Goal: Task Accomplishment & Management: Manage account settings

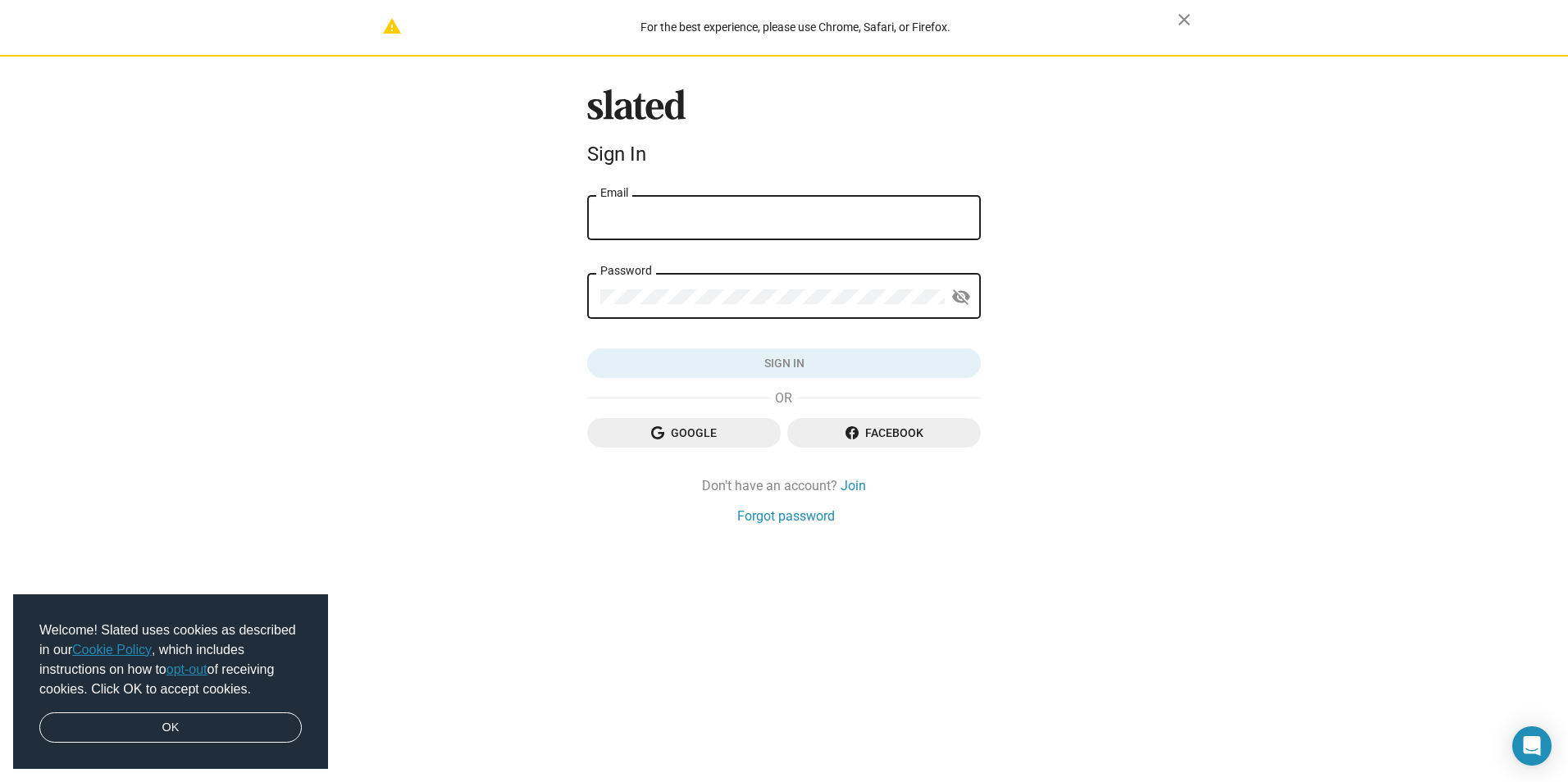
click at [787, 191] on div "Slated Sign In Email Password visibility_off Sign in Google Facebook Don't have…" at bounding box center [784, 307] width 406 height 436
click at [786, 211] on input "Email" at bounding box center [784, 218] width 368 height 15
type input "[EMAIL_ADDRESS][DOMAIN_NAME]"
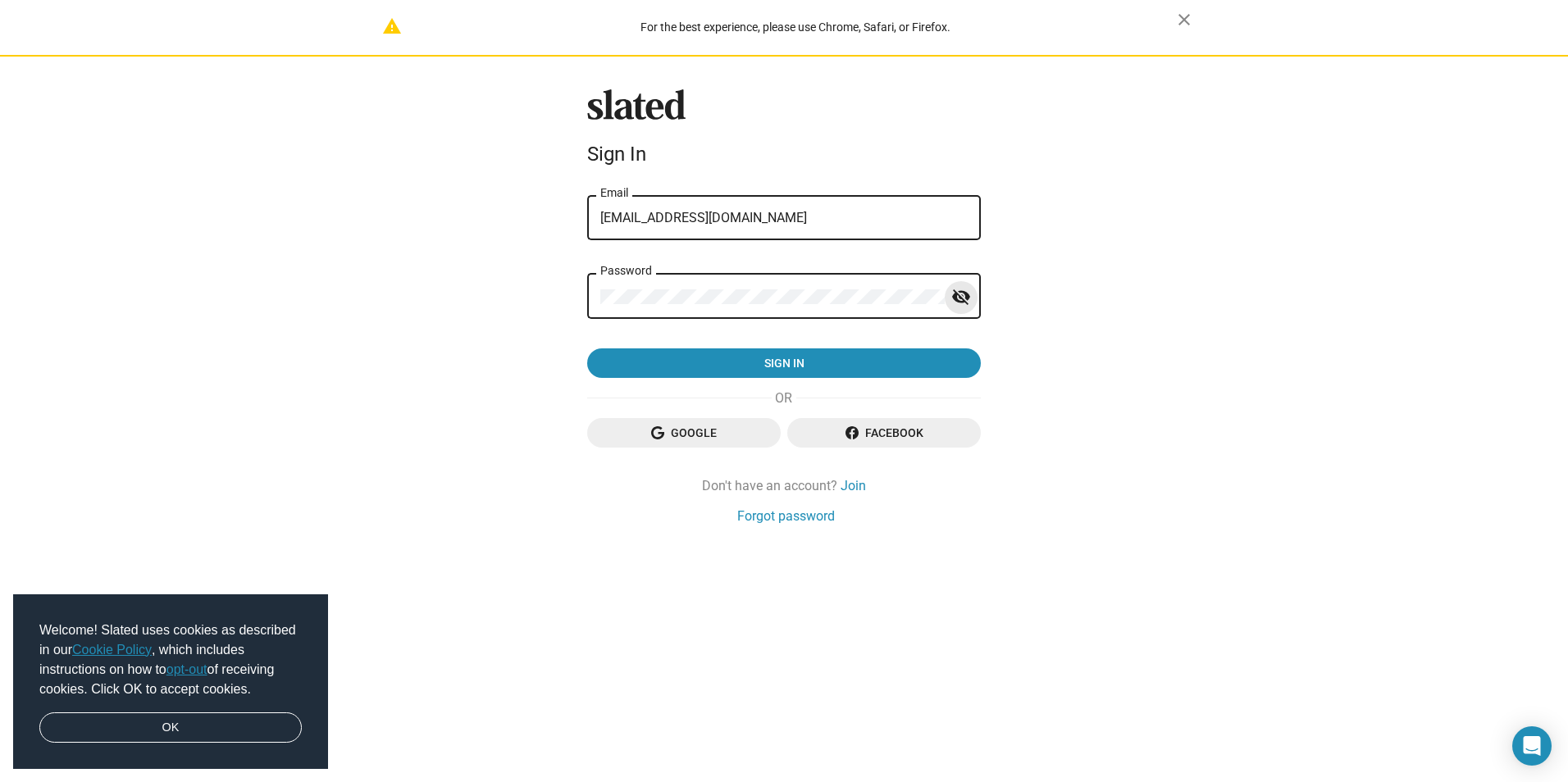
click at [957, 298] on mat-icon "visibility_off" at bounding box center [960, 298] width 19 height 26
click at [957, 298] on mat-icon "visibility" at bounding box center [960, 298] width 19 height 26
click at [957, 298] on mat-icon "visibility_off" at bounding box center [960, 298] width 19 height 26
click at [1051, 312] on div "warning For the best experience, please use Chrome, Safari, or Firefox. close S…" at bounding box center [784, 391] width 1568 height 782
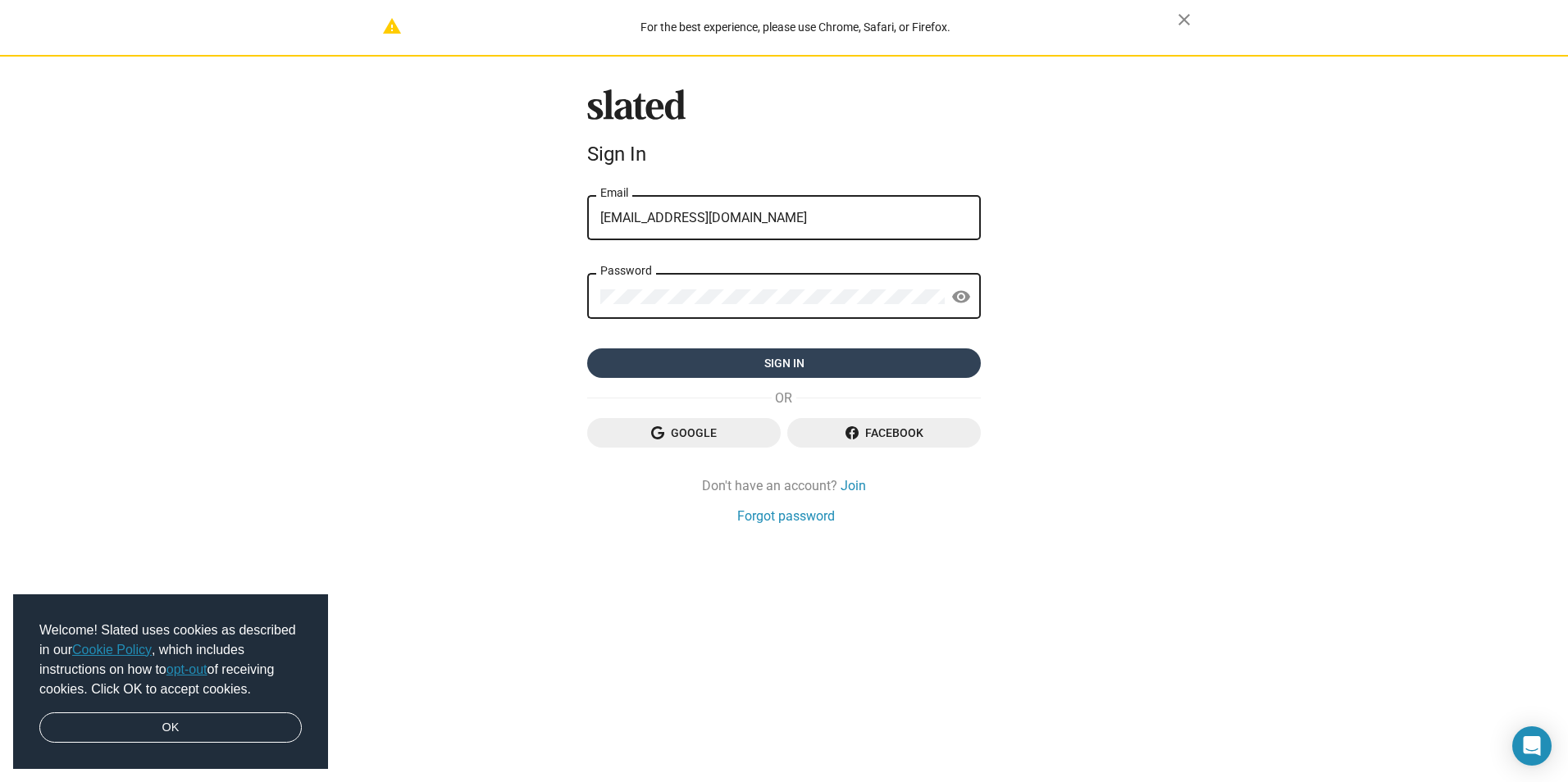
click at [950, 374] on span "Sign in" at bounding box center [784, 363] width 368 height 29
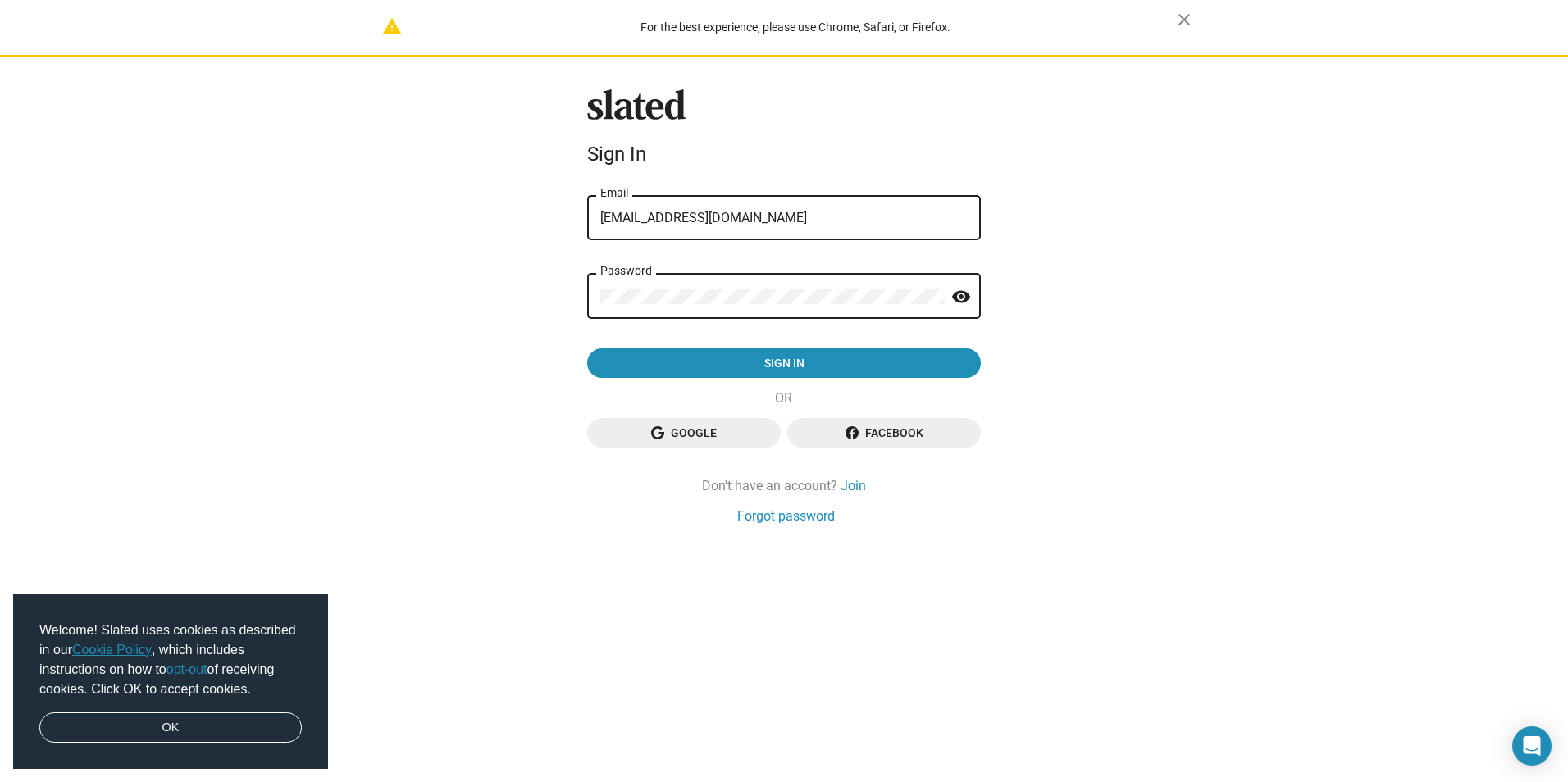
click at [744, 364] on form "trueblueentgroup8911@gmail.com Email Password visibility Sign in" at bounding box center [784, 285] width 393 height 187
click at [551, 300] on div "warning For the best experience, please use Chrome, Safari, or Firefox. close S…" at bounding box center [784, 391] width 1568 height 782
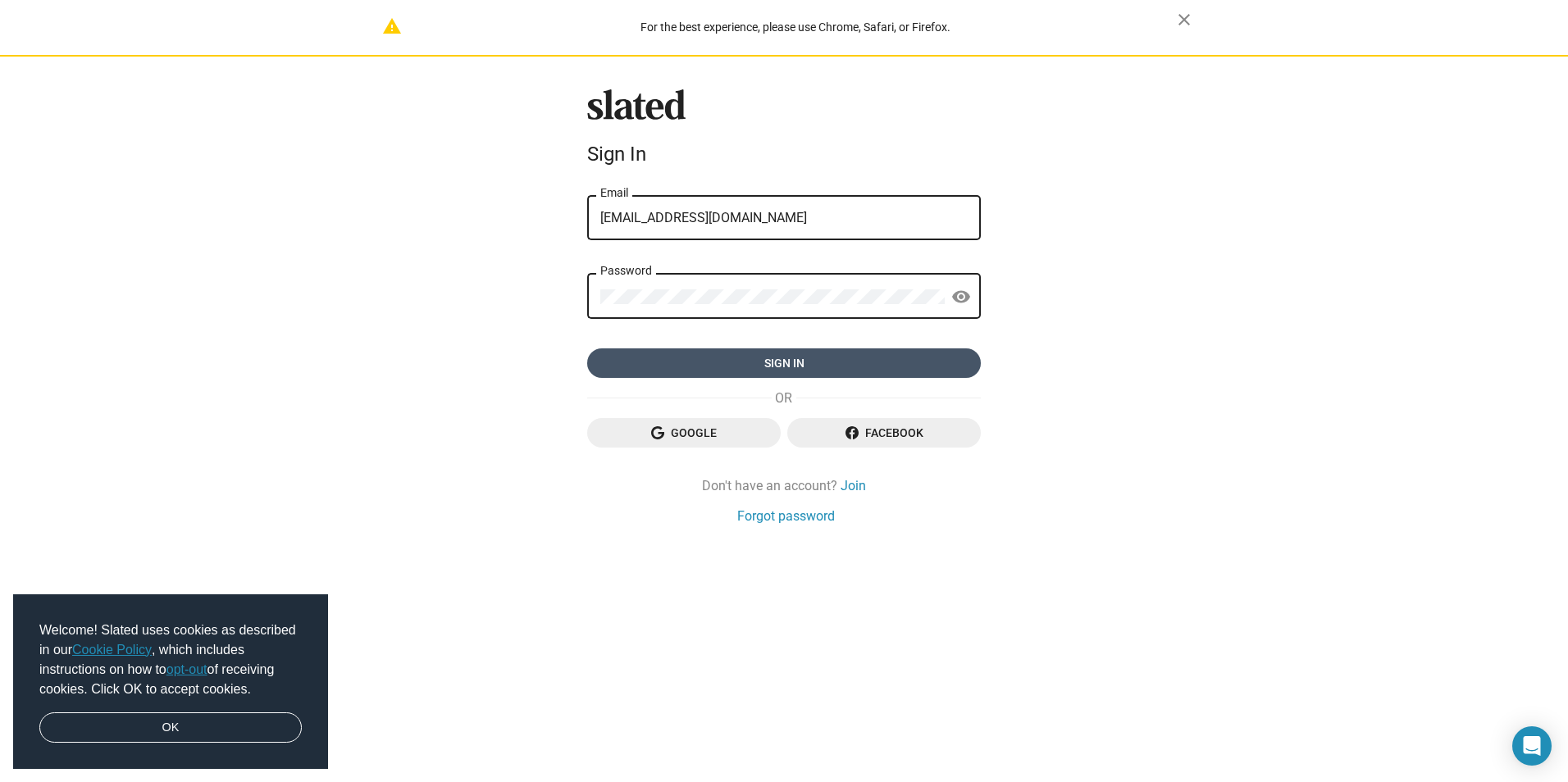
click at [945, 353] on span "Sign in" at bounding box center [784, 363] width 368 height 29
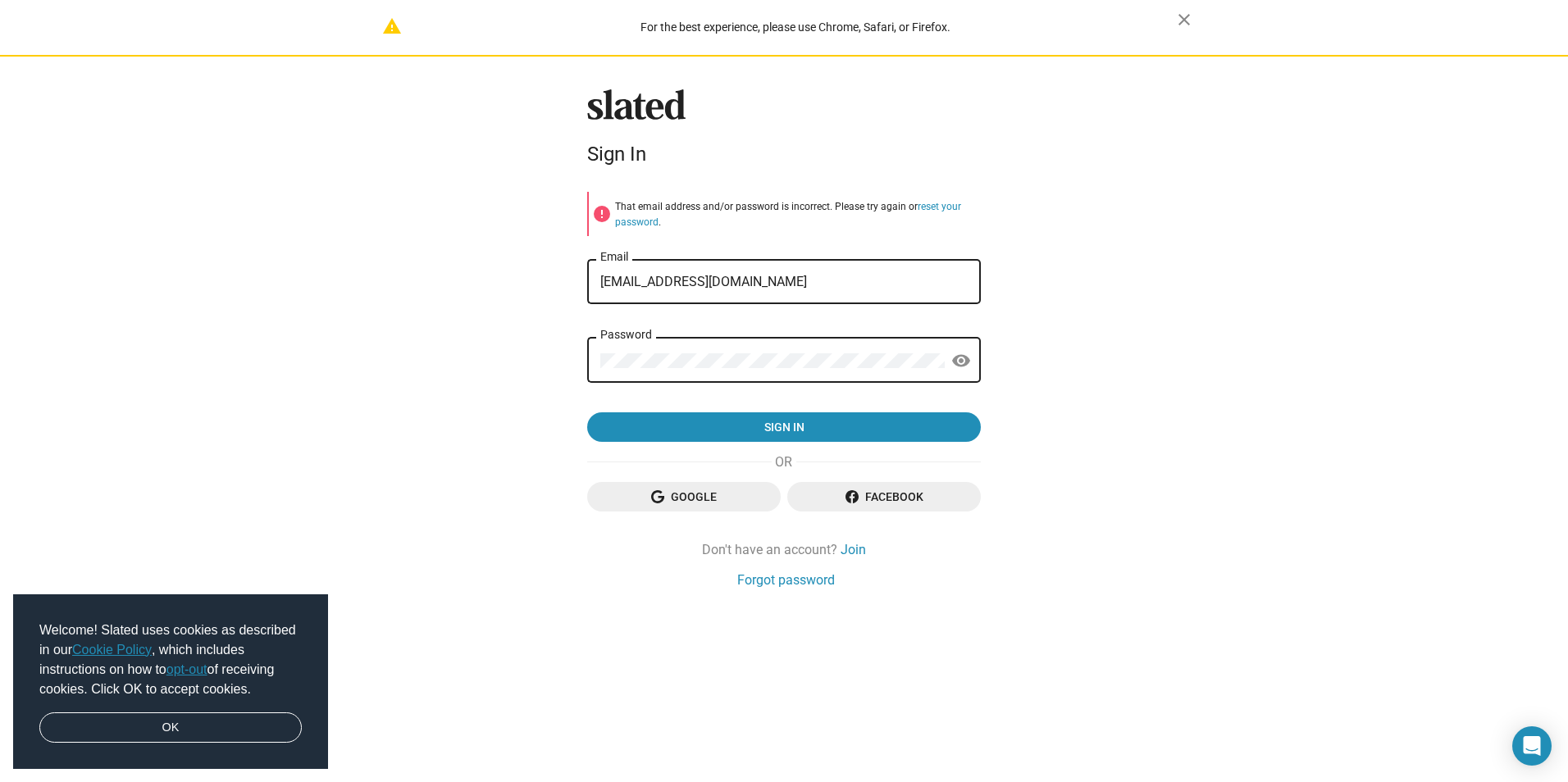
click at [388, 28] on mat-icon "warning" at bounding box center [392, 26] width 19 height 19
click at [684, 352] on div "Password" at bounding box center [772, 357] width 345 height 49
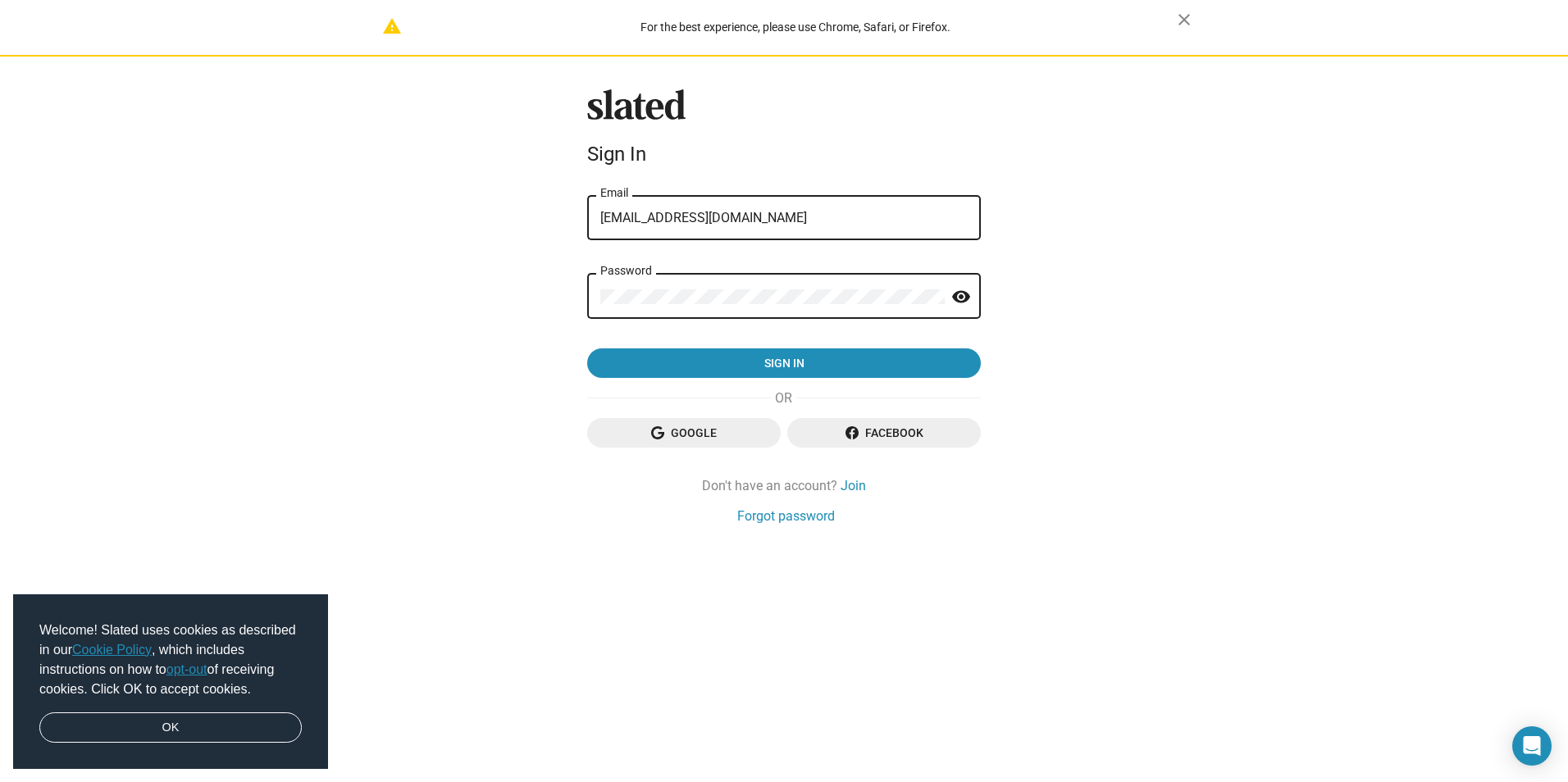
click at [473, 305] on div "warning For the best experience, please use Chrome, Safari, or Firefox. close S…" at bounding box center [784, 391] width 1568 height 782
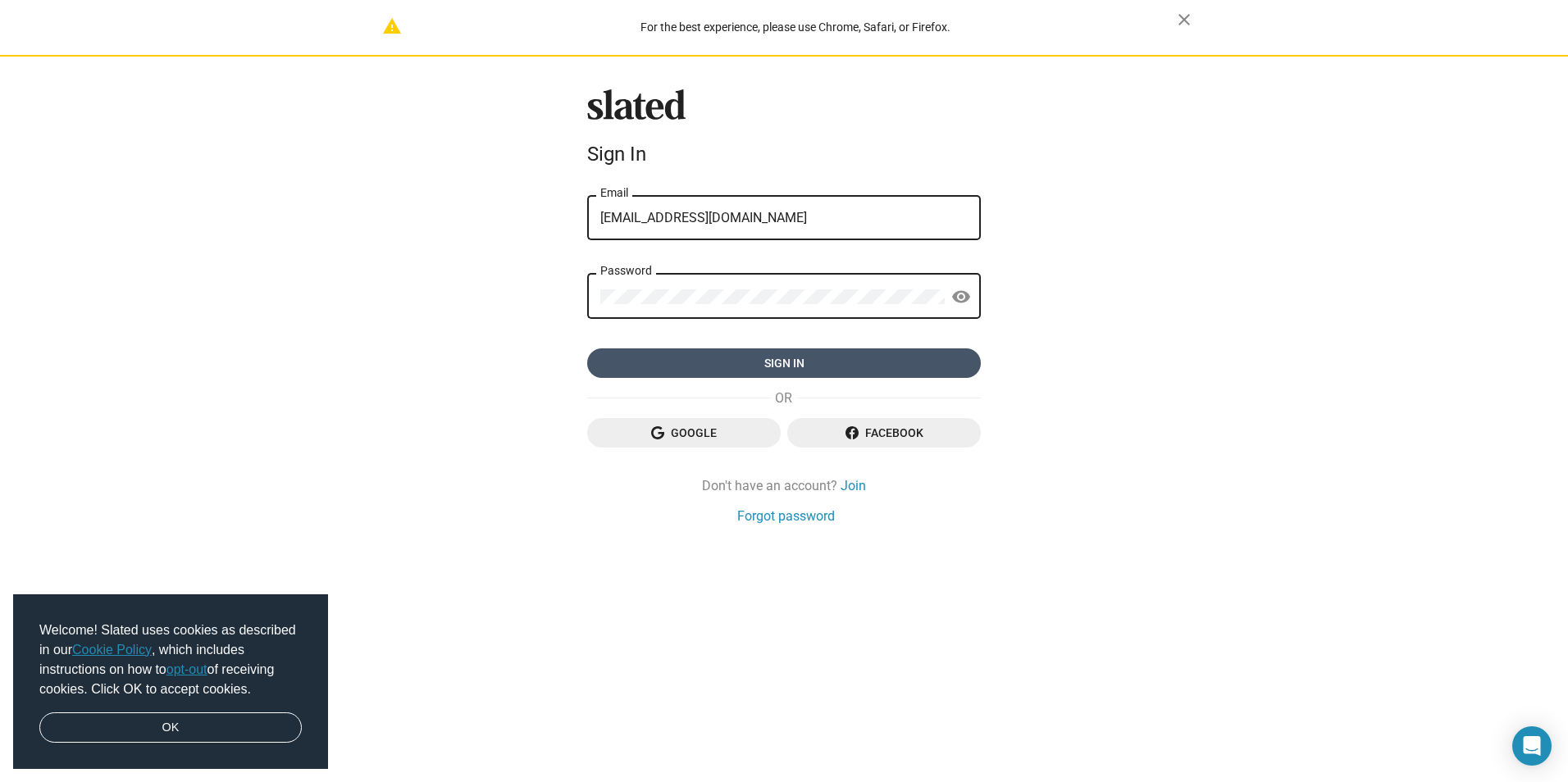
click at [807, 364] on span "Sign in" at bounding box center [784, 363] width 368 height 29
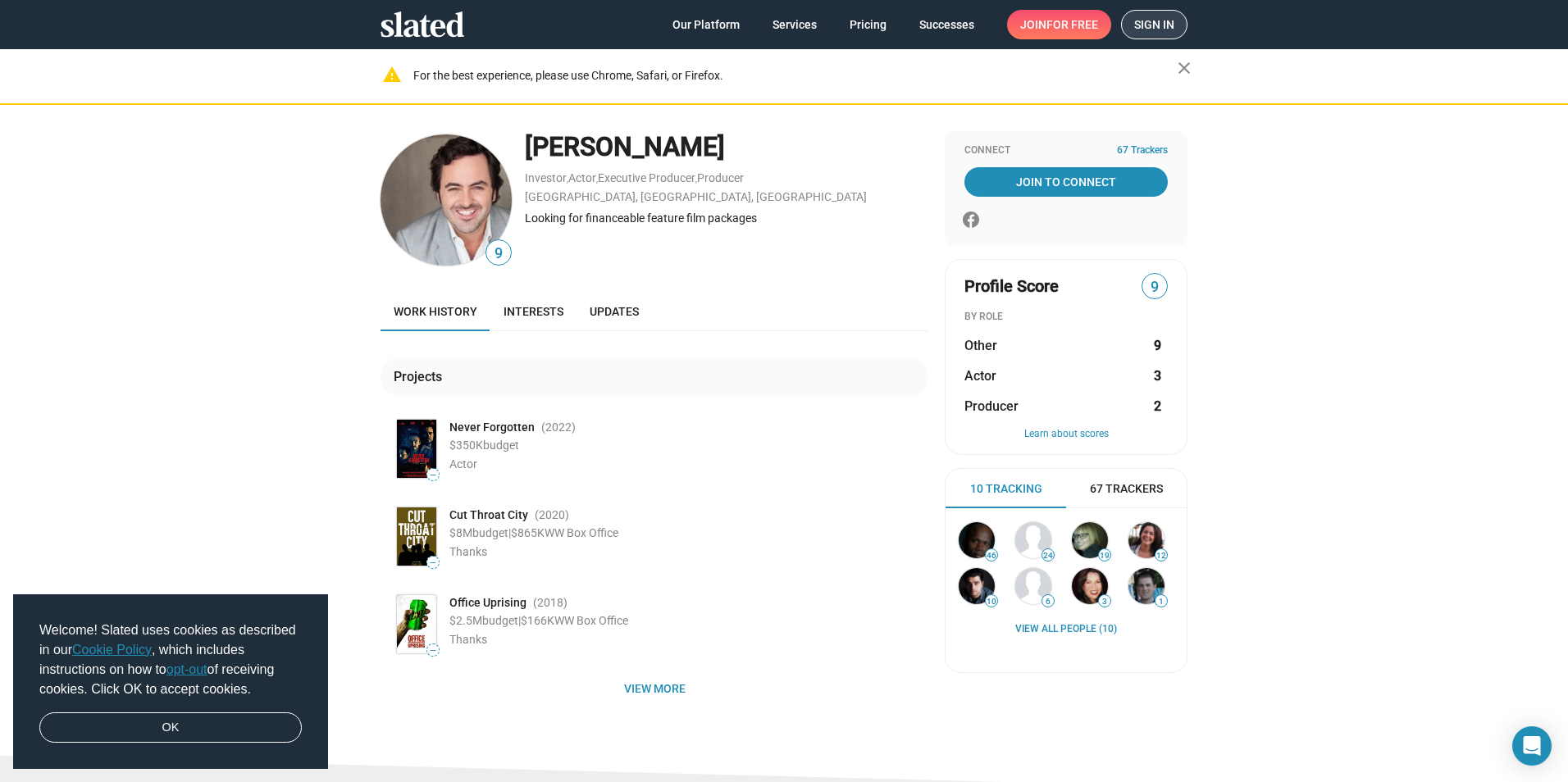
click at [1157, 22] on span "Sign in" at bounding box center [1154, 25] width 40 height 28
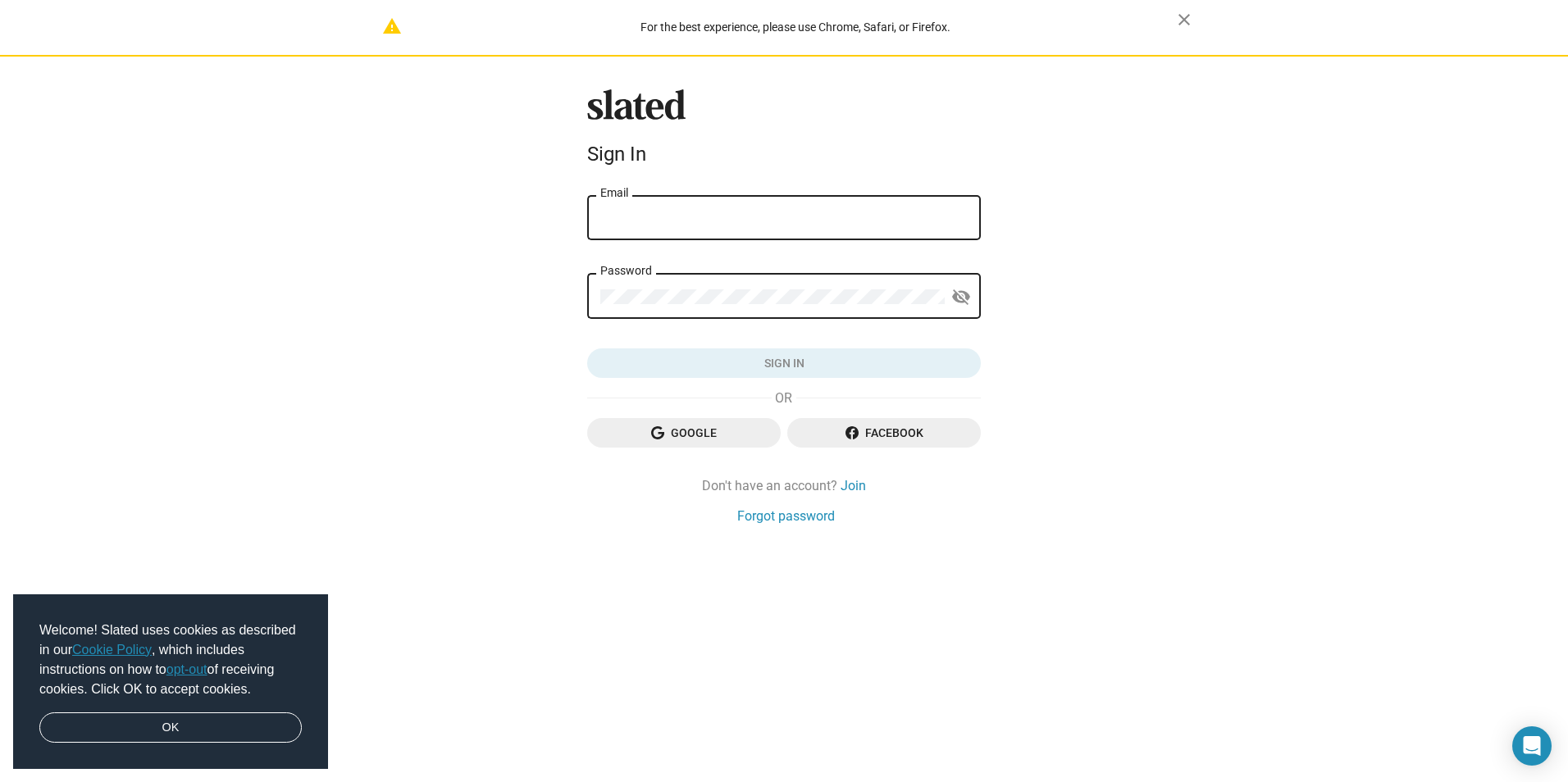
click at [823, 220] on input "Email" at bounding box center [784, 218] width 368 height 15
type input "[EMAIL_ADDRESS][DOMAIN_NAME]"
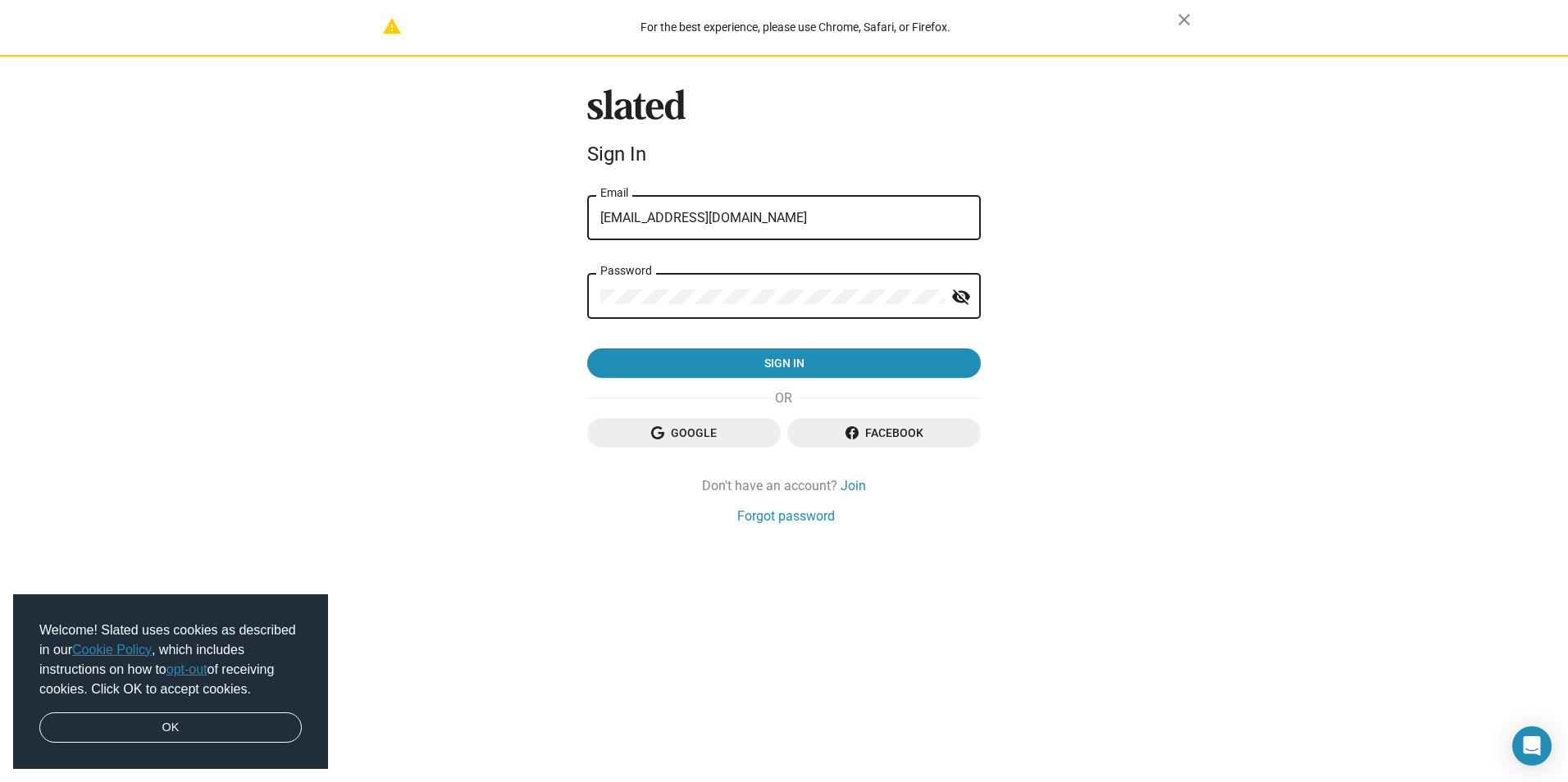
click at [587, 348] on button "Sign in" at bounding box center [784, 363] width 393 height 29
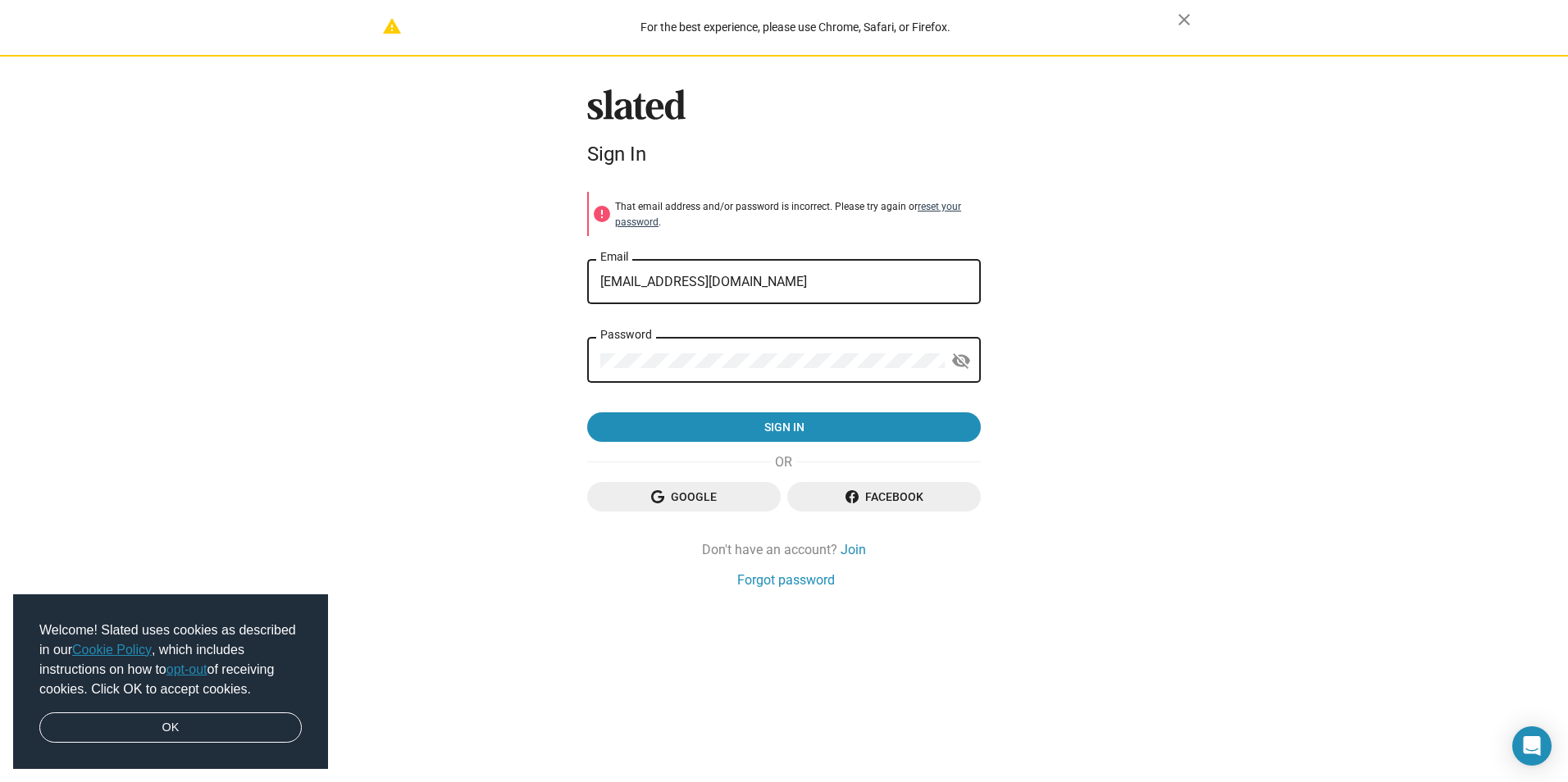
click at [916, 205] on link "reset your password" at bounding box center [788, 214] width 346 height 27
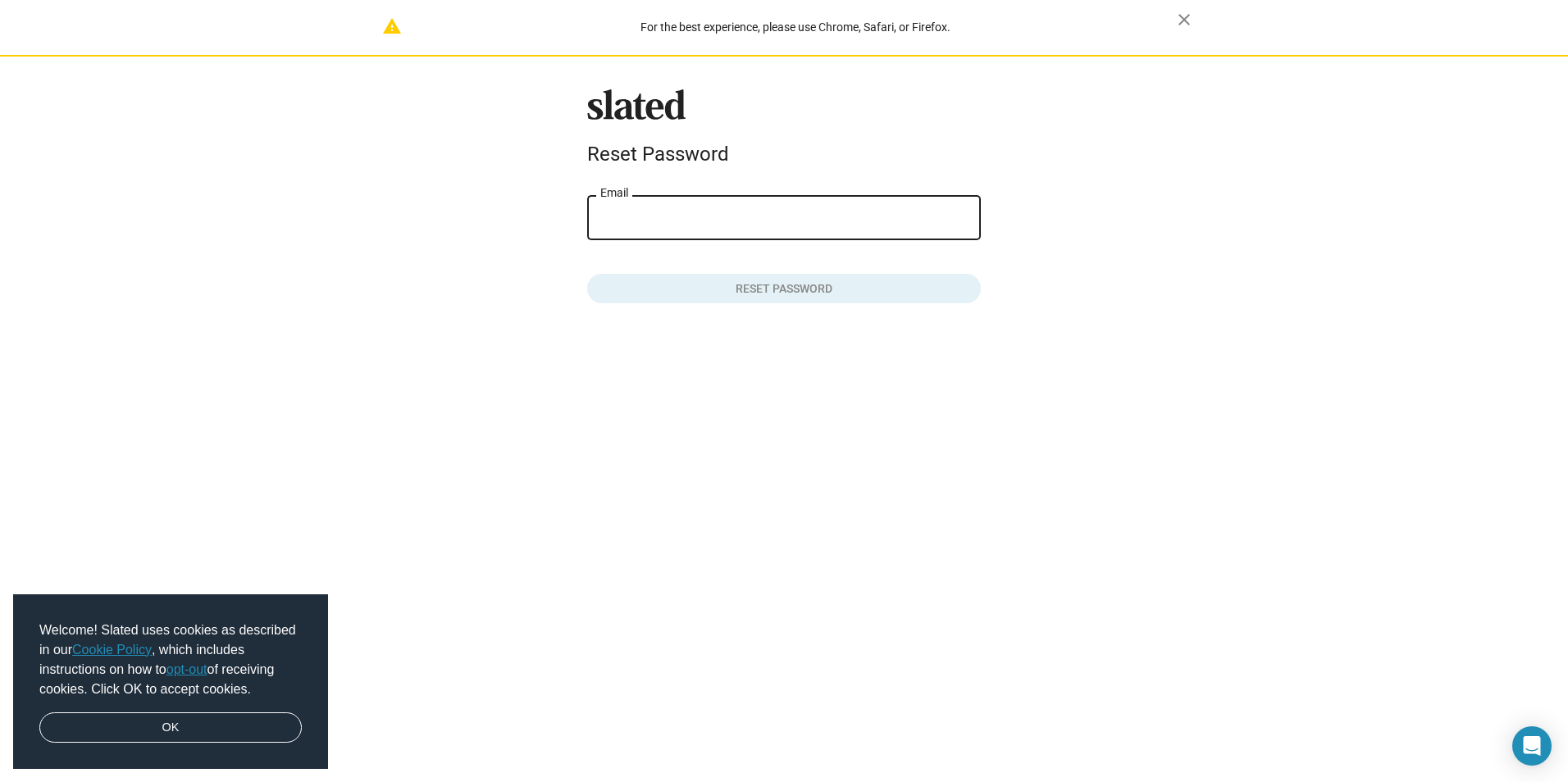
click at [889, 210] on div "Email" at bounding box center [784, 216] width 368 height 49
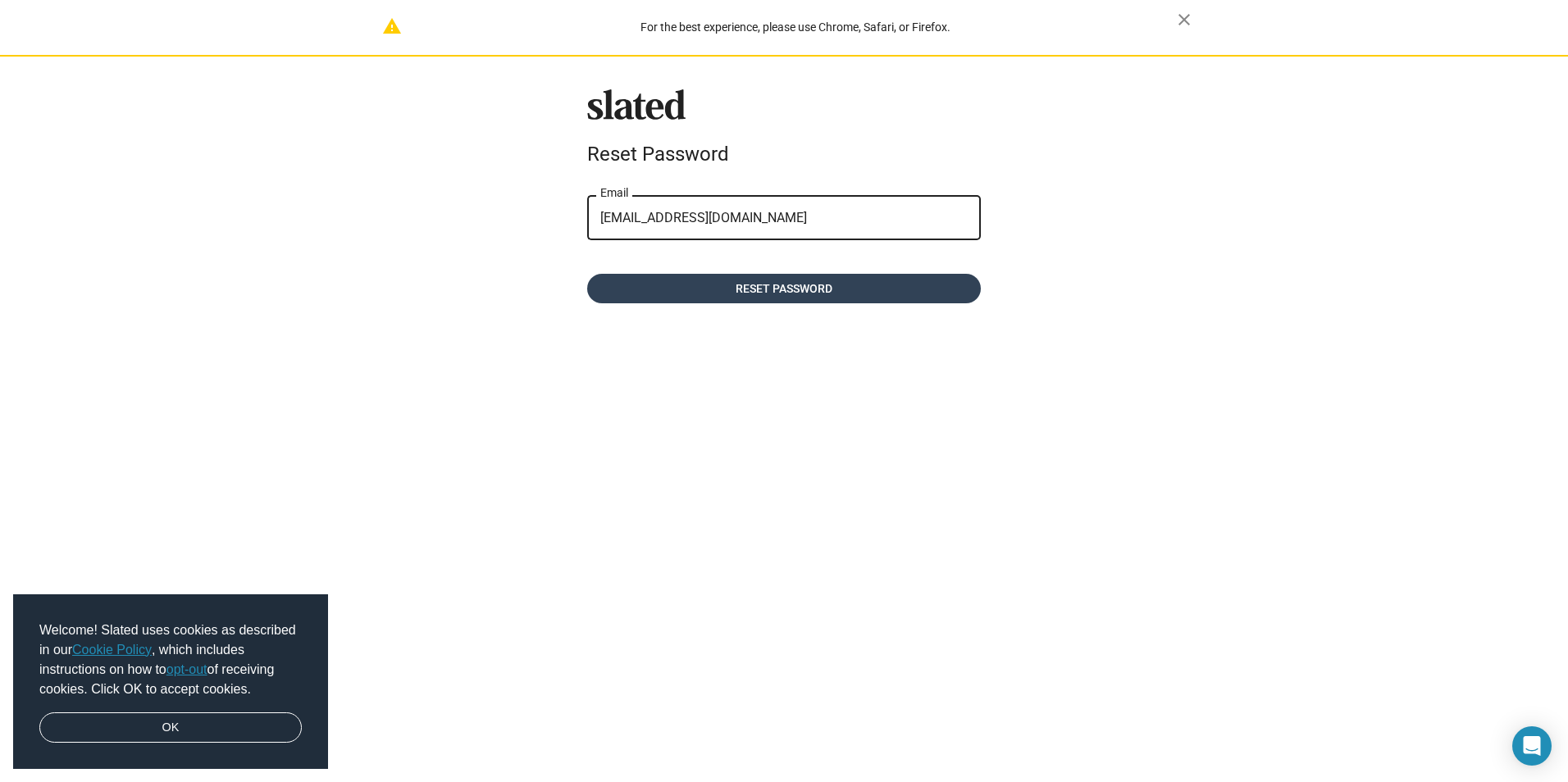
type input "[EMAIL_ADDRESS][DOMAIN_NAME]"
click at [919, 296] on span "Reset password" at bounding box center [784, 289] width 368 height 29
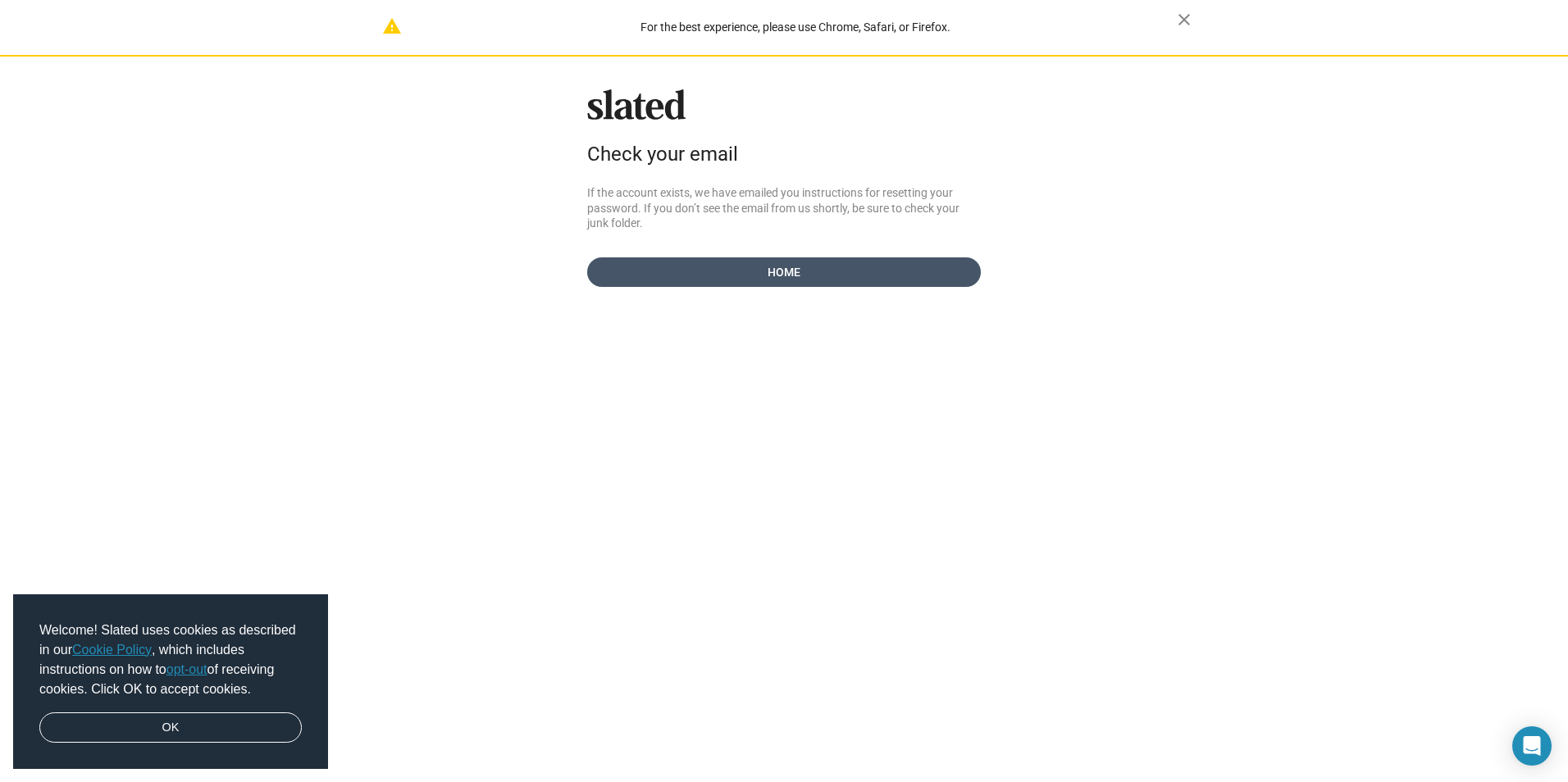
click at [908, 274] on span "Home" at bounding box center [784, 272] width 368 height 29
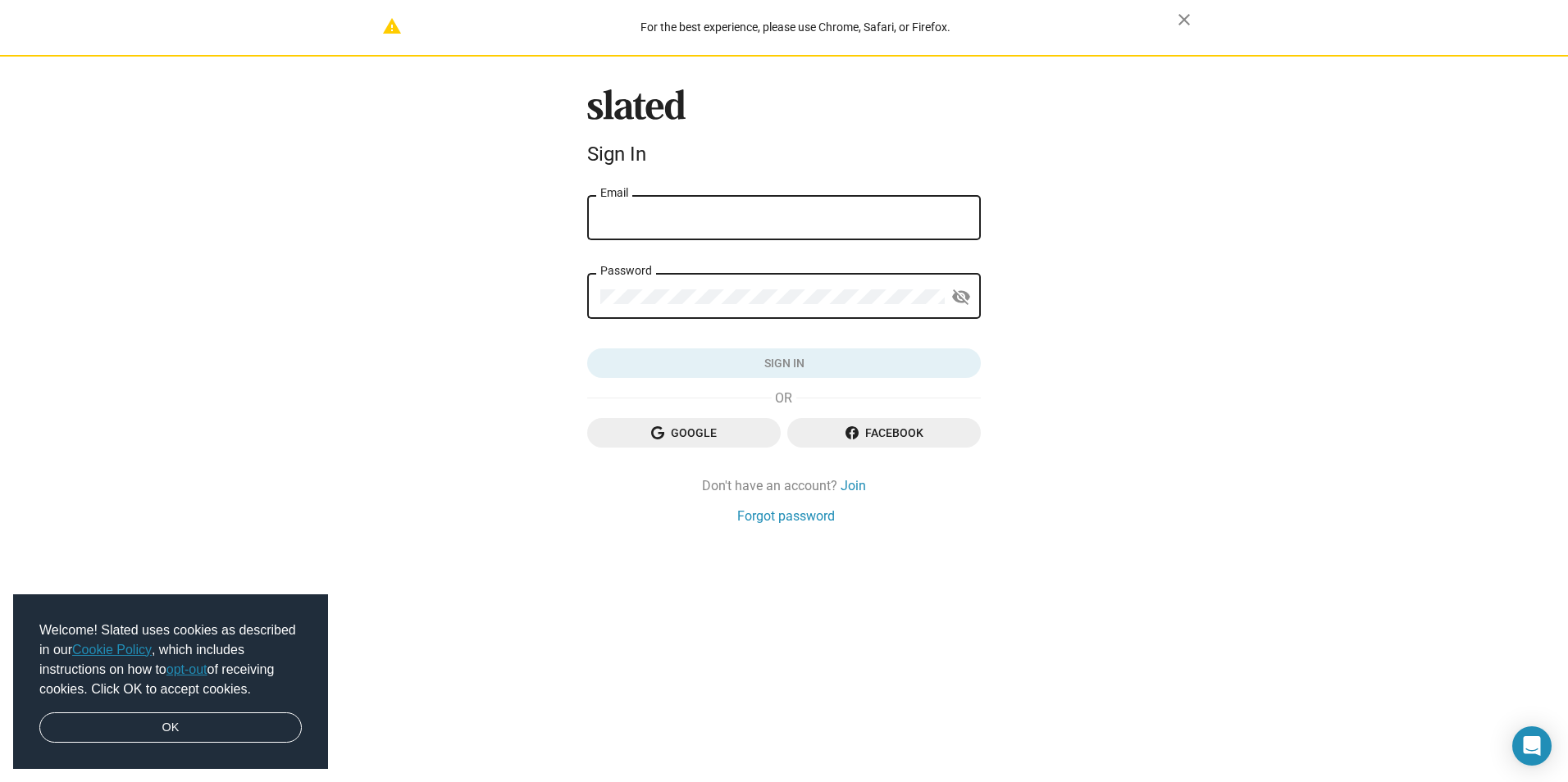
click at [812, 209] on div "Email" at bounding box center [784, 216] width 368 height 49
type input "[EMAIL_ADDRESS][DOMAIN_NAME]"
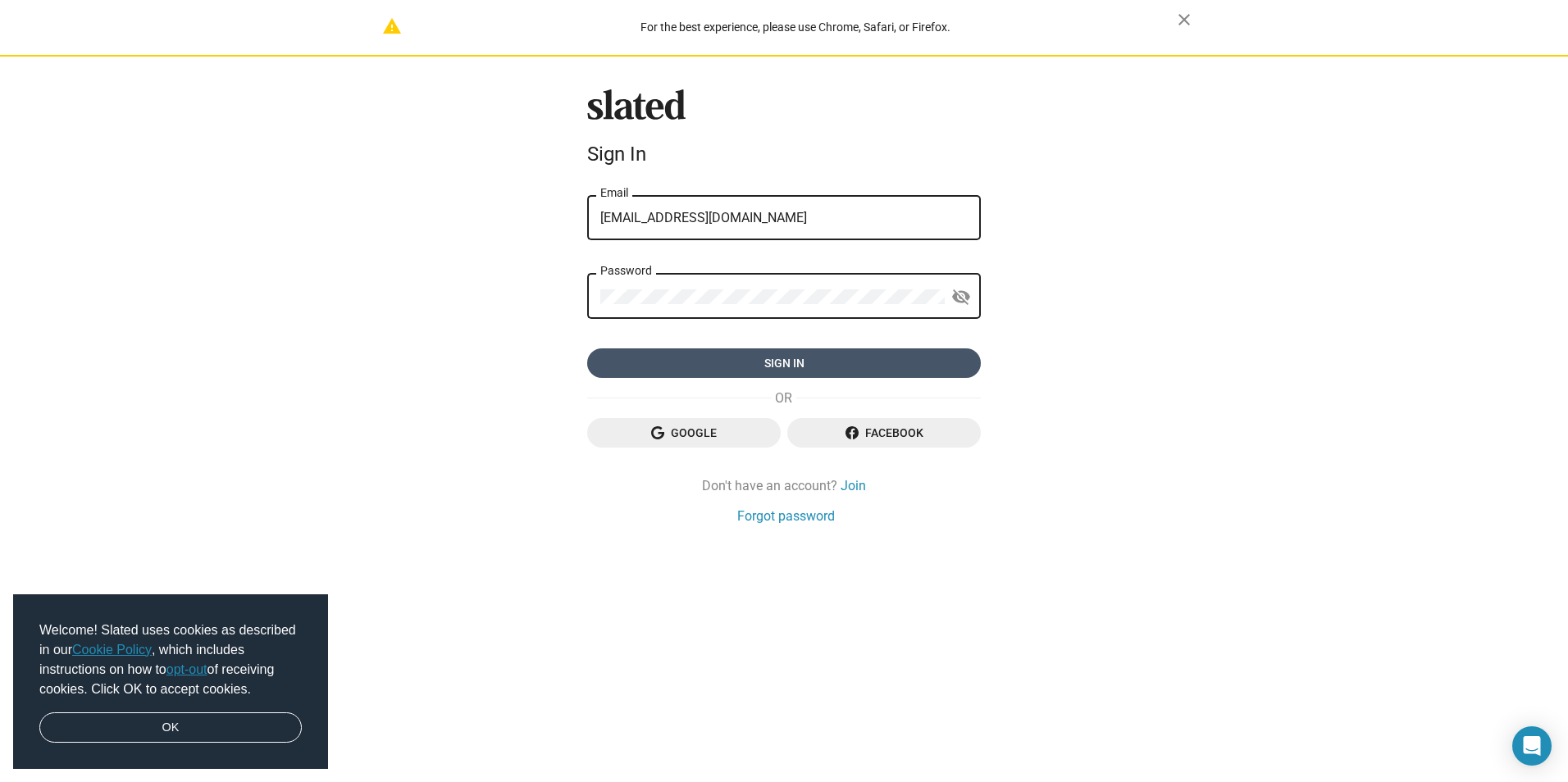
click at [889, 357] on span "Sign in" at bounding box center [784, 363] width 368 height 29
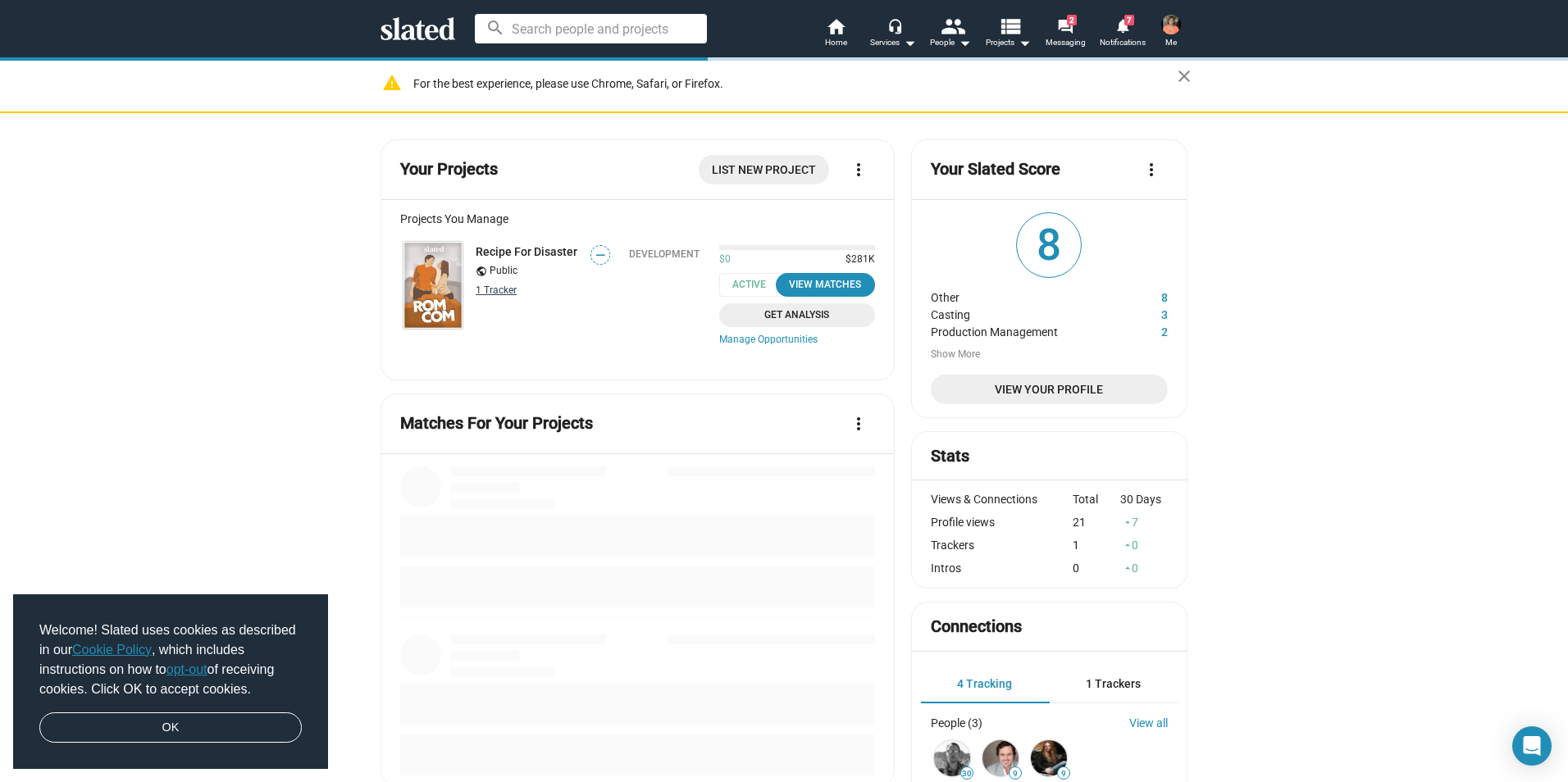
click at [502, 292] on link "1 Tracker" at bounding box center [495, 290] width 41 height 11
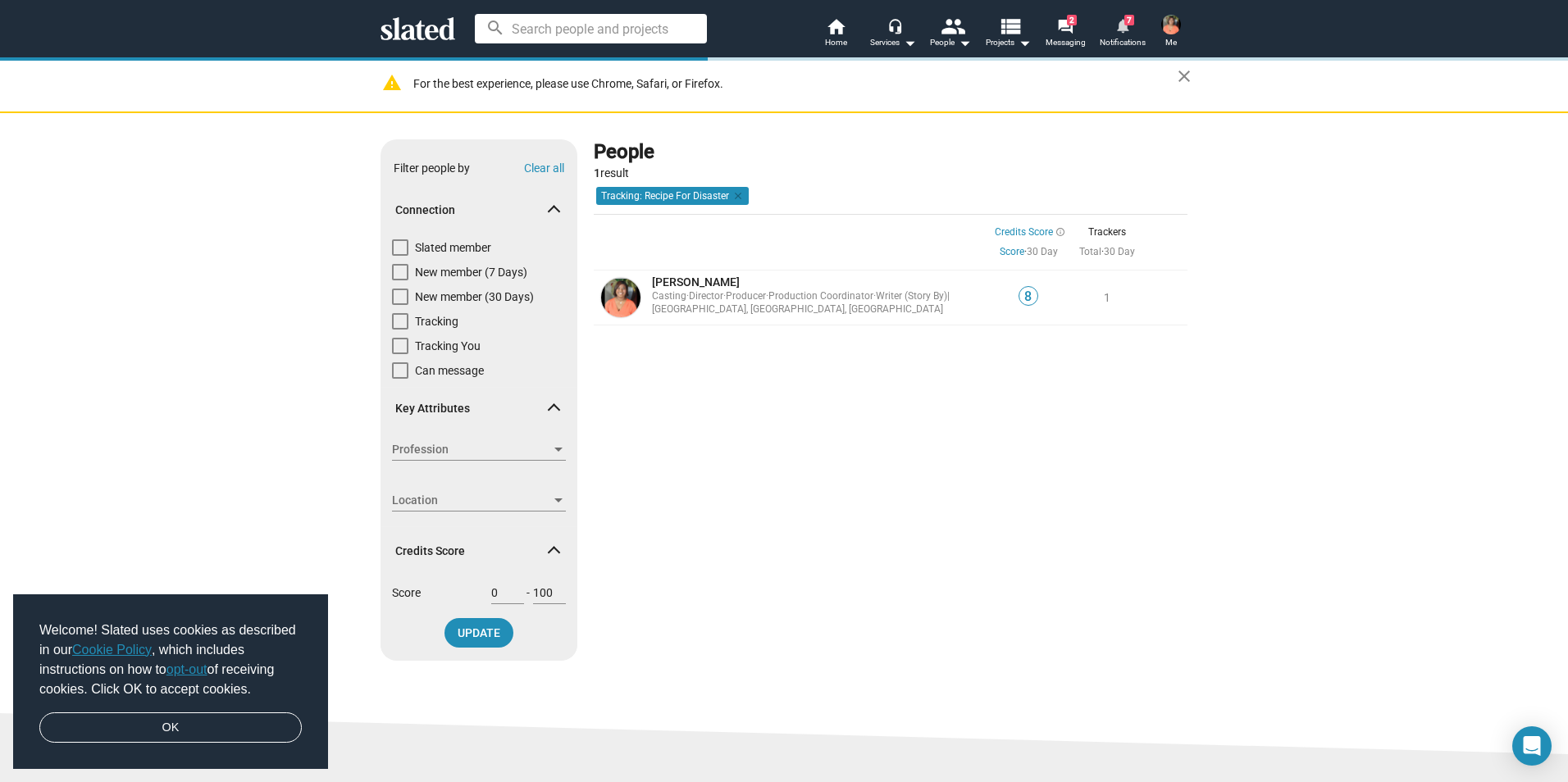
click at [1122, 32] on mat-icon "notifications" at bounding box center [1121, 25] width 16 height 16
click at [1123, 33] on mat-icon "notifications" at bounding box center [1121, 25] width 16 height 16
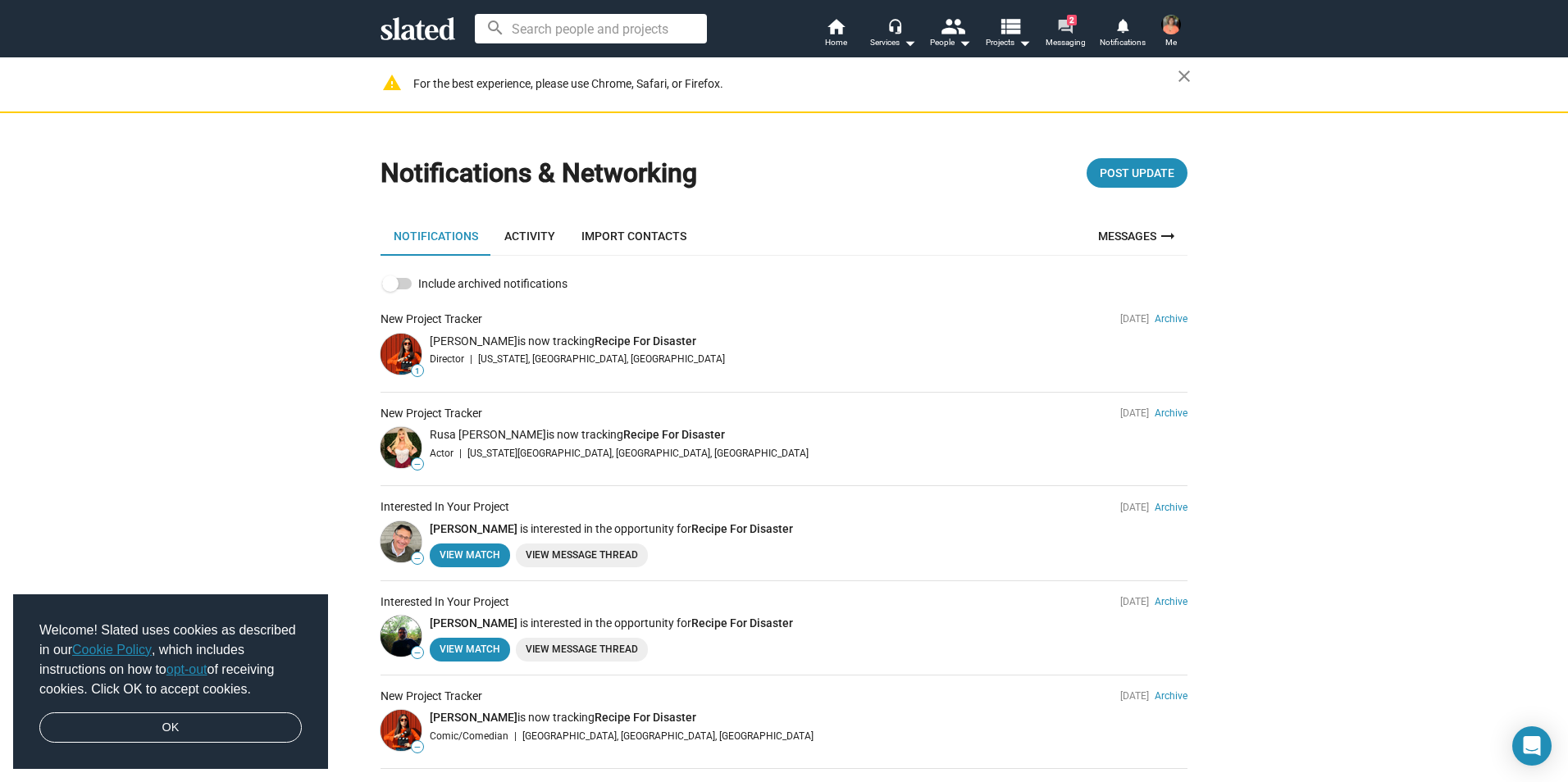
click at [1070, 20] on span "2" at bounding box center [1072, 20] width 10 height 11
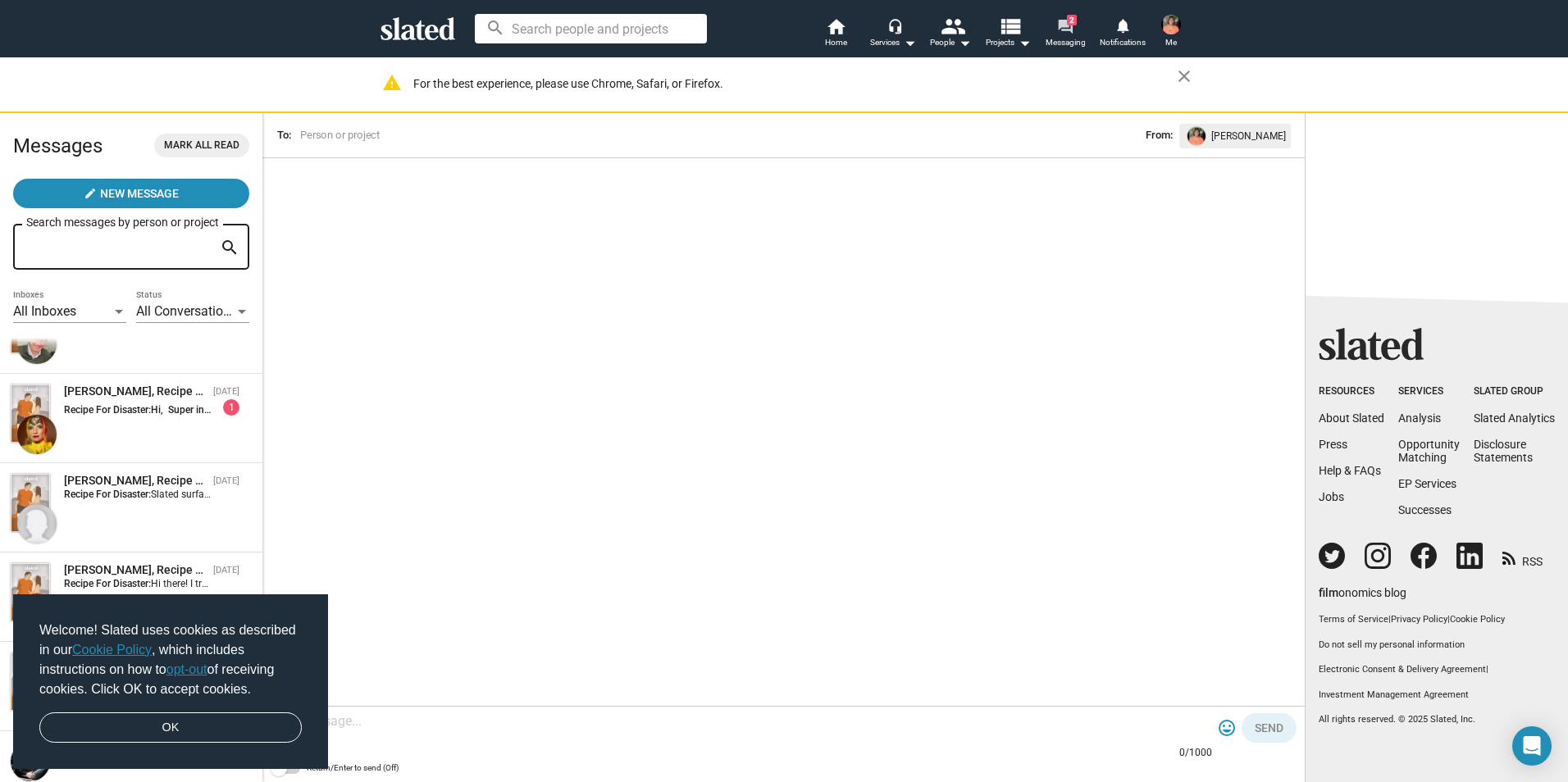
scroll to position [246, 0]
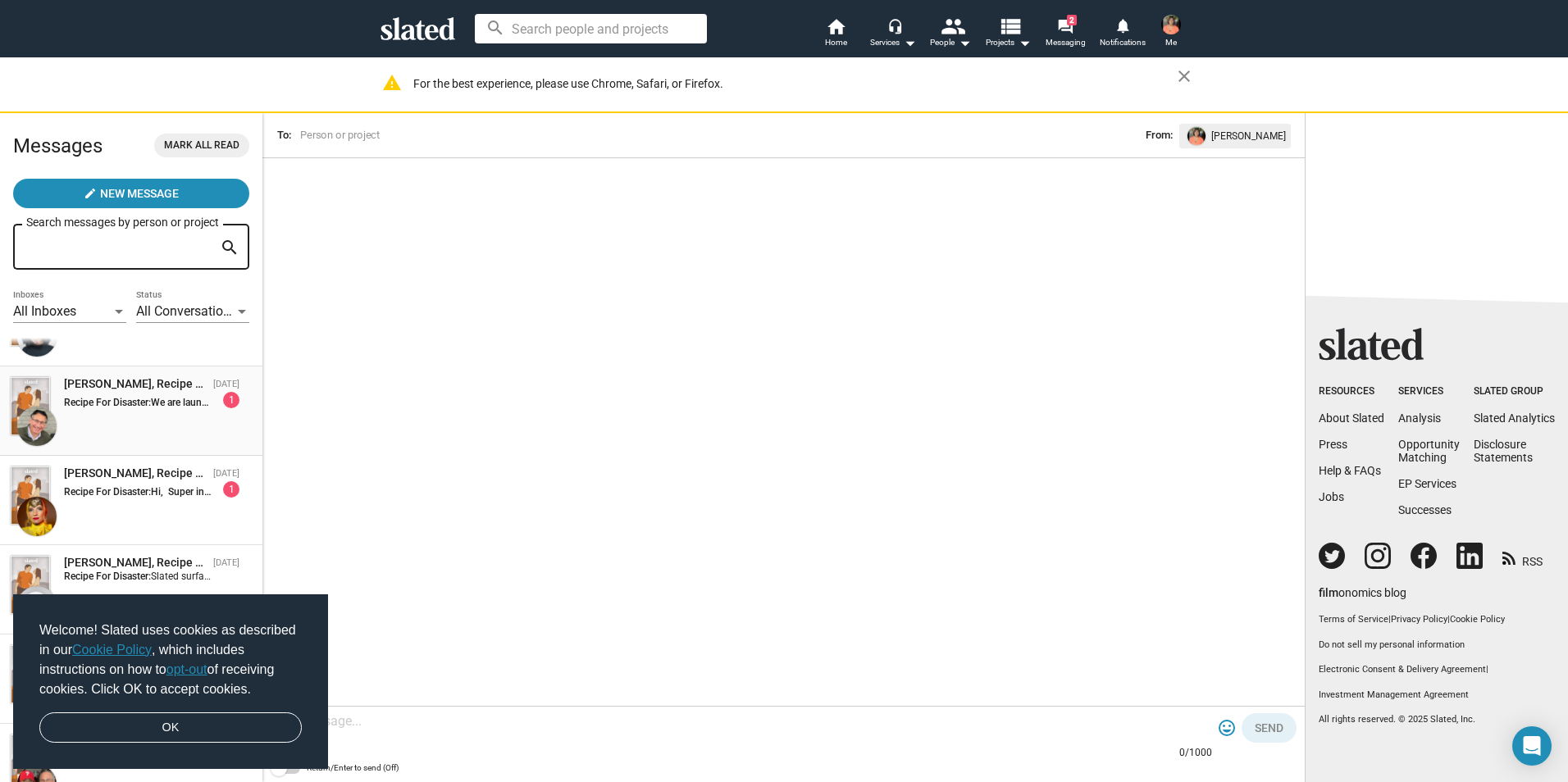
click at [160, 409] on div "Bob Seeman, Recipe For Disaster Jul 20 Recipe For Disaster: 1" at bounding box center [131, 411] width 243 height 70
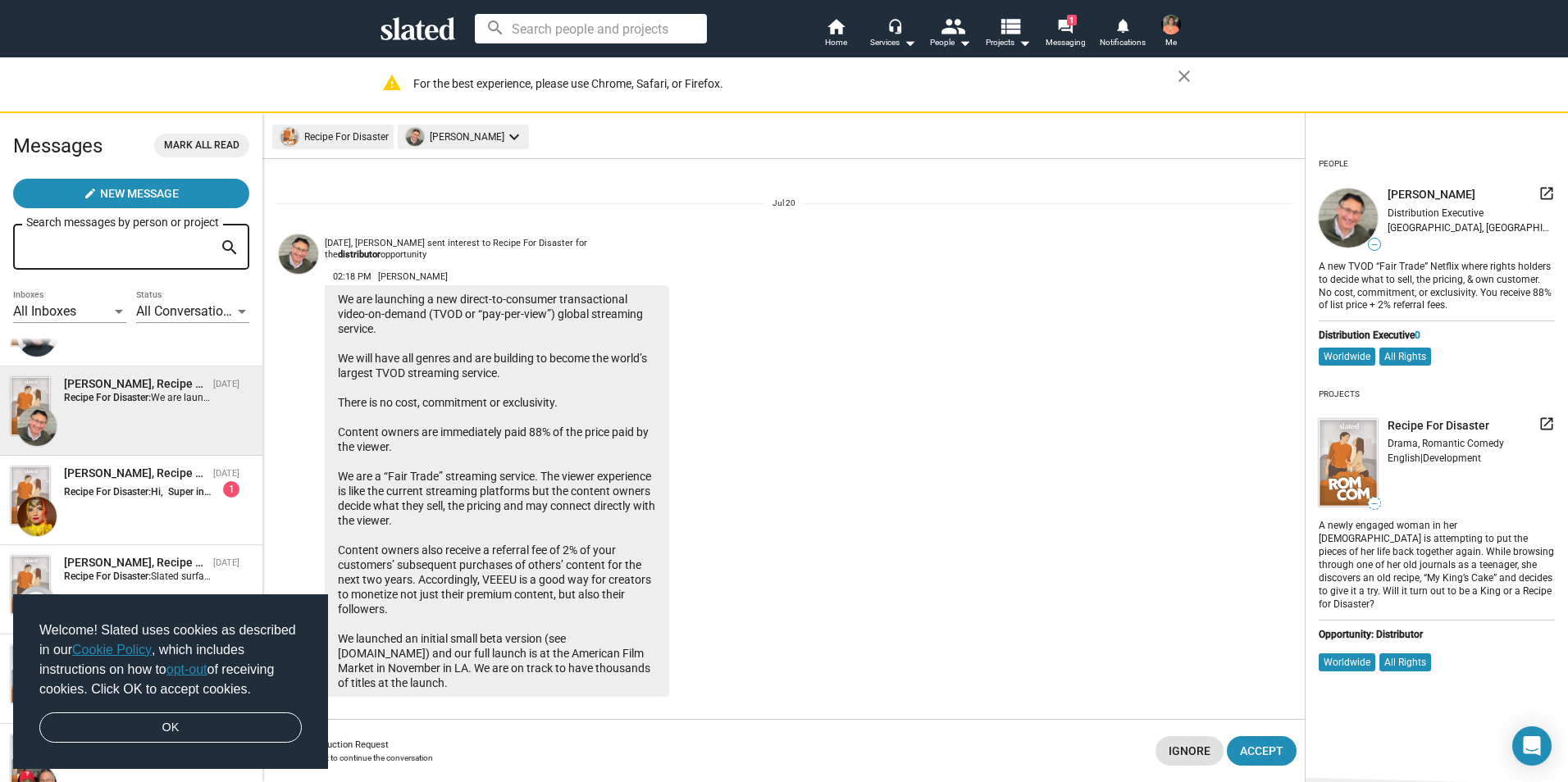
scroll to position [18, 0]
click at [1188, 73] on mat-icon "close" at bounding box center [1183, 75] width 19 height 19
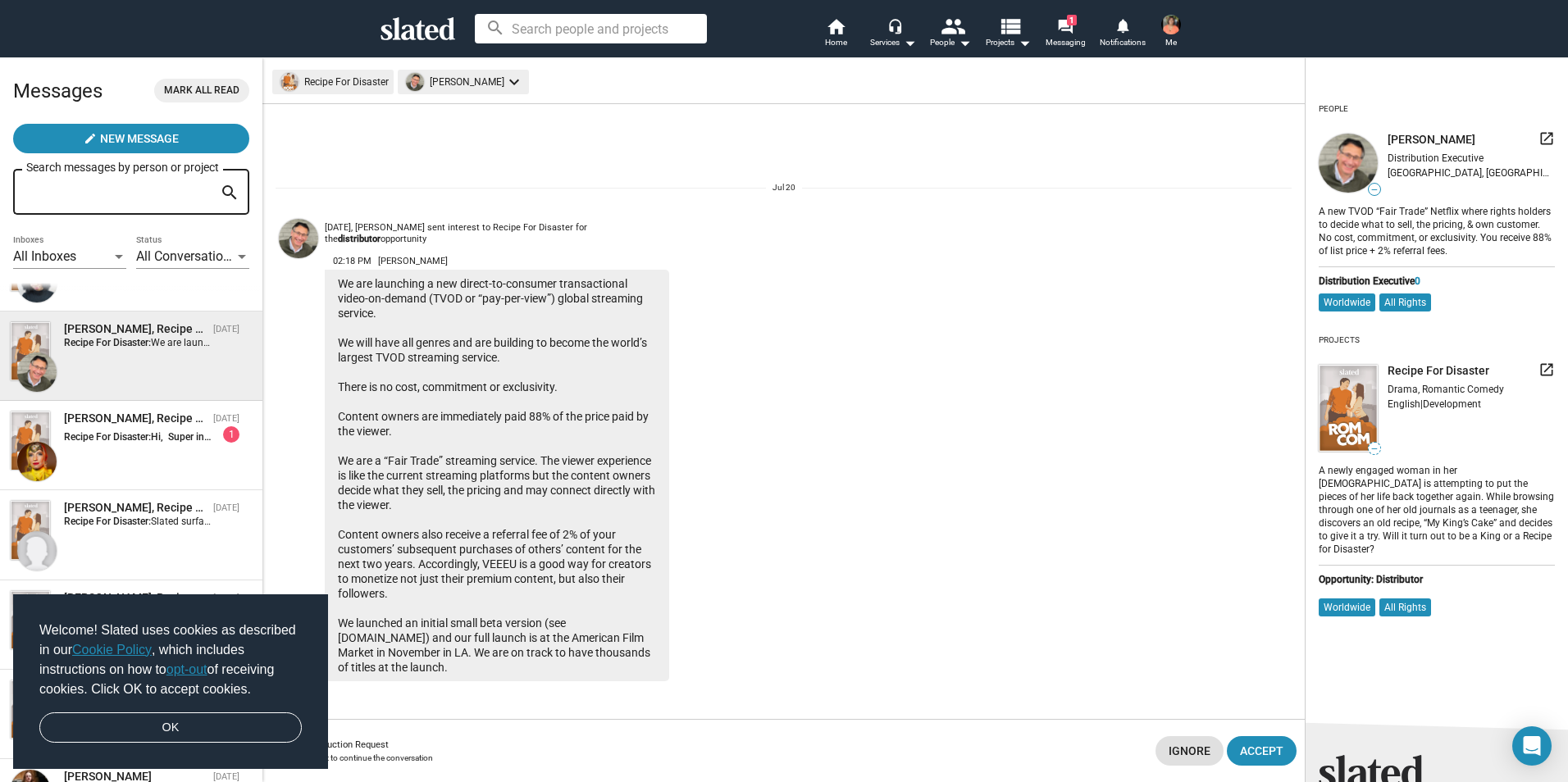
scroll to position [0, 0]
click at [1170, 28] on img at bounding box center [1170, 24] width 19 height 19
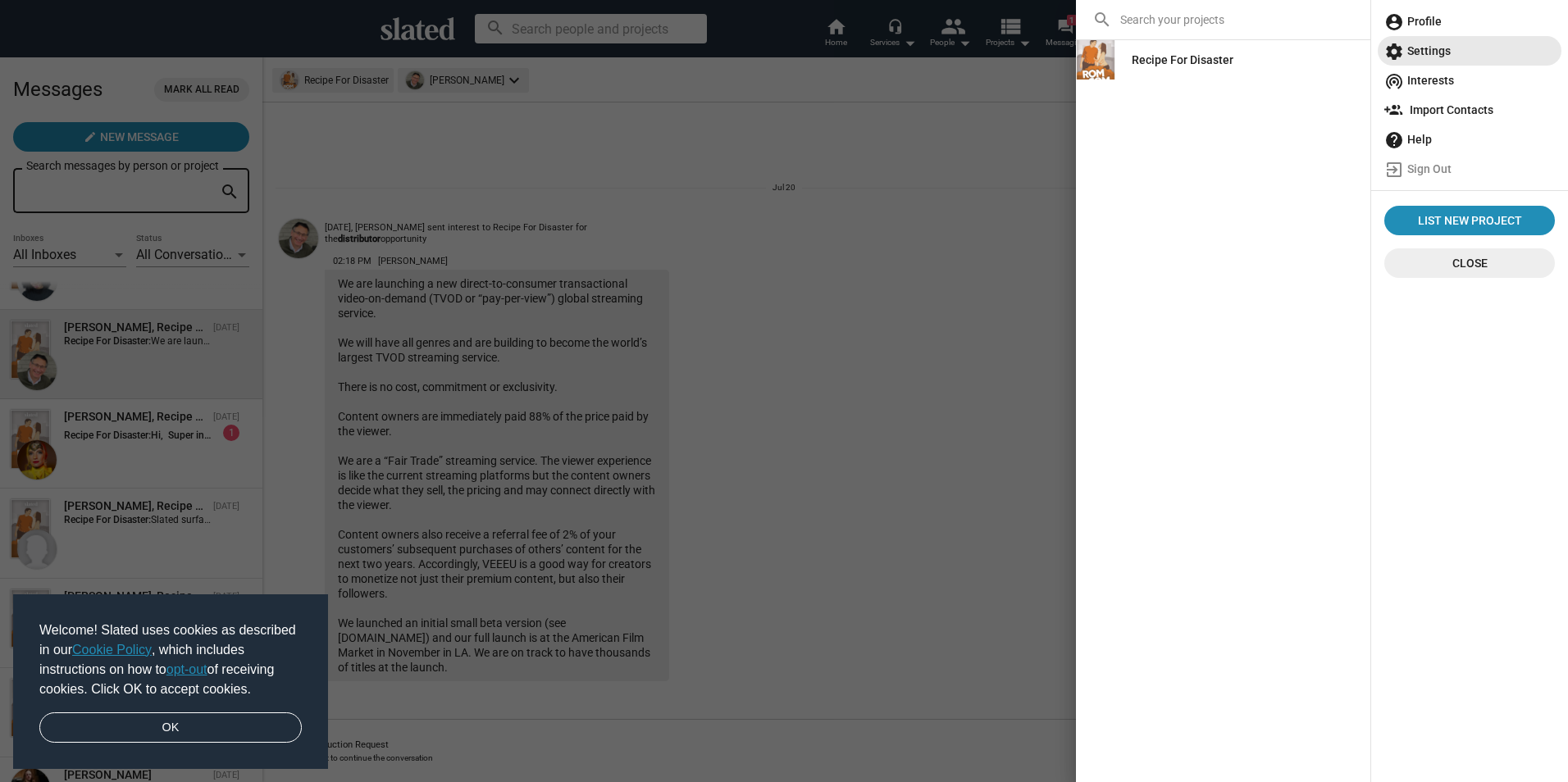
click at [1444, 41] on span "settings Settings" at bounding box center [1470, 51] width 171 height 29
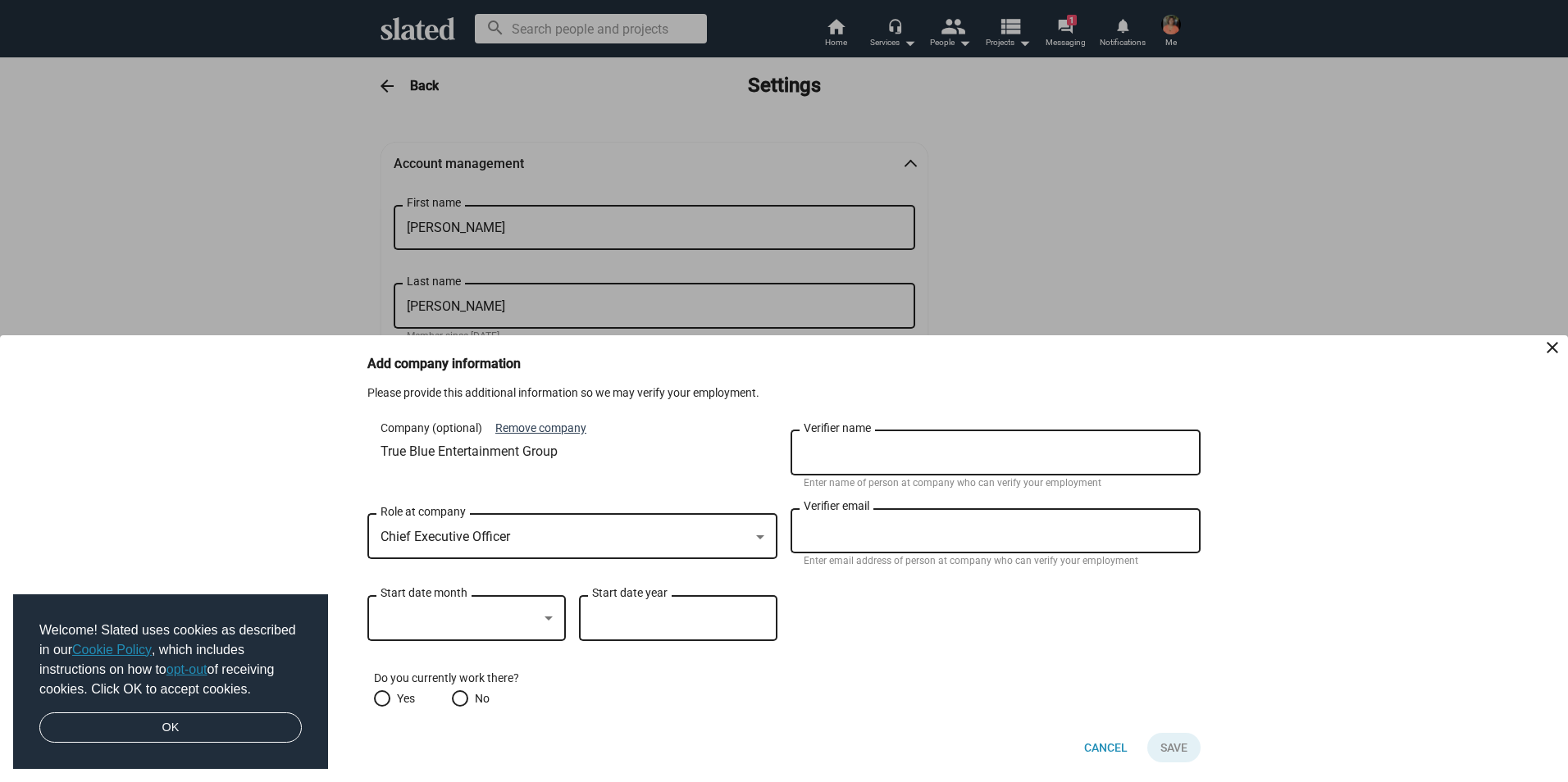
click at [557, 424] on button "Remove company" at bounding box center [540, 428] width 91 height 16
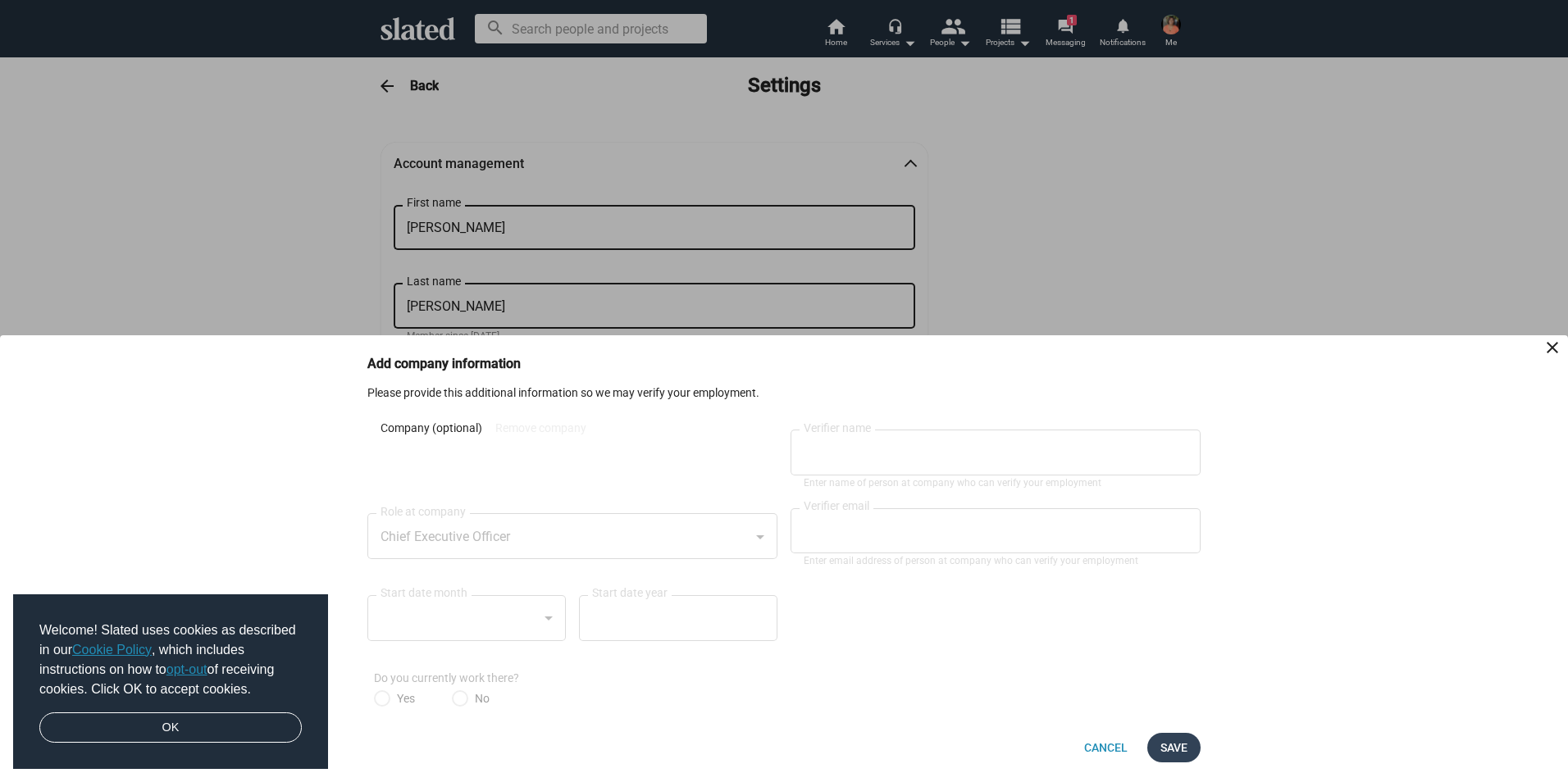
click at [1165, 743] on span "Save" at bounding box center [1173, 748] width 27 height 29
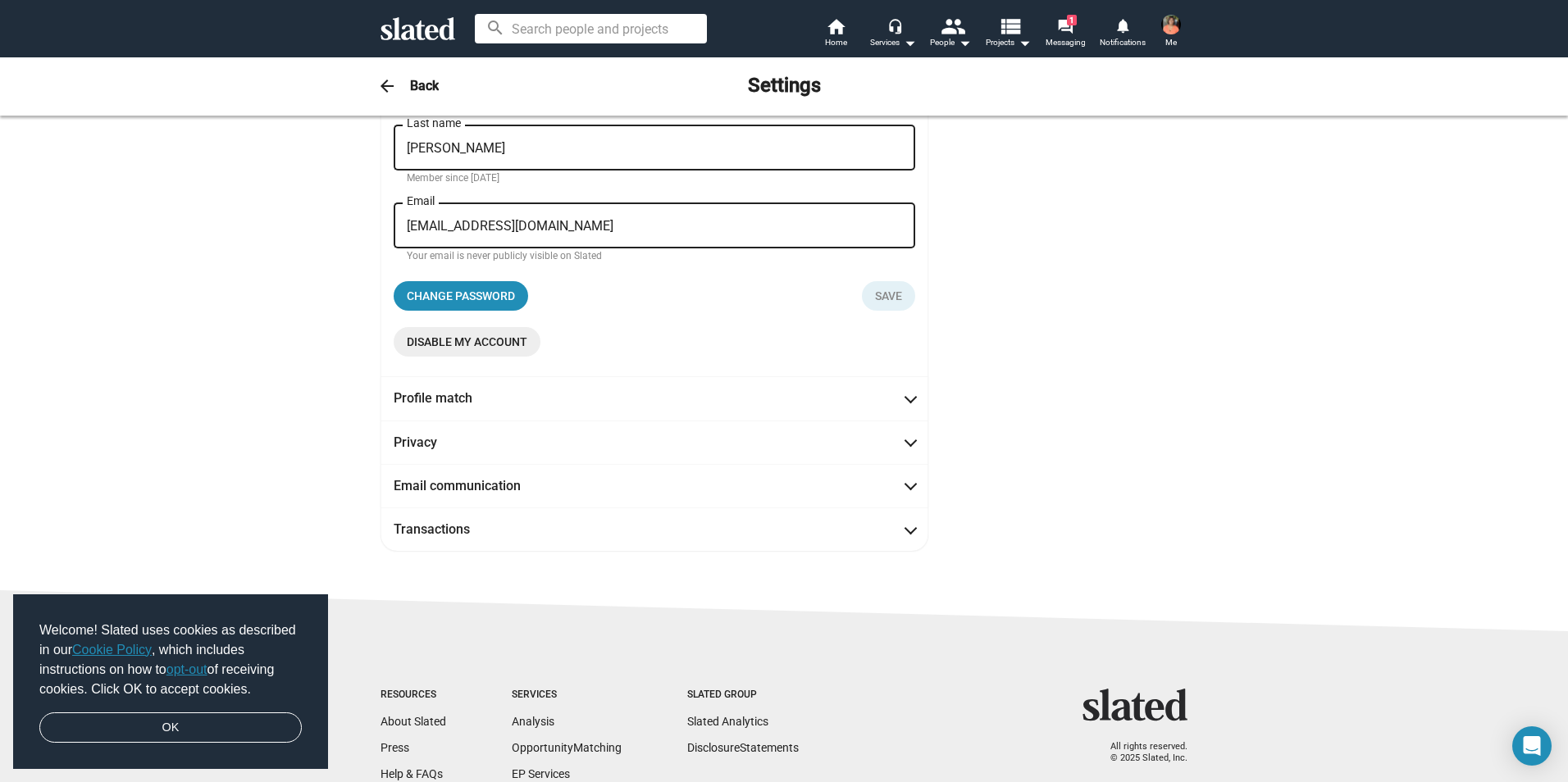
scroll to position [164, 0]
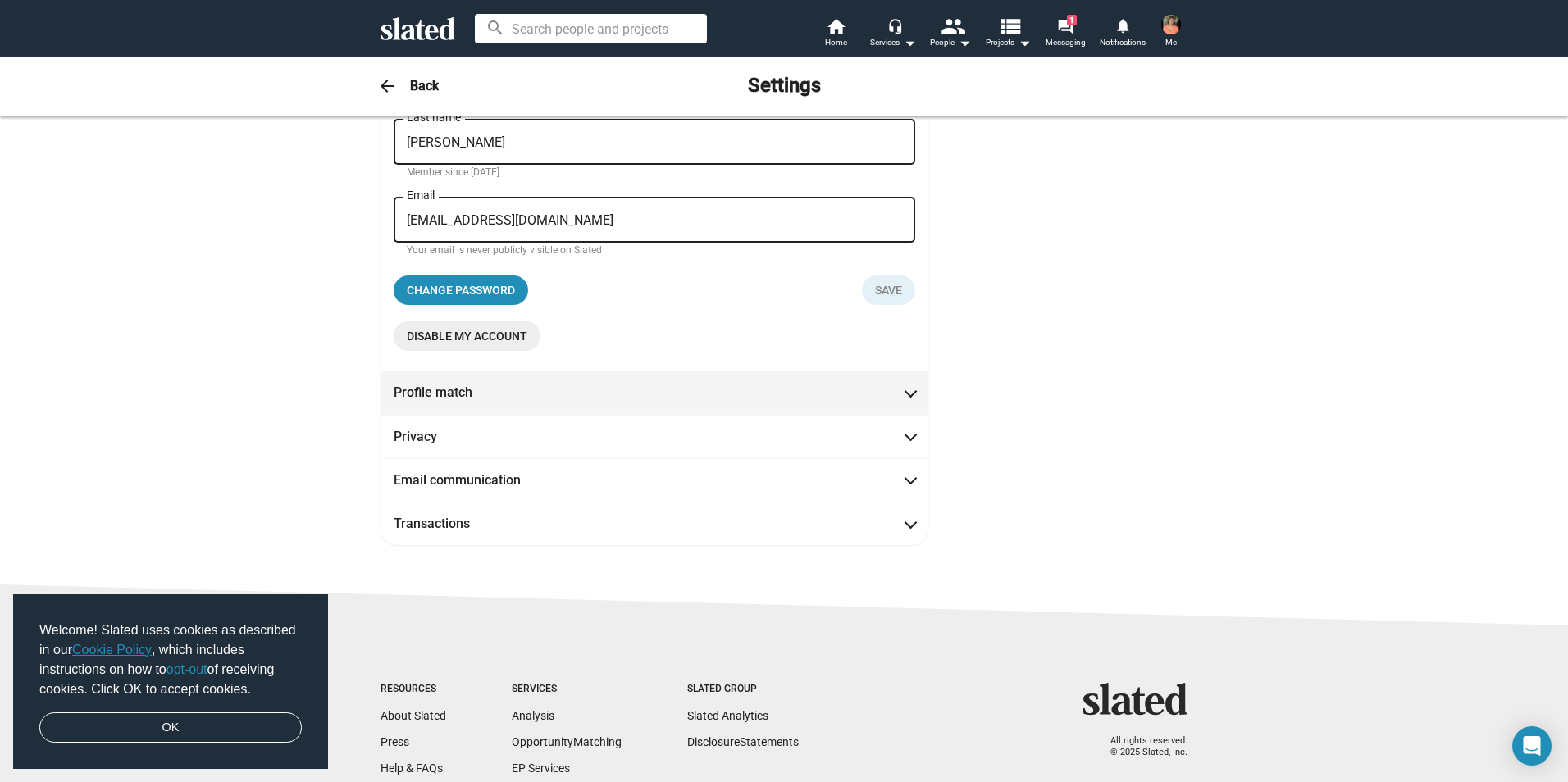
click at [894, 400] on span "Profile match" at bounding box center [653, 392] width 521 height 17
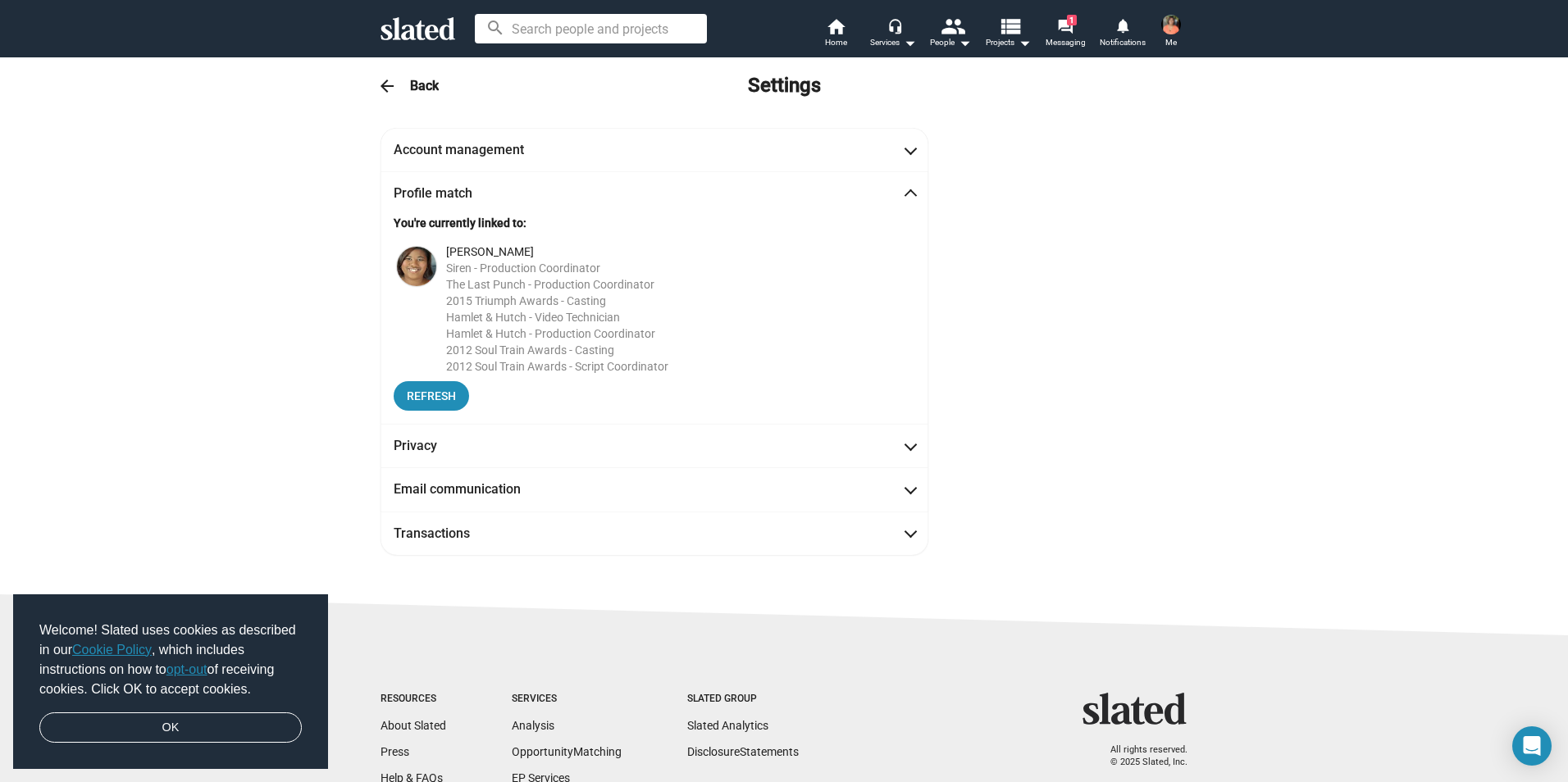
scroll to position [0, 0]
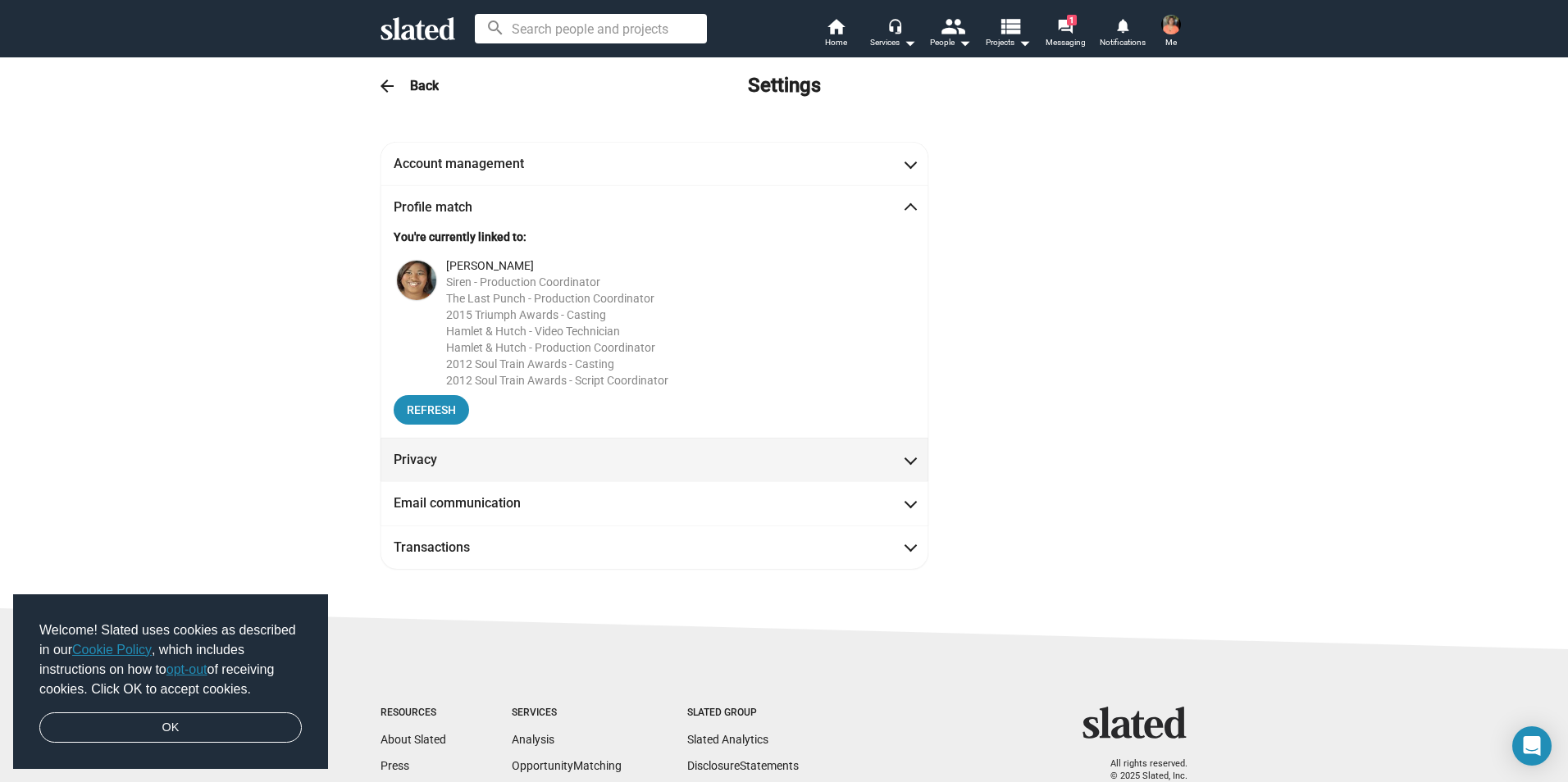
click at [906, 462] on span at bounding box center [911, 459] width 9 height 17
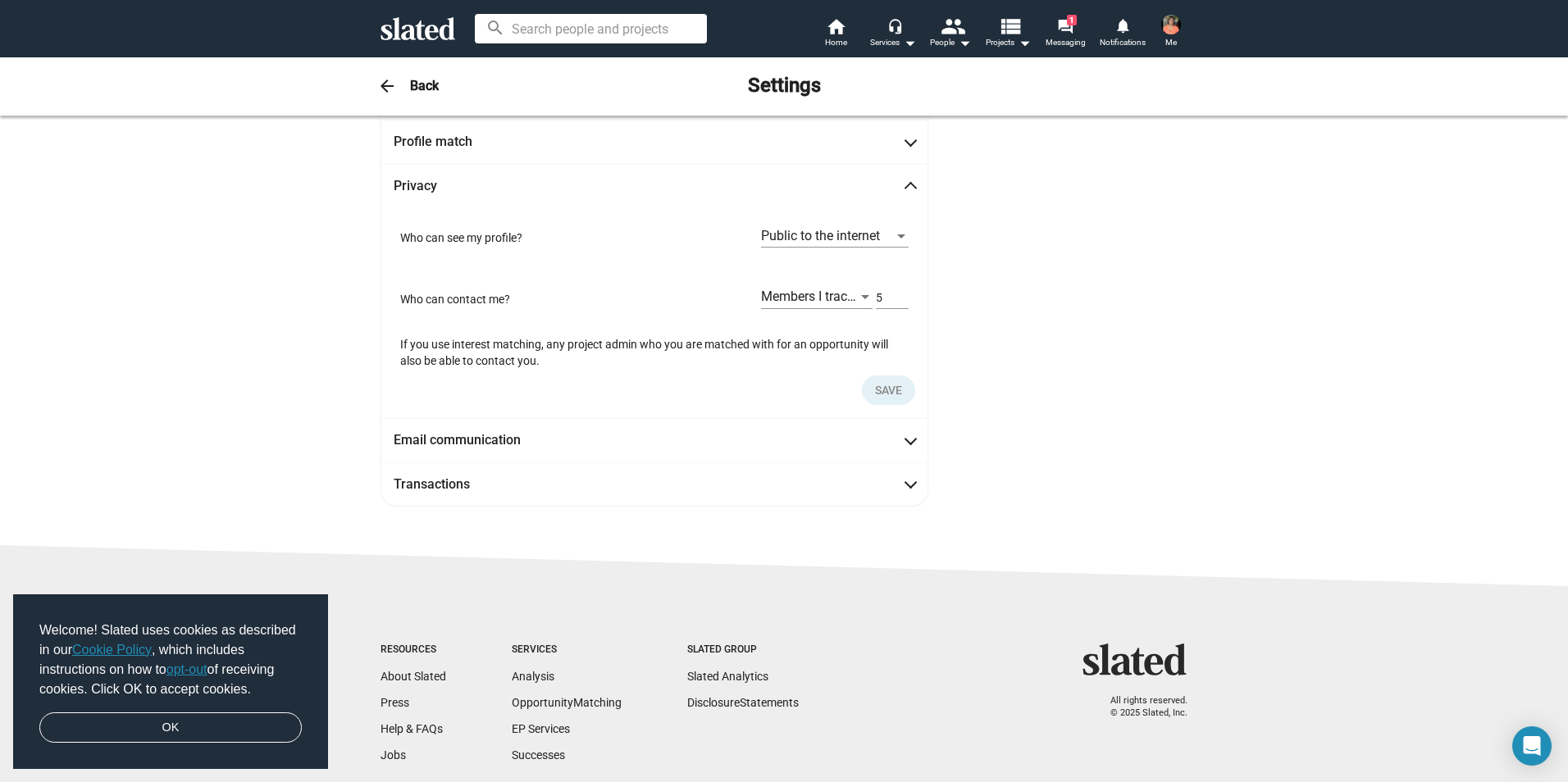
scroll to position [80, 0]
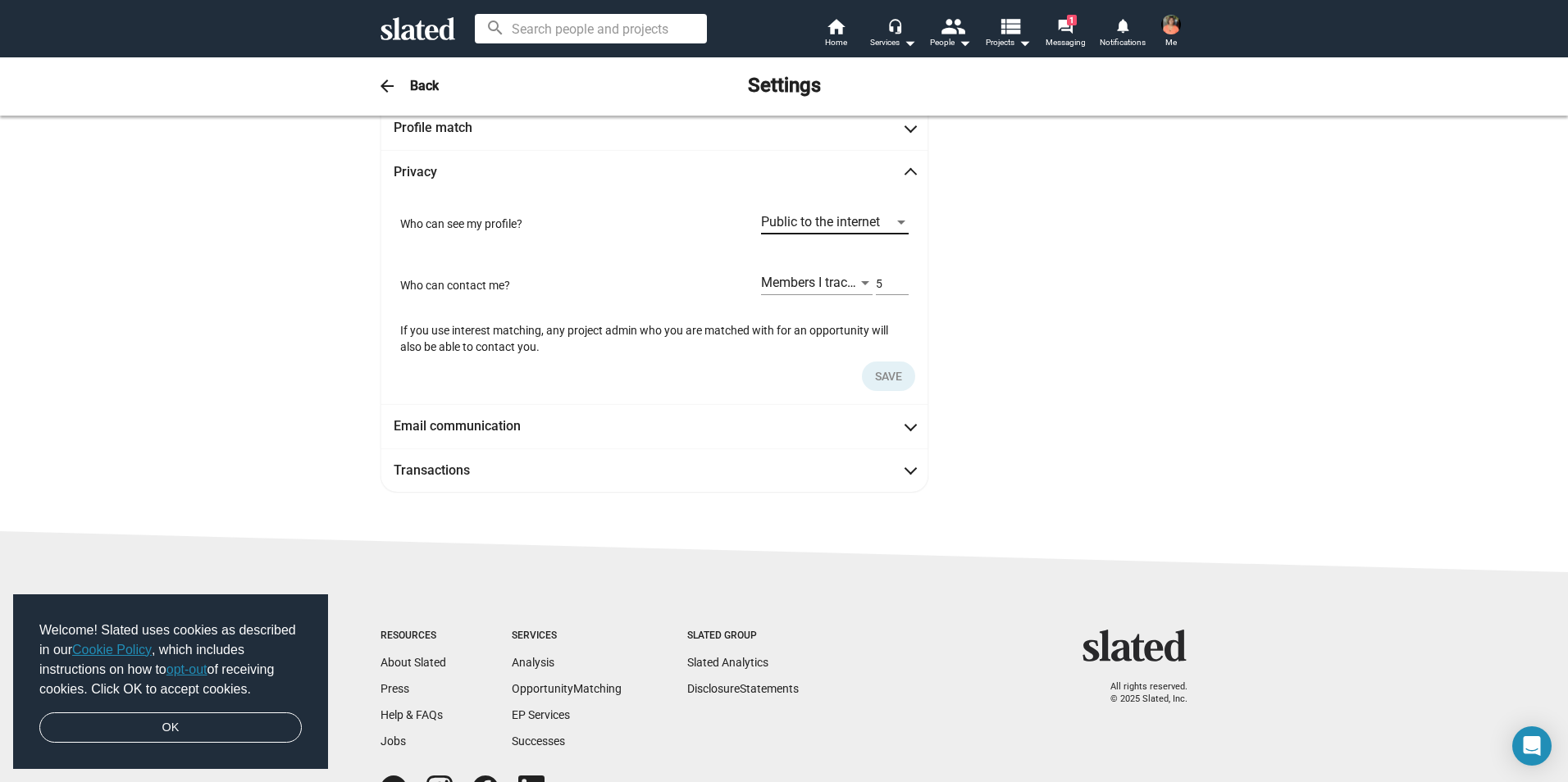
click at [897, 221] on div at bounding box center [901, 222] width 8 height 4
click at [971, 221] on div at bounding box center [784, 391] width 1568 height 782
click at [893, 227] on div at bounding box center [901, 222] width 15 height 13
click at [867, 261] on span "Slated members only" at bounding box center [829, 255] width 148 height 34
click at [861, 285] on div at bounding box center [865, 283] width 8 height 4
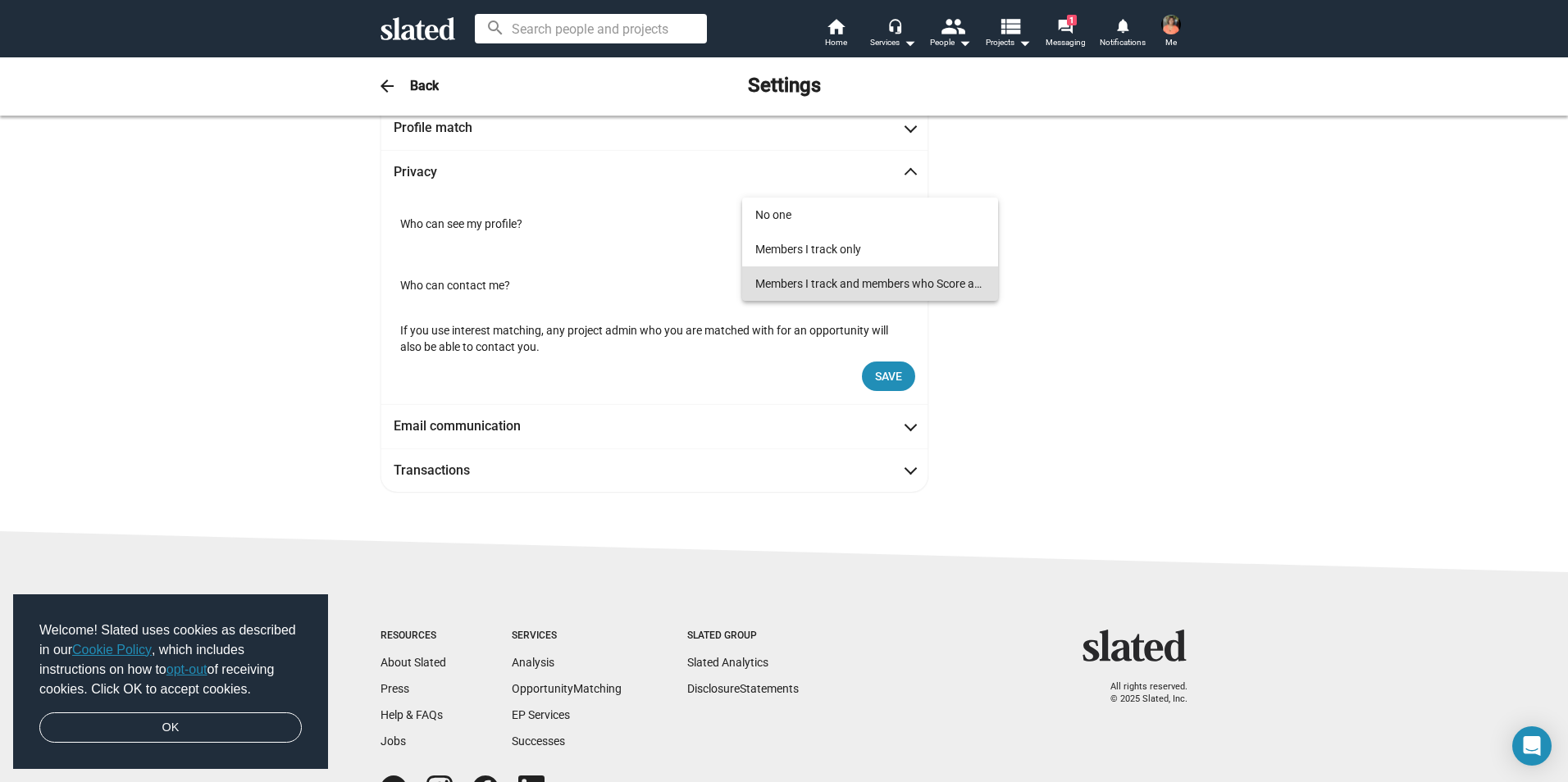
click at [1104, 285] on div at bounding box center [784, 391] width 1568 height 782
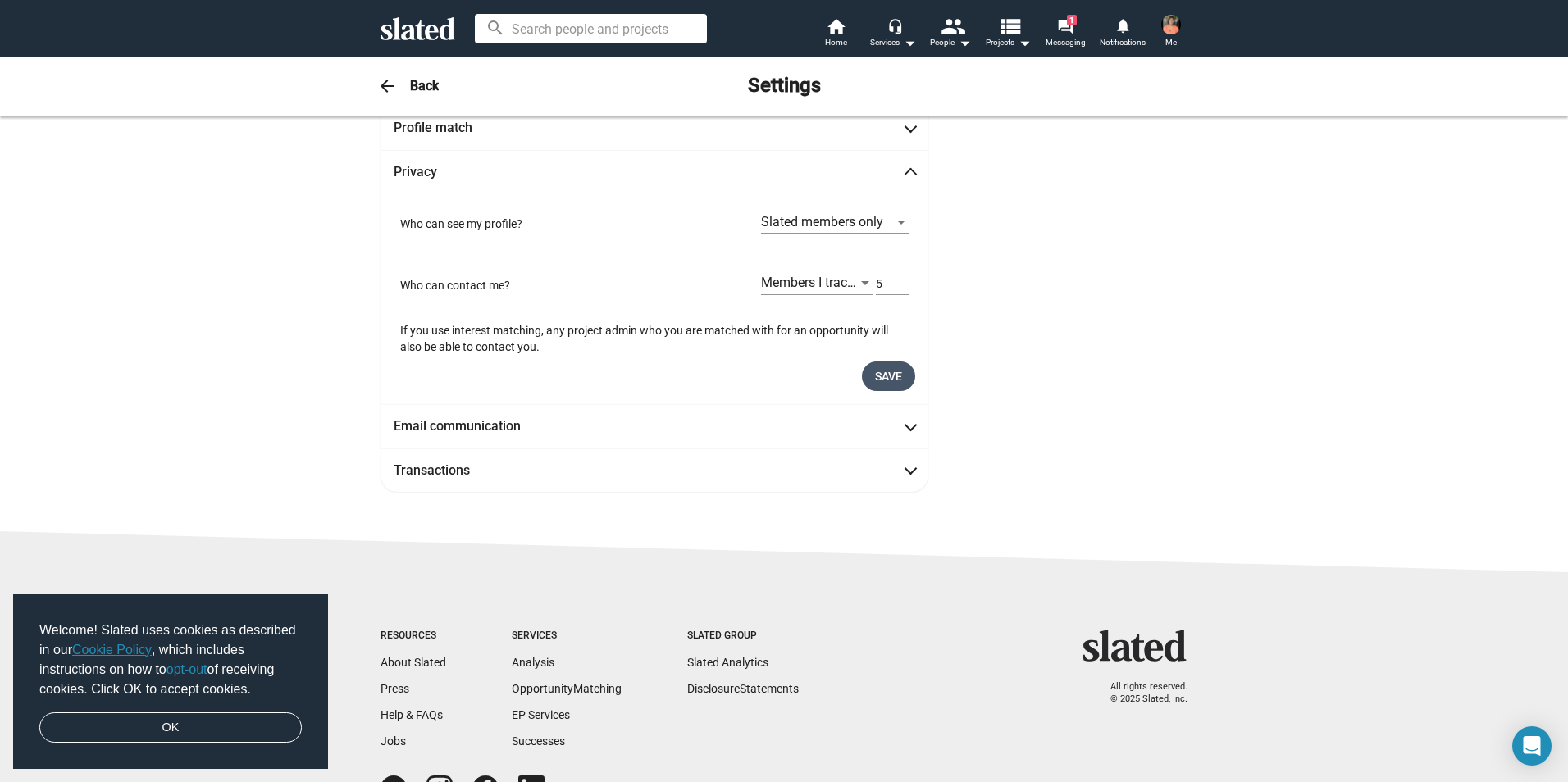
click at [892, 381] on span "Save" at bounding box center [888, 376] width 27 height 29
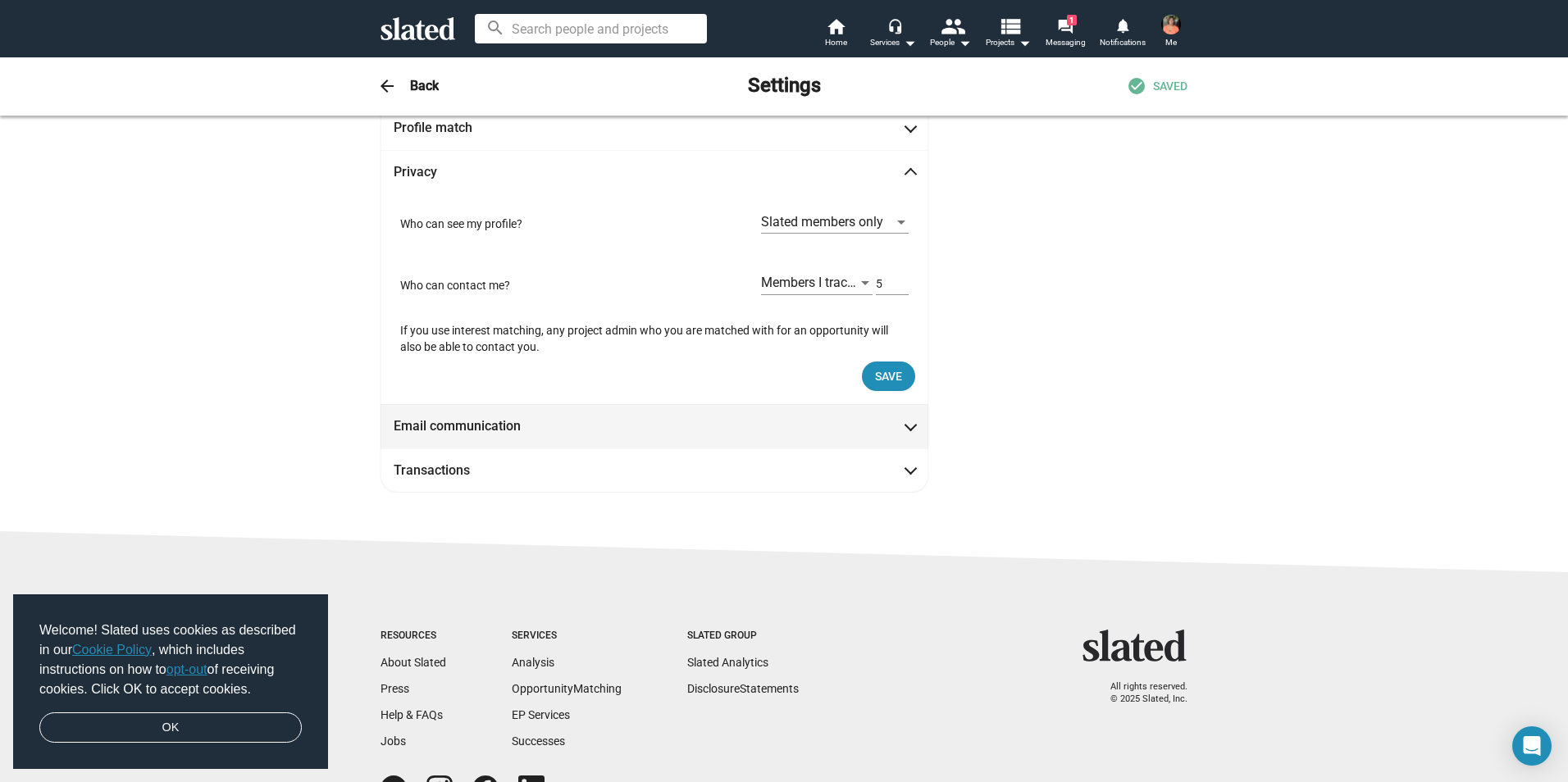
click at [908, 425] on span at bounding box center [911, 425] width 9 height 17
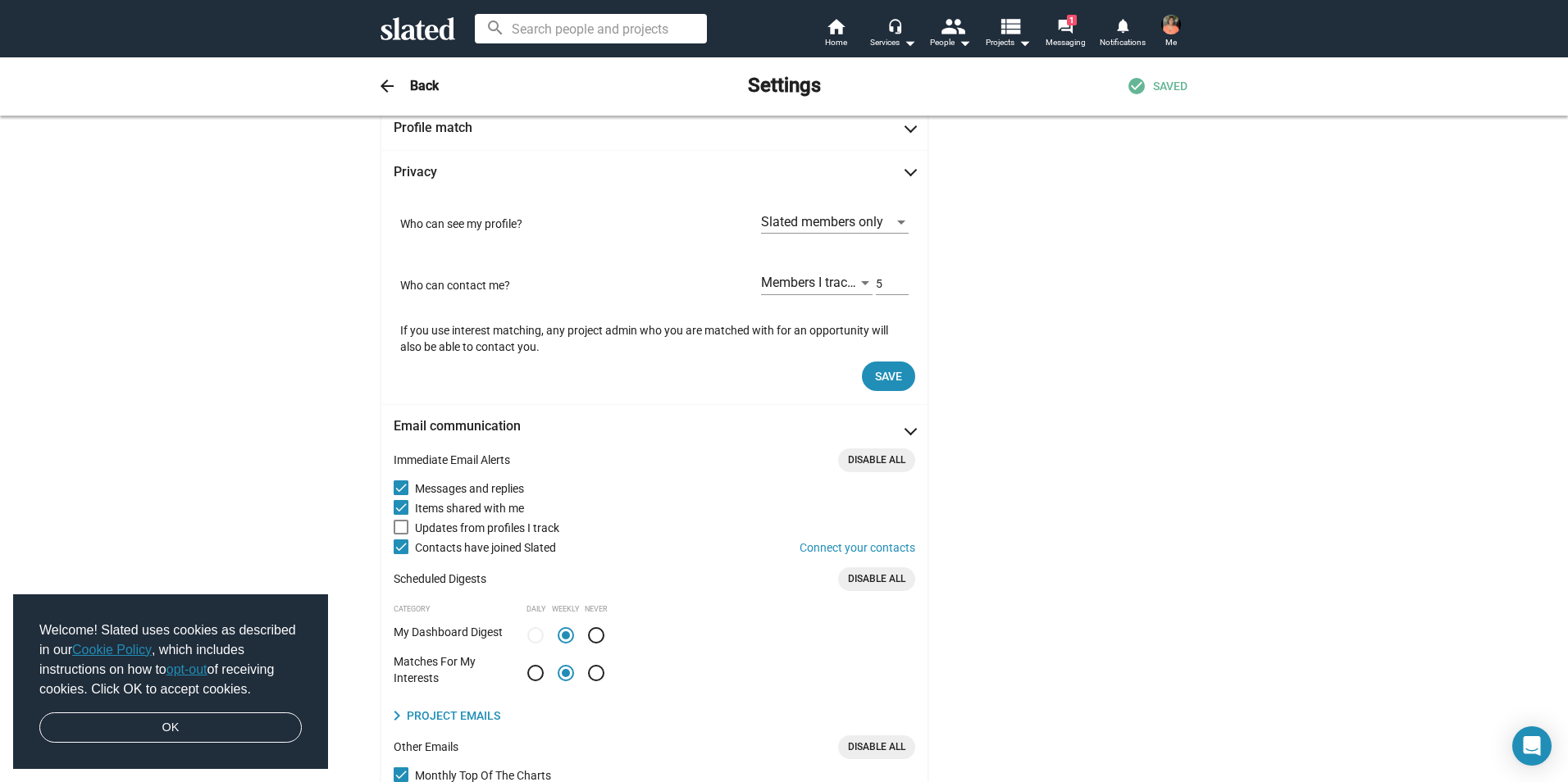
scroll to position [124, 0]
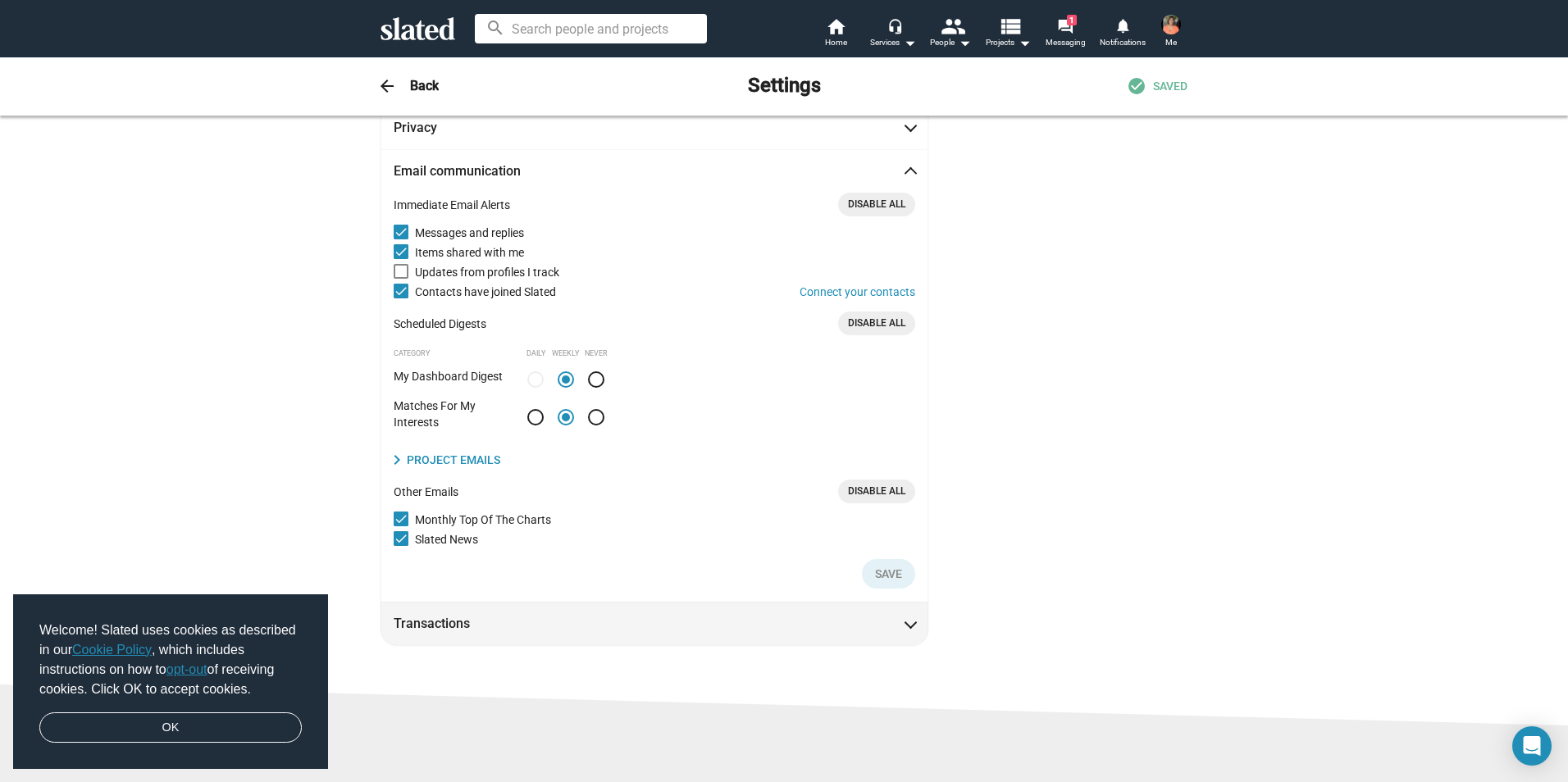
click at [906, 618] on span at bounding box center [911, 622] width 9 height 17
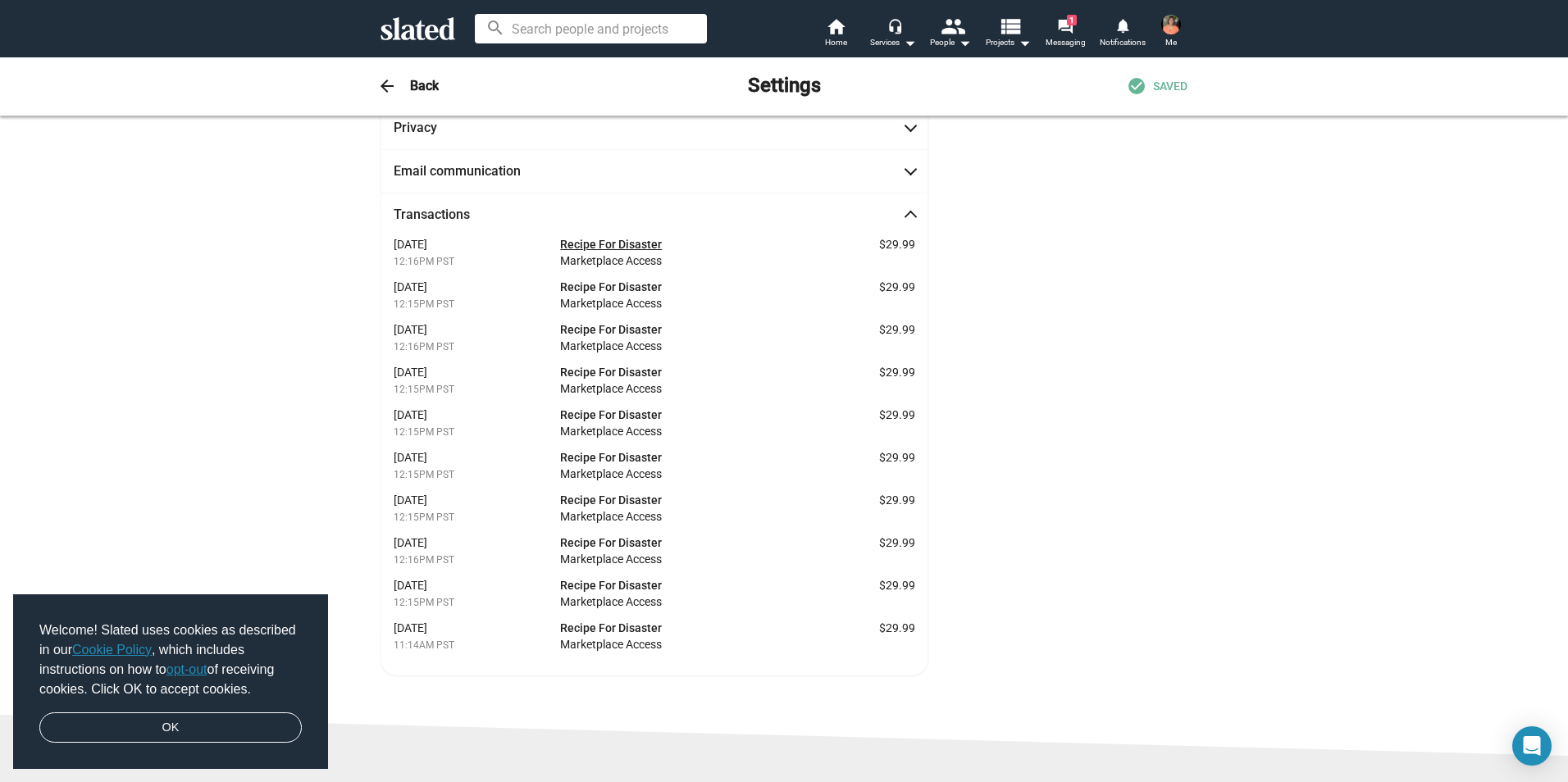
click at [627, 245] on link "Recipe For Disaster" at bounding box center [610, 244] width 102 height 13
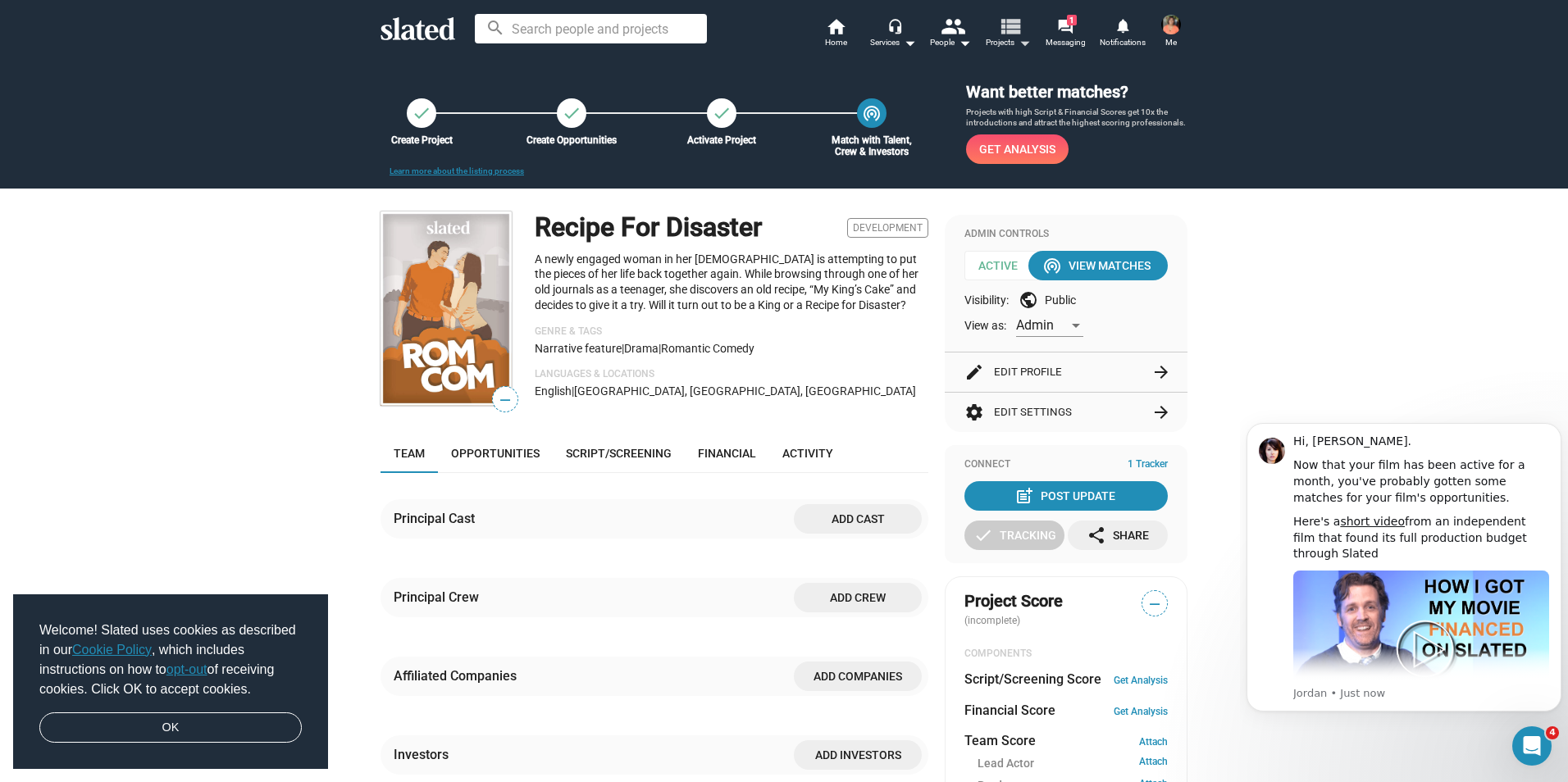
click at [1006, 34] on mat-icon "view_list" at bounding box center [1010, 26] width 24 height 24
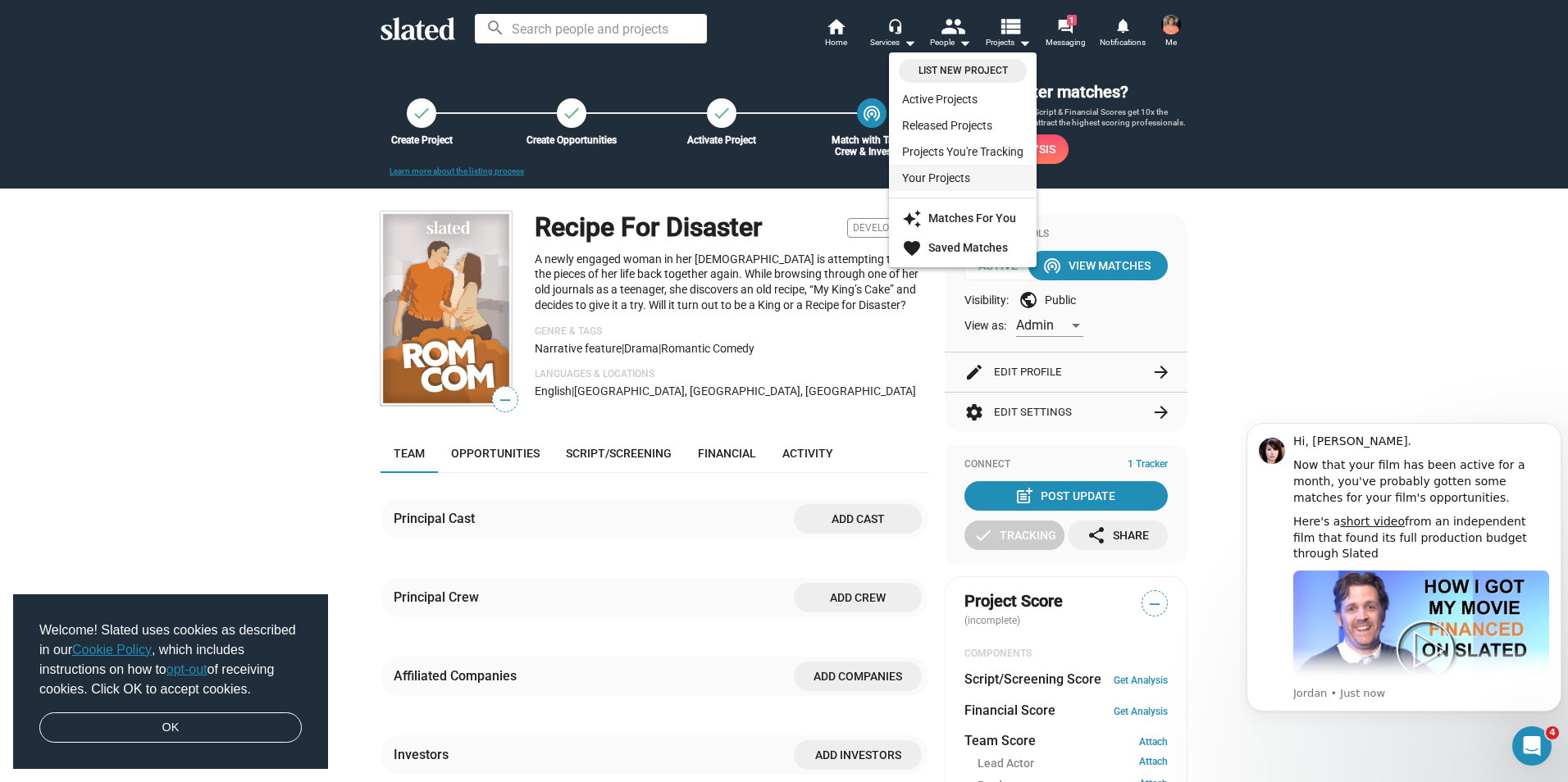
click at [981, 187] on link "Your Projects" at bounding box center [962, 177] width 148 height 27
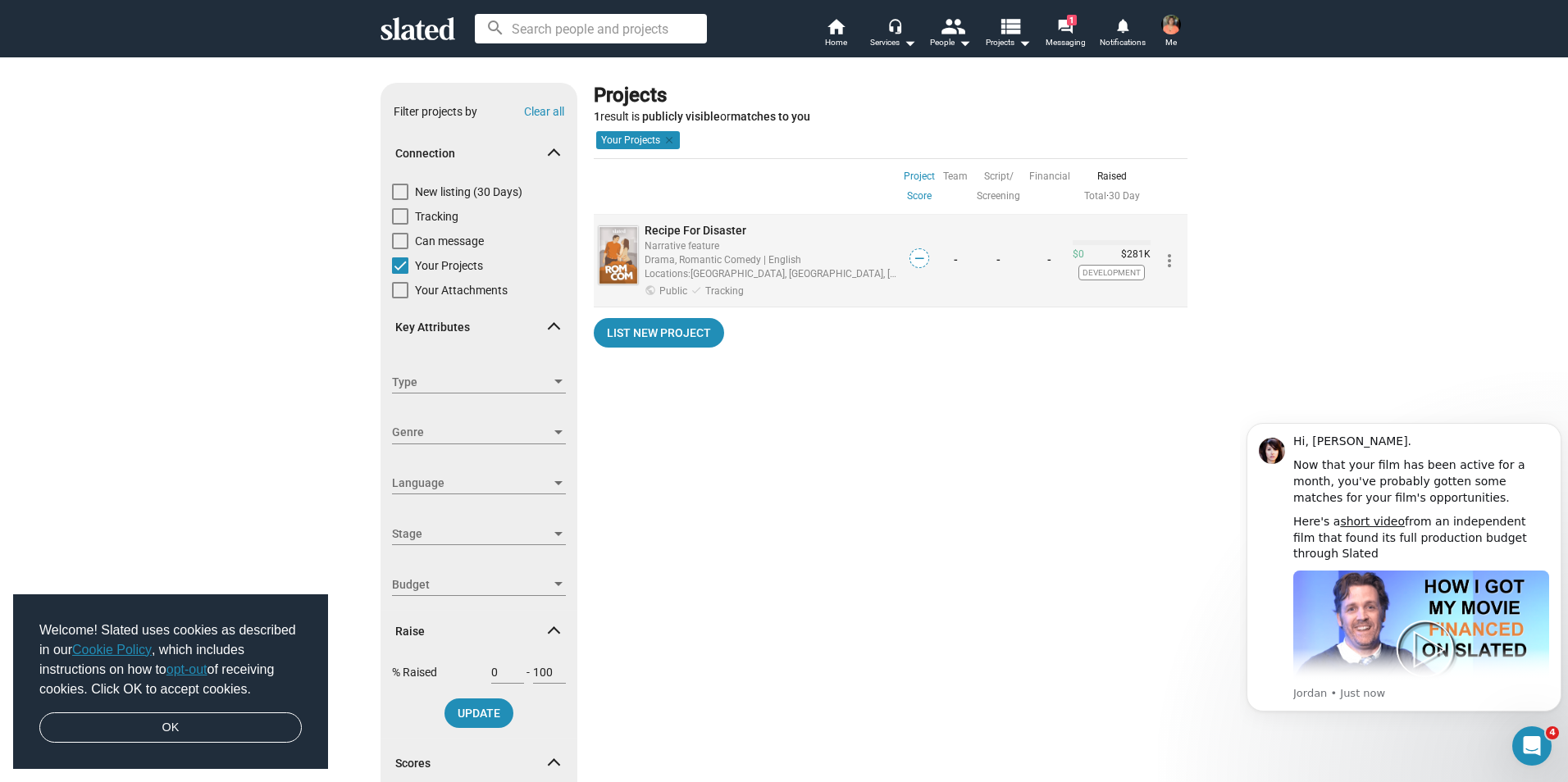
click at [1165, 254] on mat-icon "more_vert" at bounding box center [1168, 260] width 19 height 19
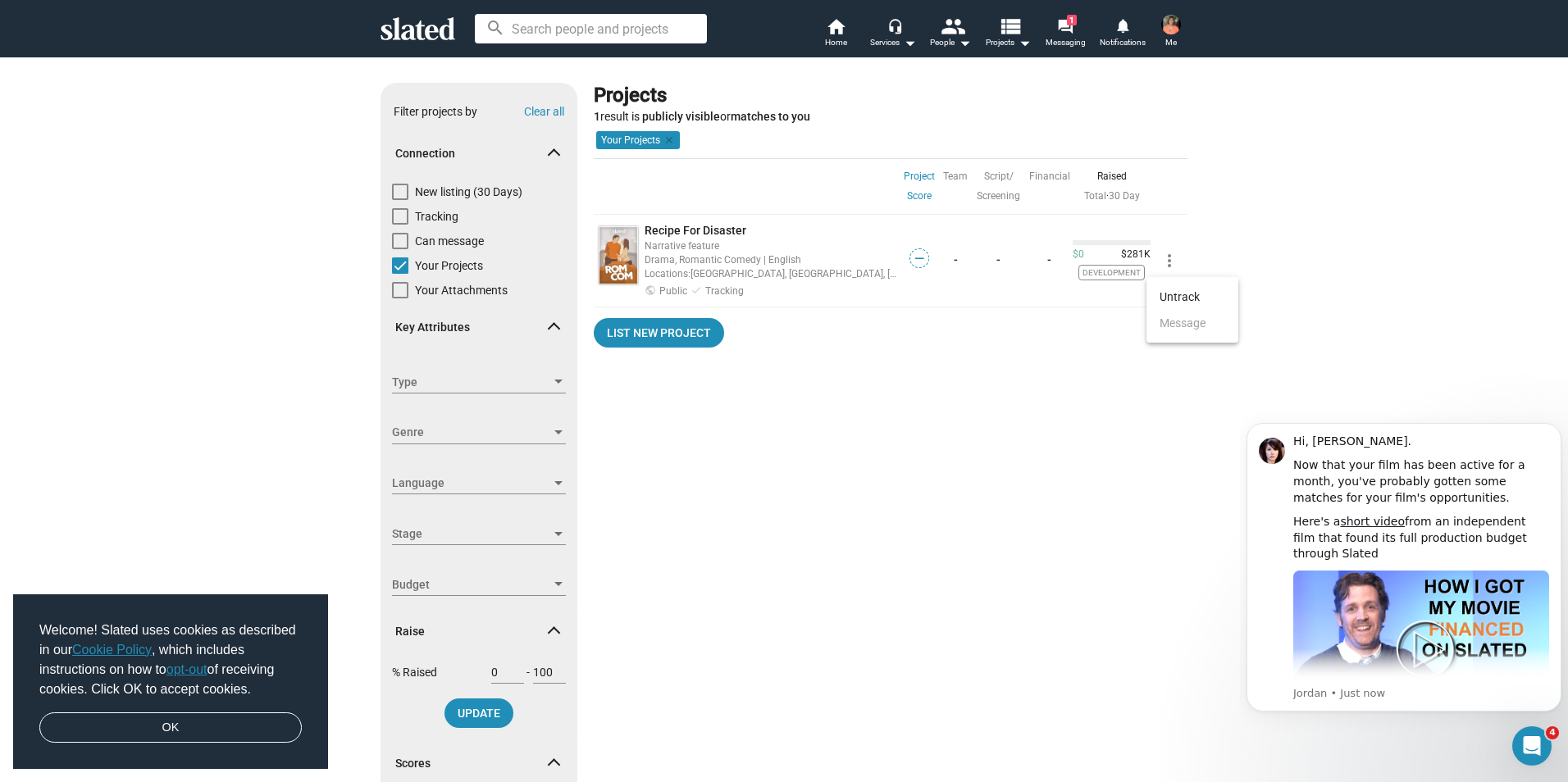
click at [833, 337] on div at bounding box center [784, 391] width 1568 height 782
click at [888, 35] on div "Services arrow_drop_down" at bounding box center [893, 42] width 46 height 19
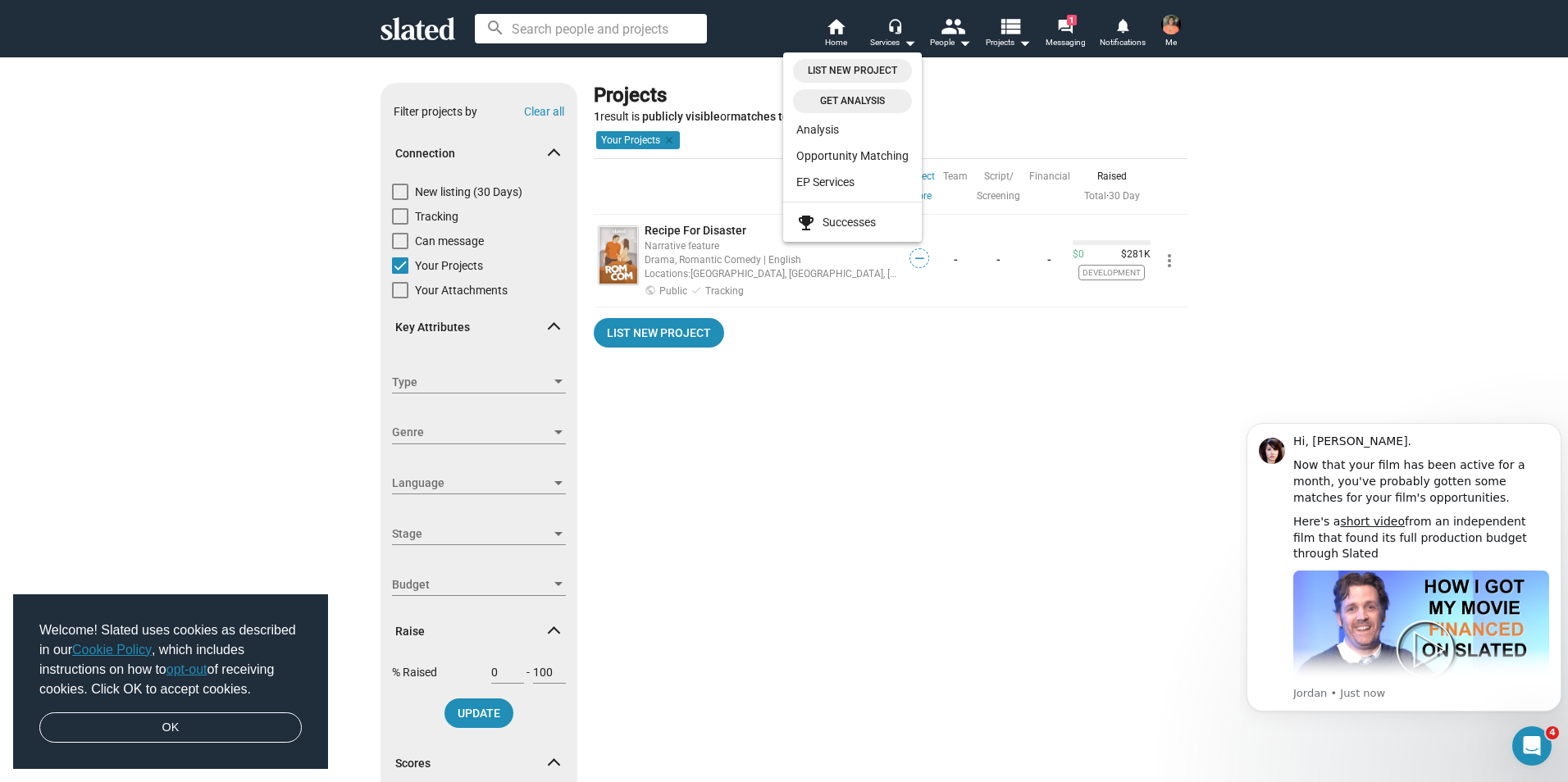
click at [1181, 33] on div at bounding box center [784, 391] width 1568 height 782
click at [1174, 30] on img at bounding box center [1170, 24] width 19 height 19
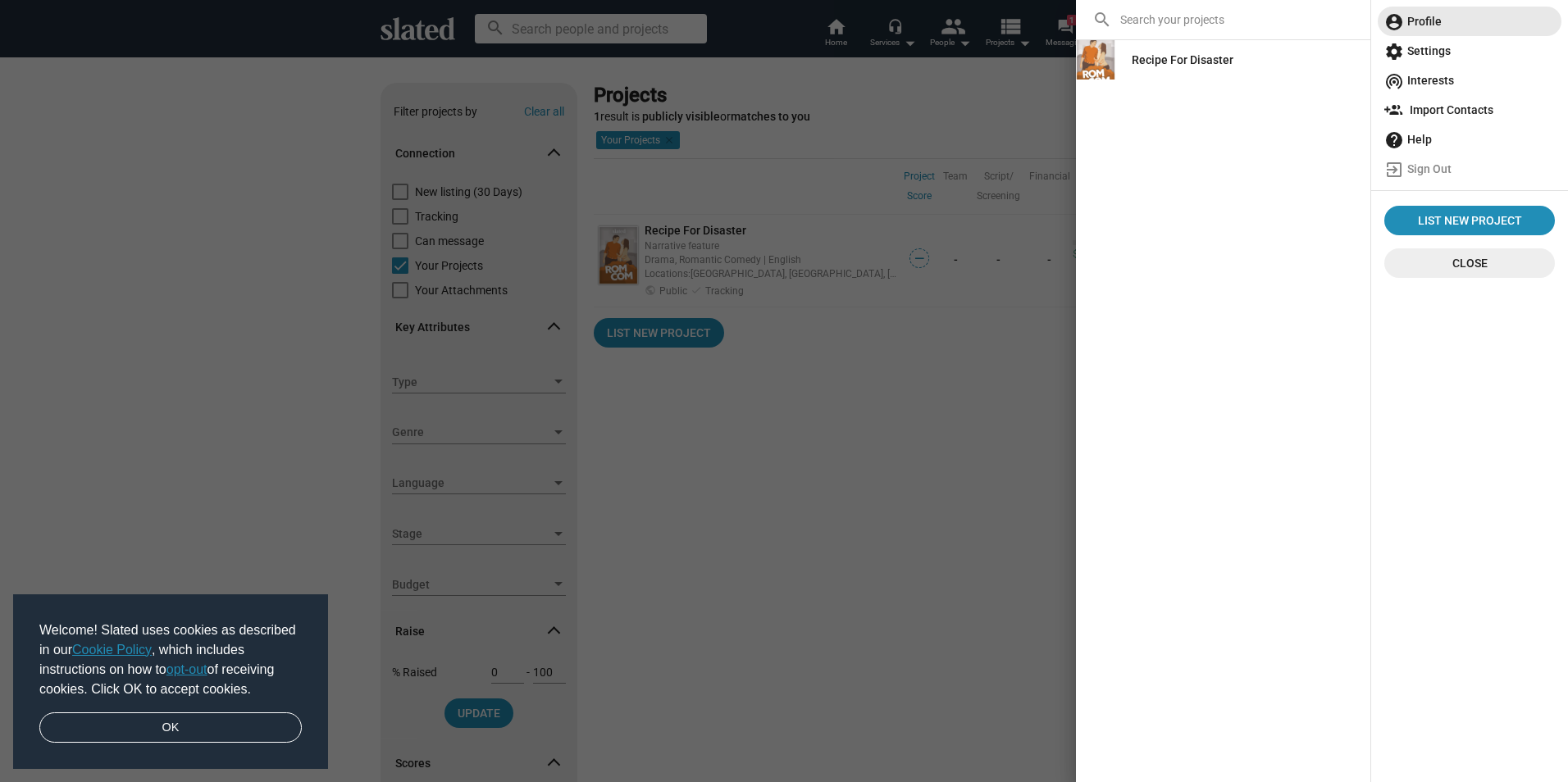
click at [1447, 20] on span "account_circle Profile" at bounding box center [1470, 21] width 171 height 29
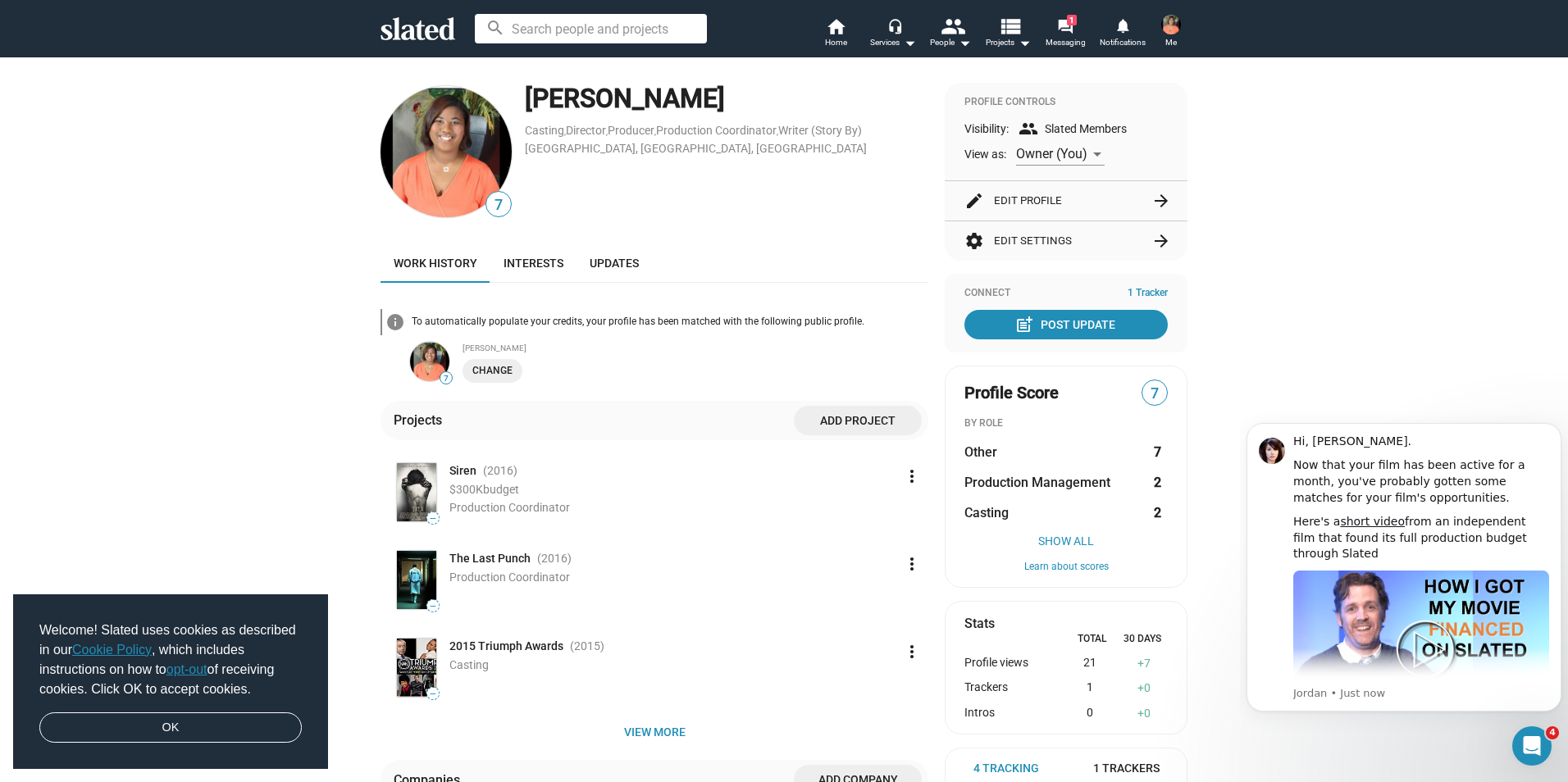
click at [1108, 204] on button "edit Edit Profile arrow_forward" at bounding box center [1065, 200] width 203 height 40
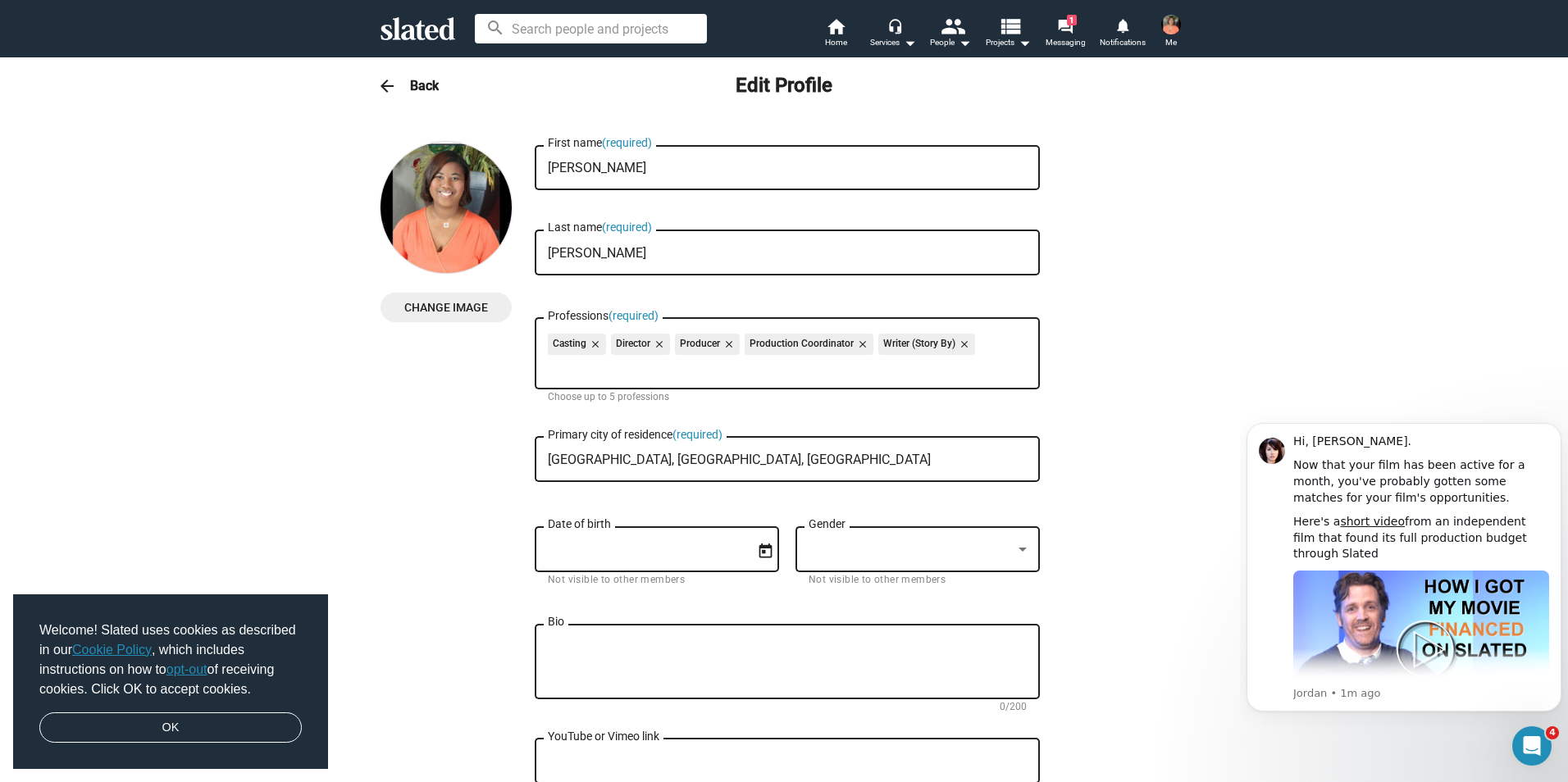
click at [1174, 21] on img at bounding box center [1170, 24] width 19 height 19
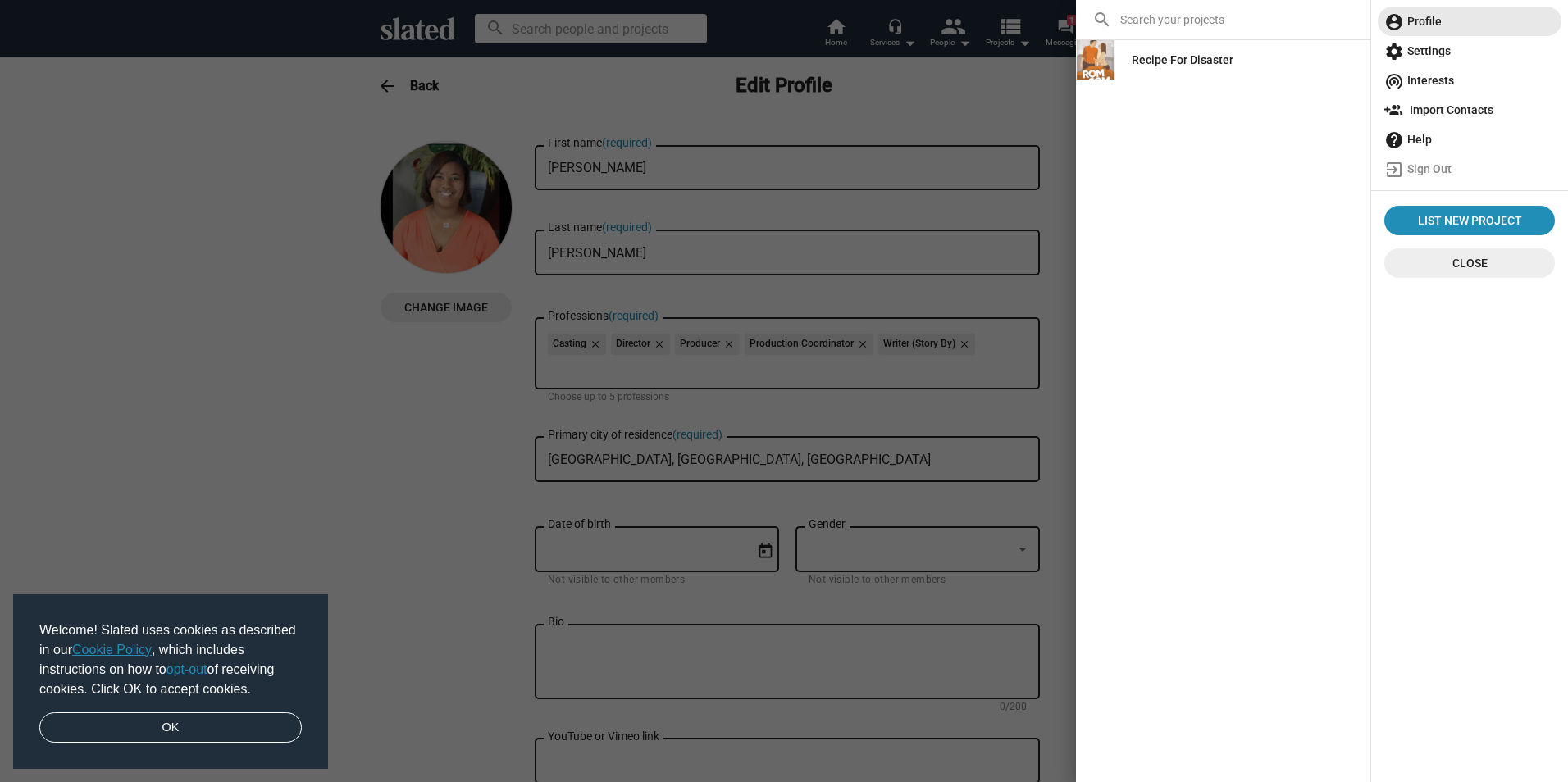
click at [1408, 11] on span "account_circle Profile" at bounding box center [1470, 21] width 171 height 29
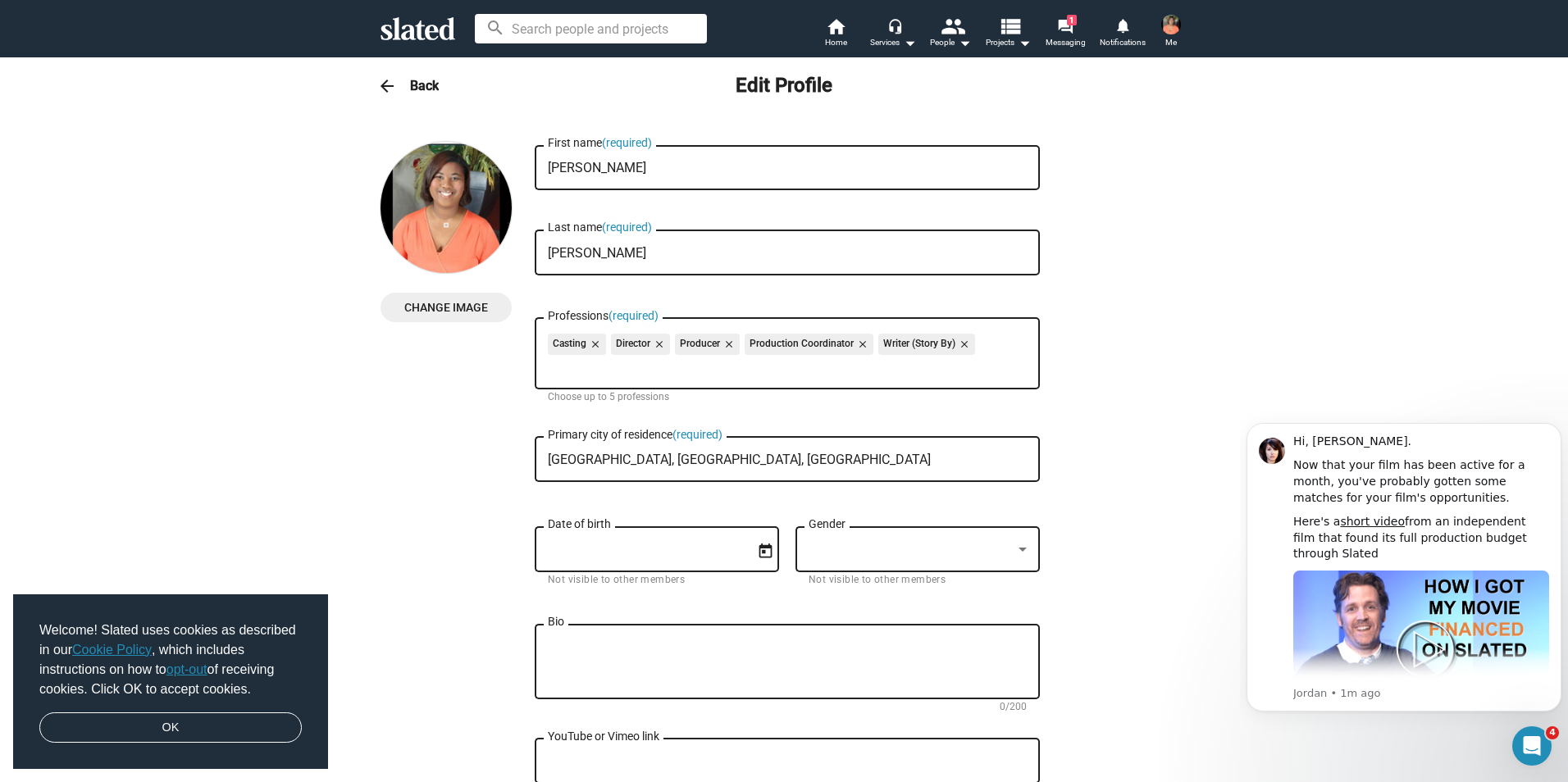
click at [402, 79] on div "arrow_back Back Edit Profile" at bounding box center [784, 86] width 840 height 33
click at [410, 90] on h3 "Back" at bounding box center [424, 85] width 28 height 17
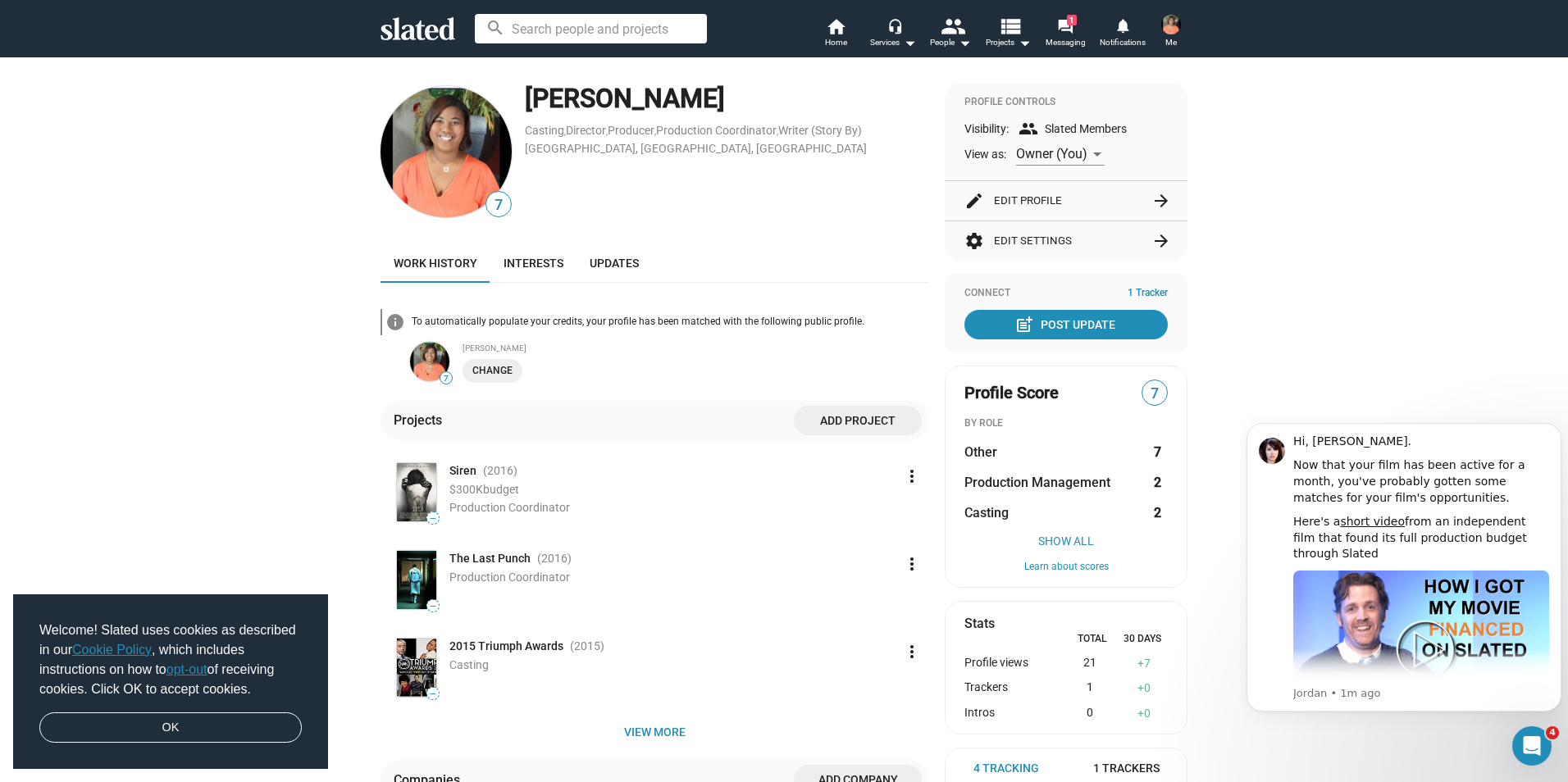
click at [1055, 239] on button "settings Edit Settings arrow_forward" at bounding box center [1065, 241] width 203 height 40
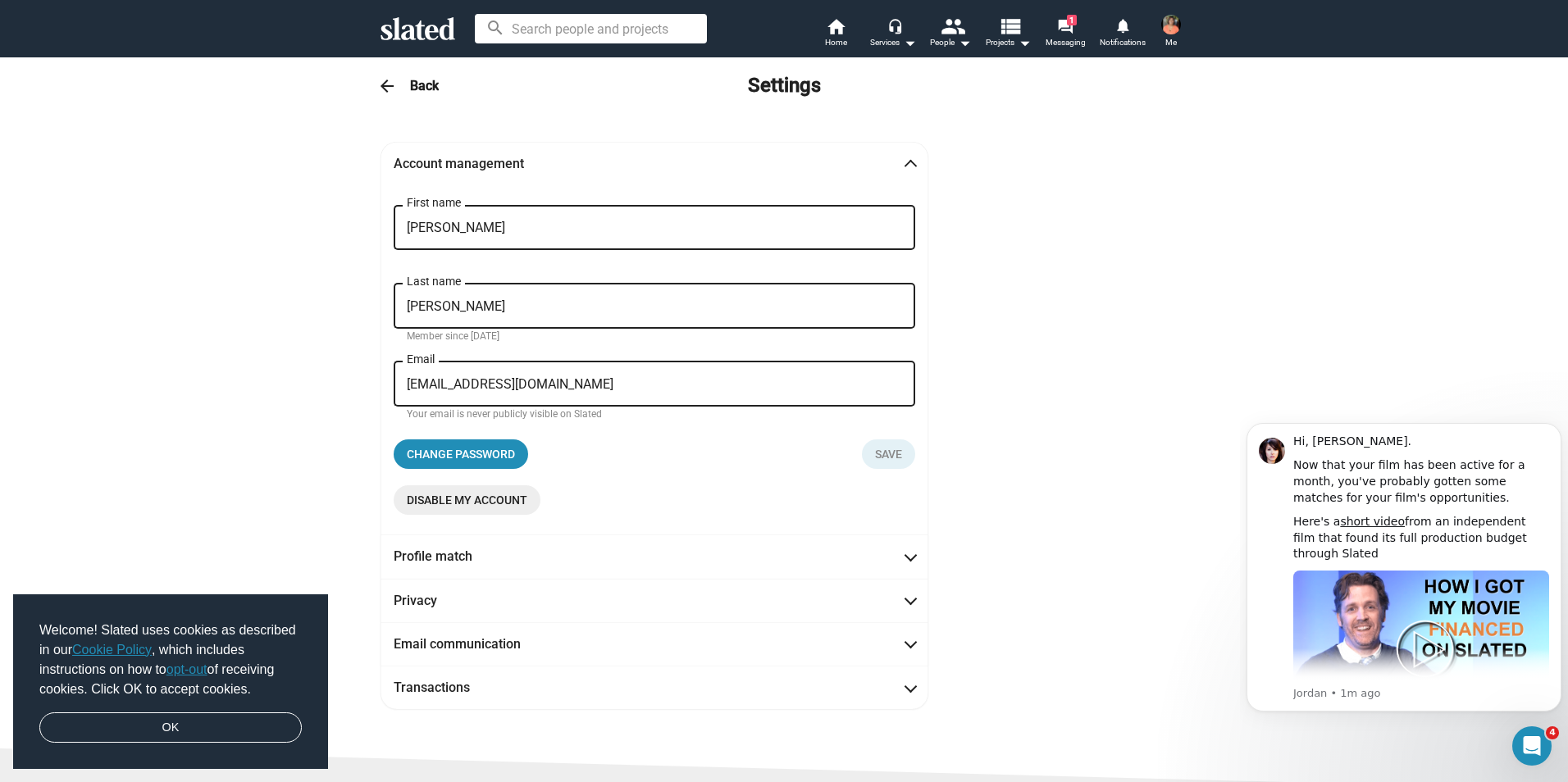
click at [475, 504] on span "Disable my account" at bounding box center [466, 500] width 120 height 29
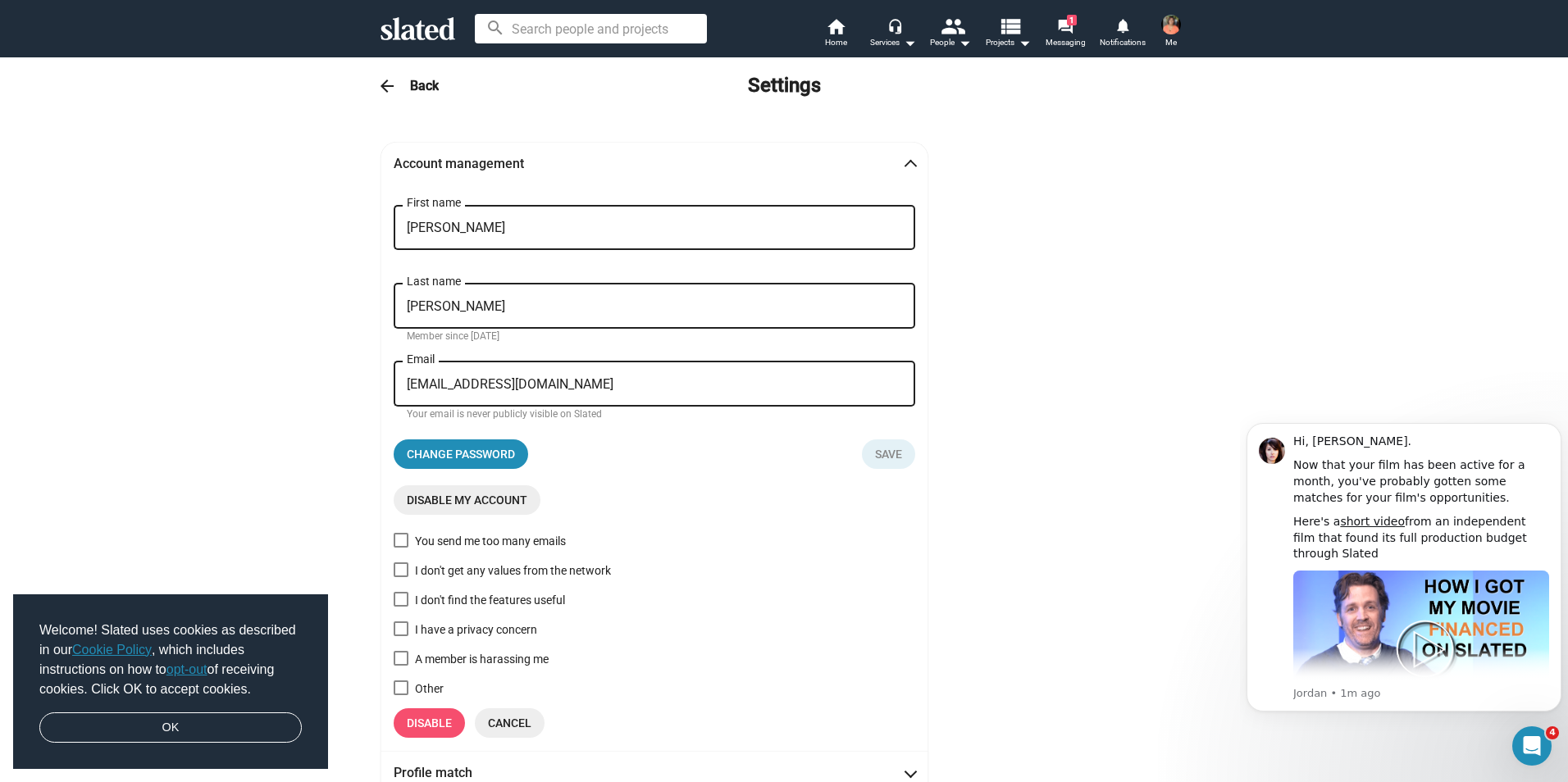
click at [1168, 28] on img at bounding box center [1170, 24] width 19 height 19
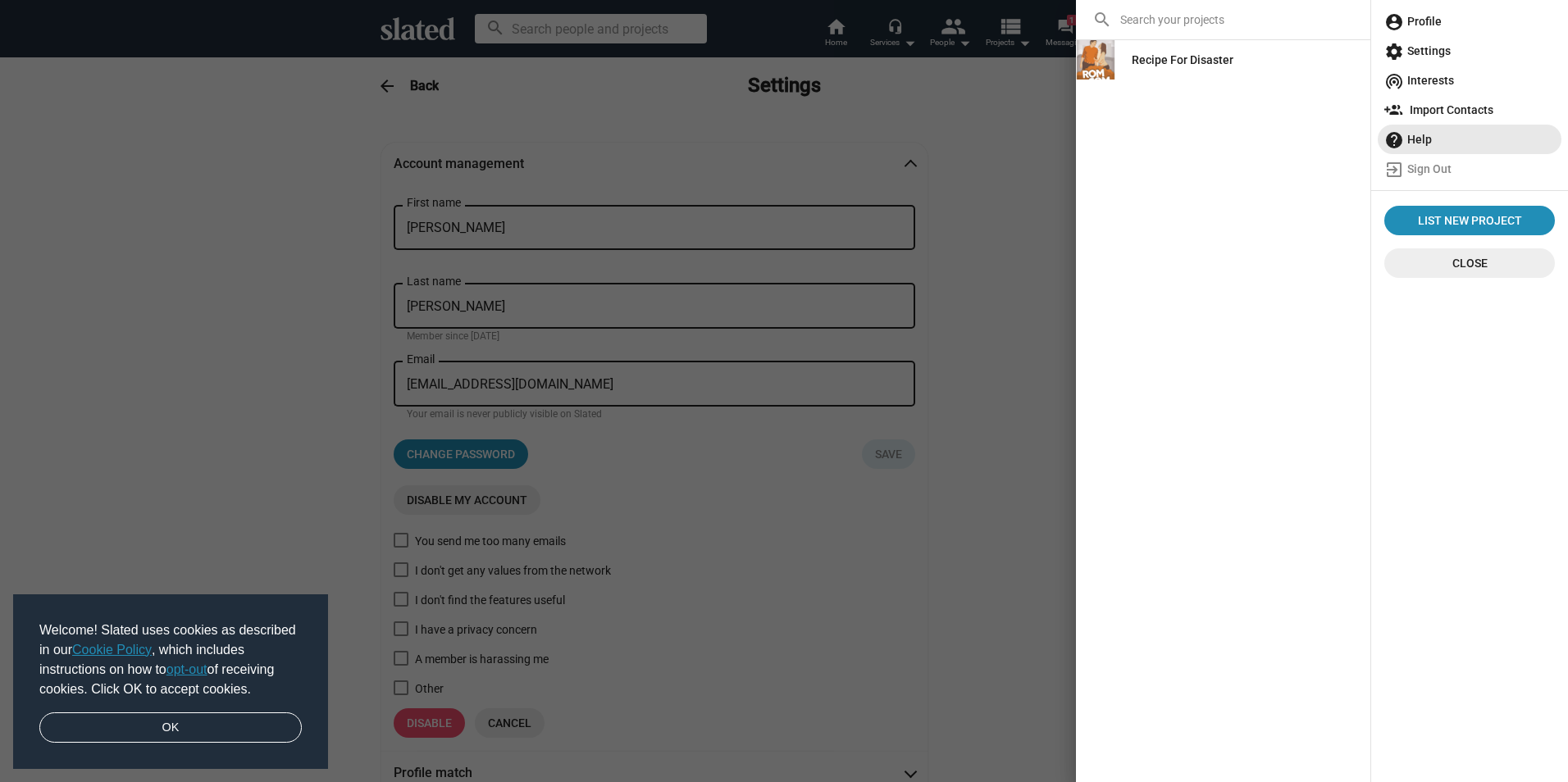
click at [1421, 139] on span "help Help" at bounding box center [1470, 140] width 171 height 29
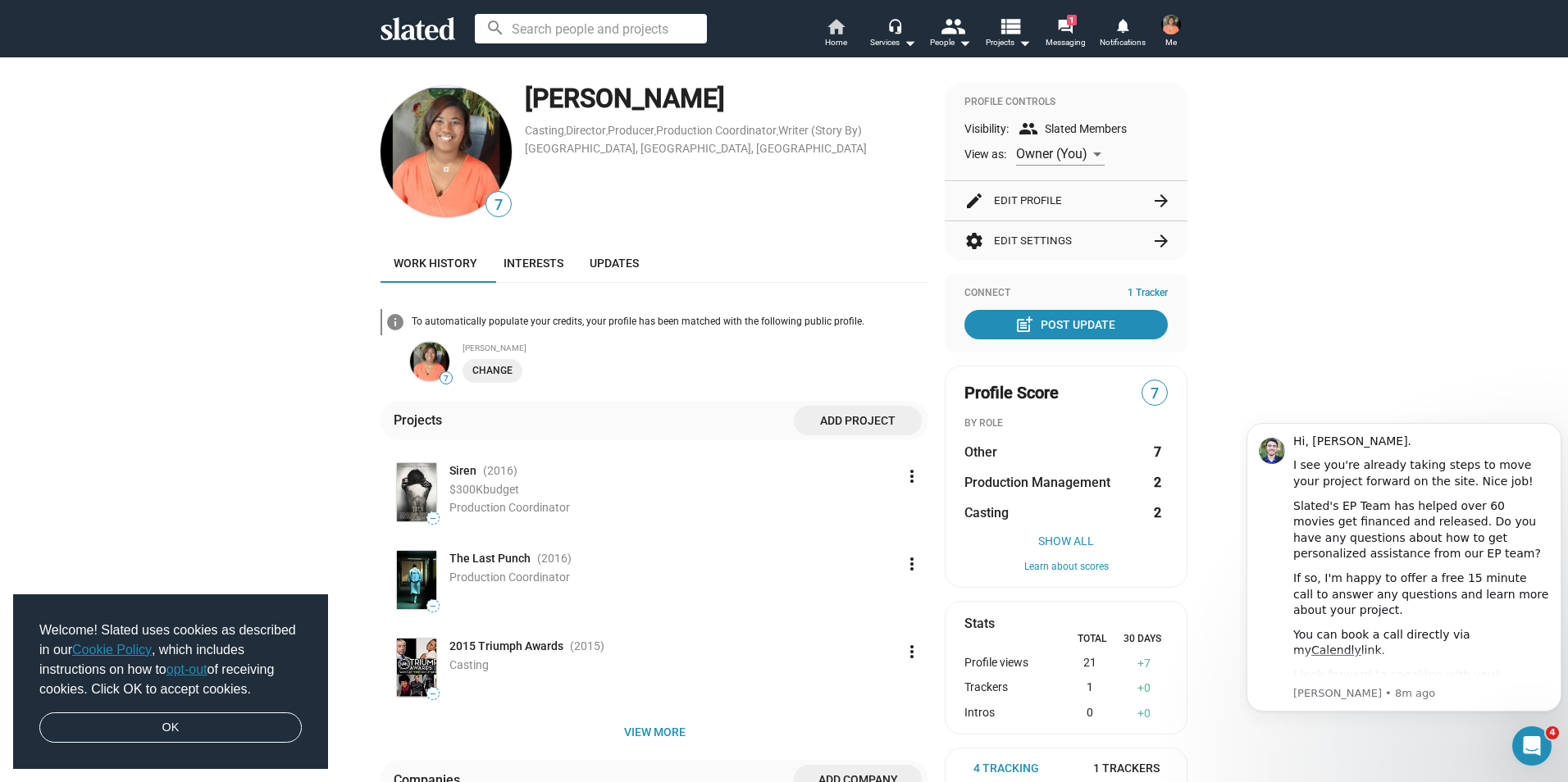
click at [831, 22] on mat-icon "home" at bounding box center [835, 26] width 19 height 19
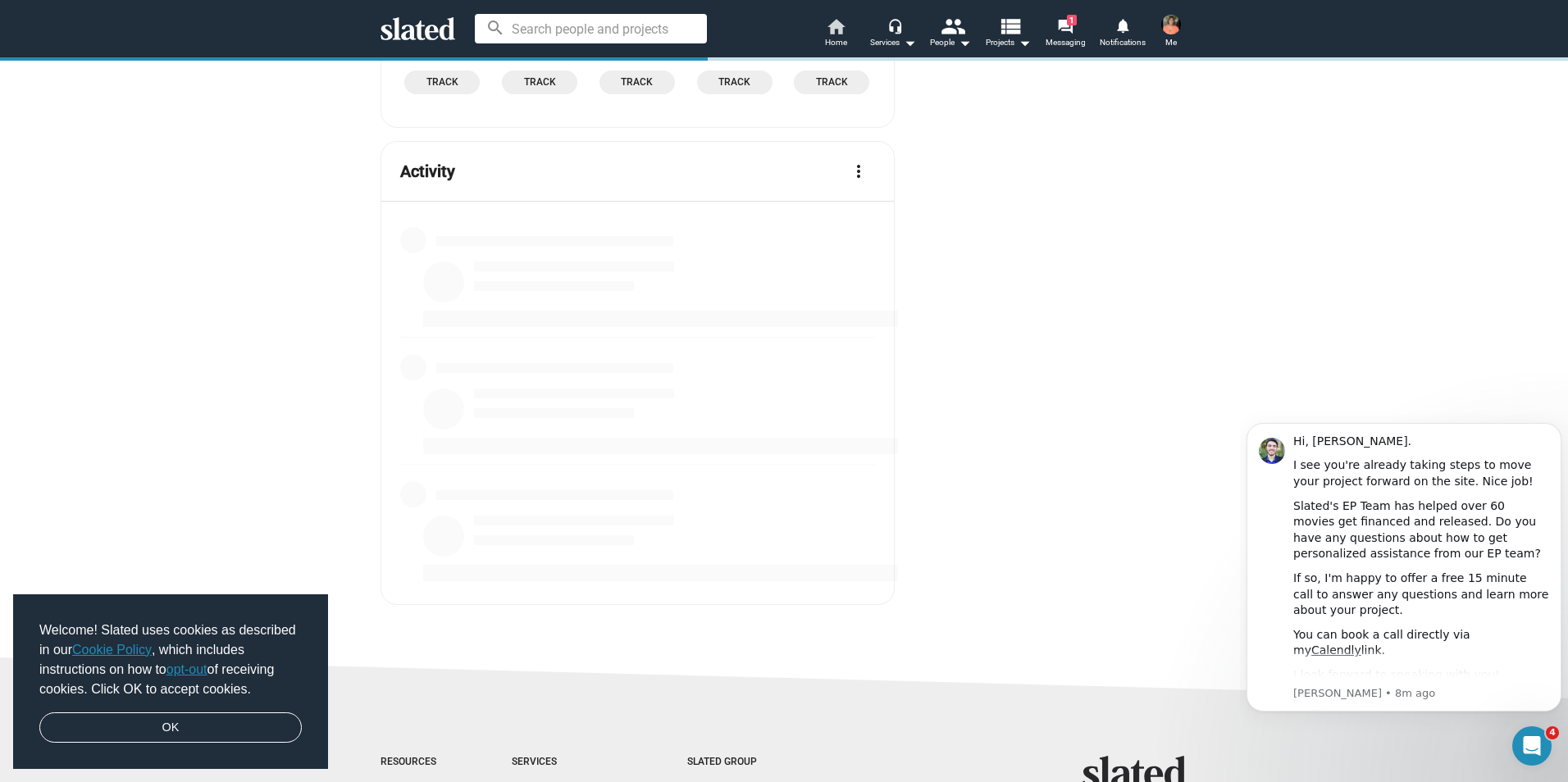
scroll to position [3030, 0]
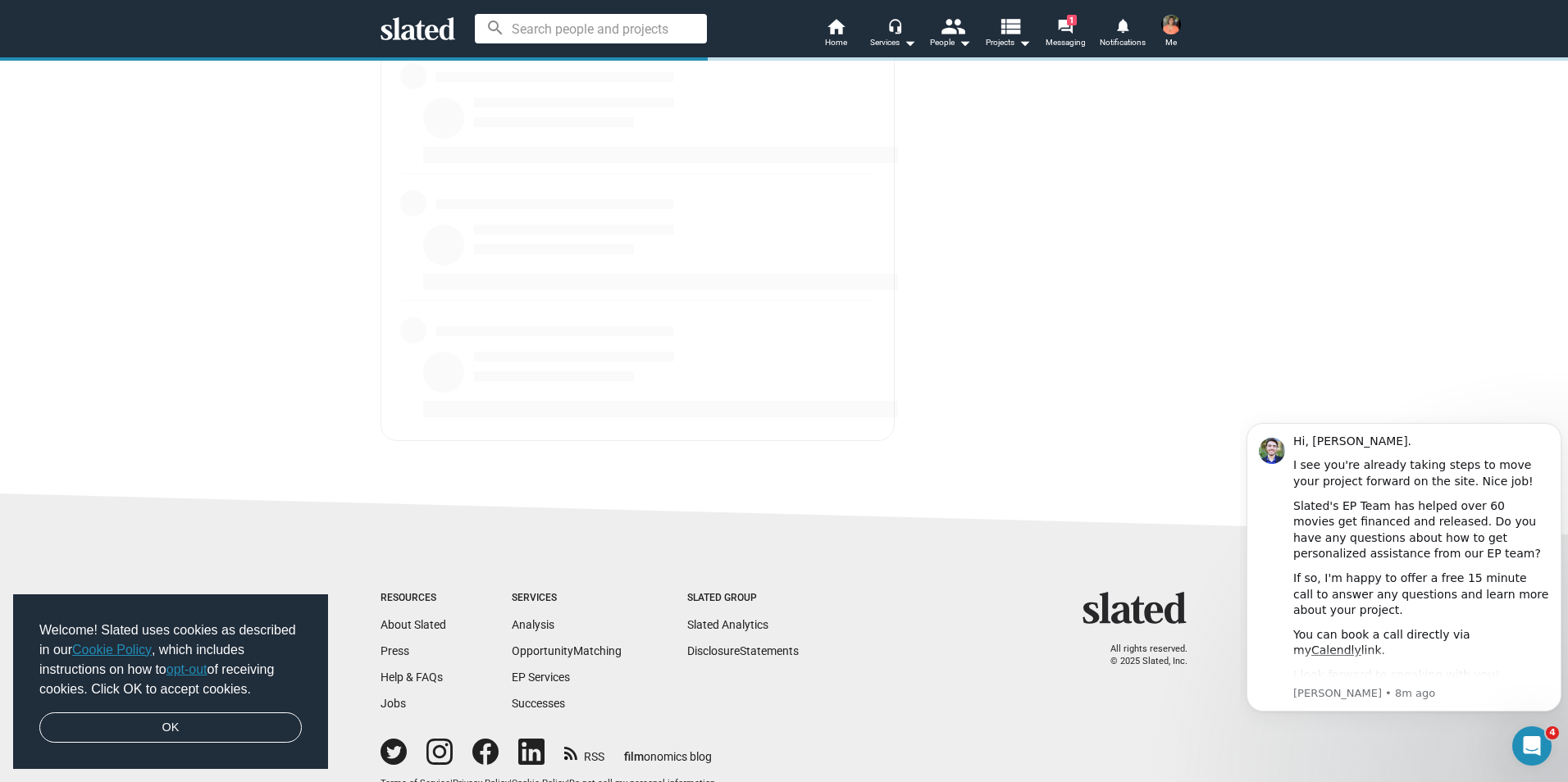
click at [1160, 37] on span at bounding box center [1171, 24] width 27 height 27
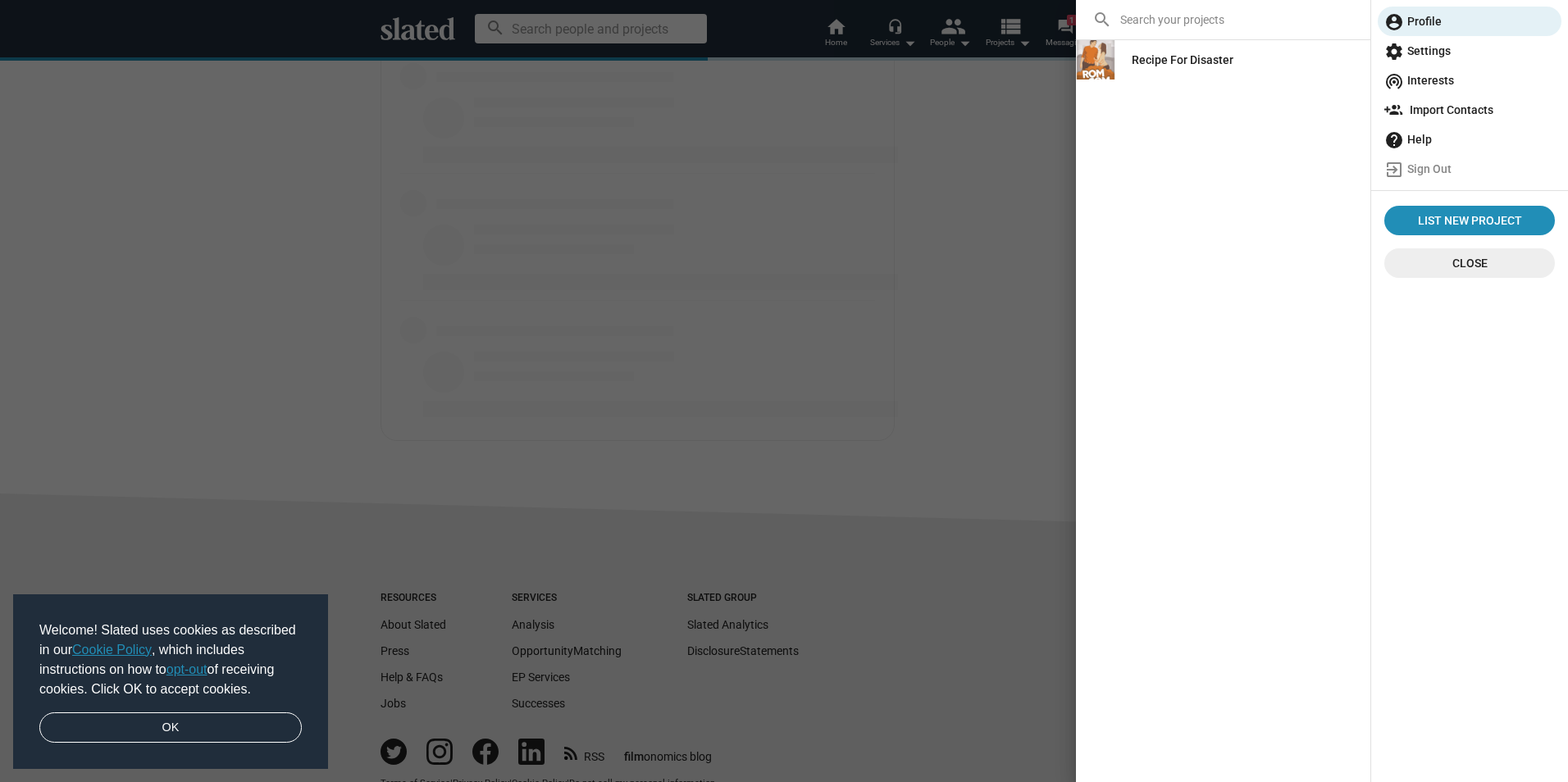
click at [1432, 47] on span "settings Settings" at bounding box center [1470, 51] width 171 height 29
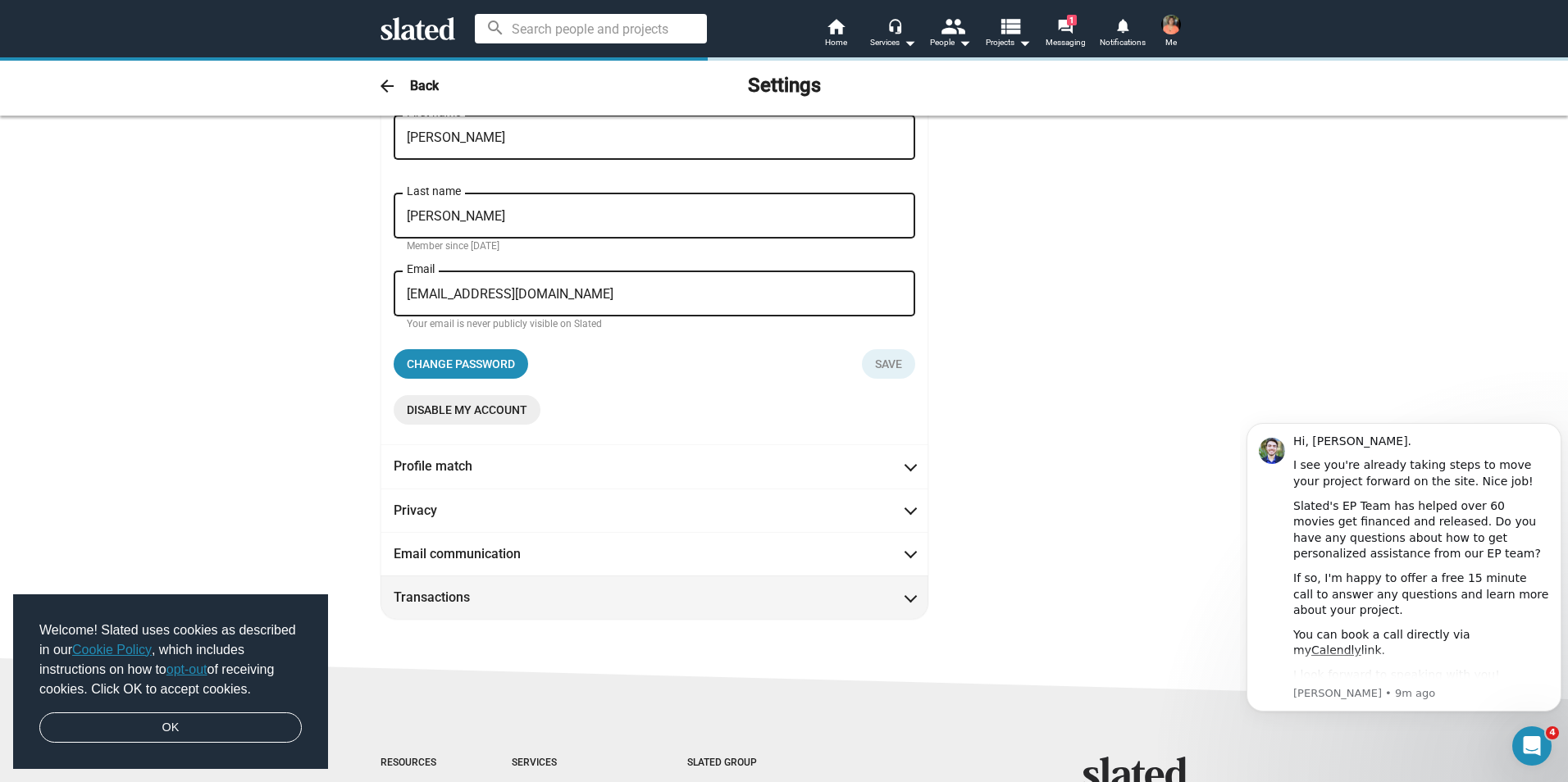
scroll to position [246, 0]
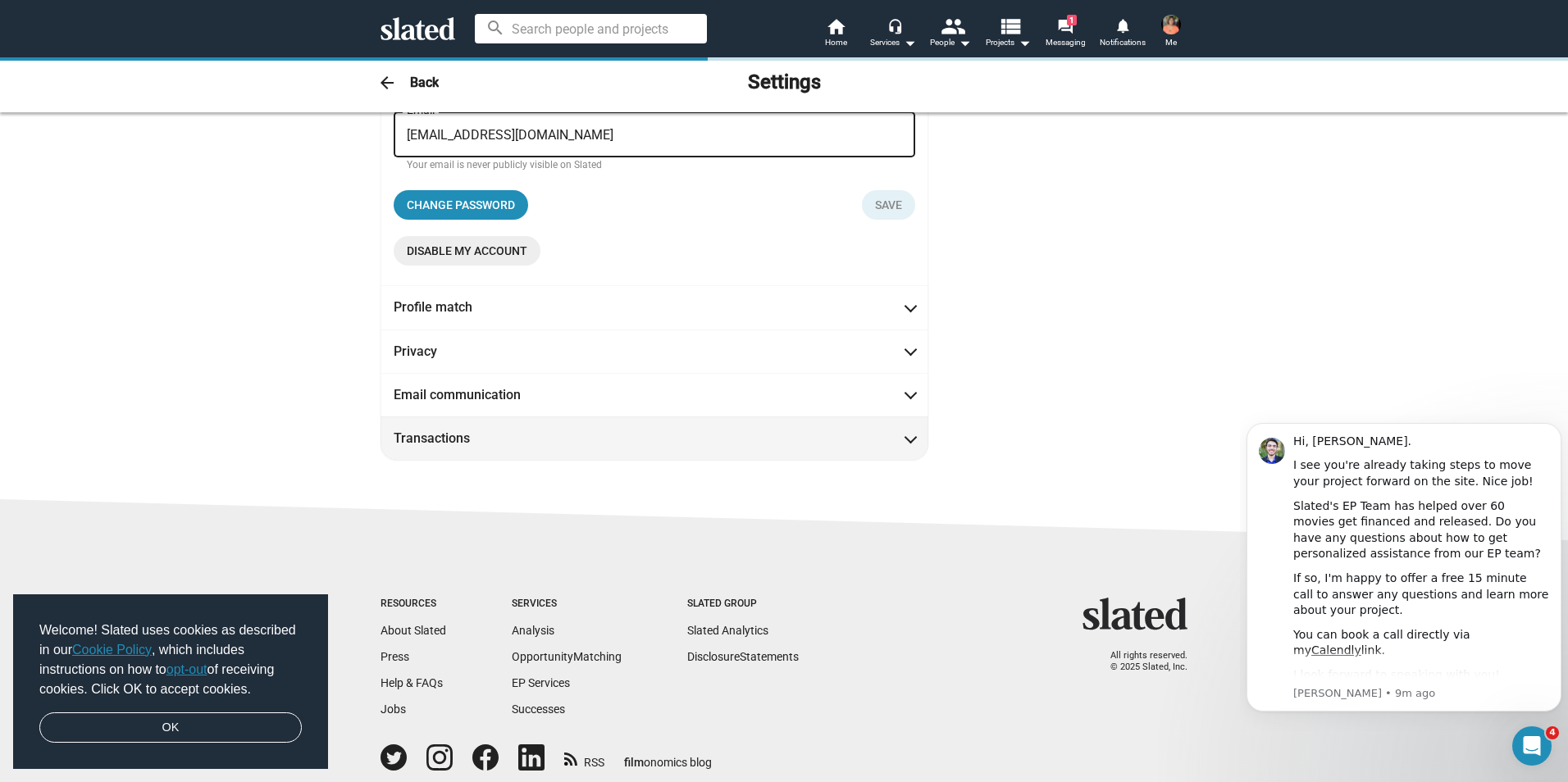
click at [905, 453] on mat-expansion-panel-header "Transactions" at bounding box center [654, 437] width 548 height 43
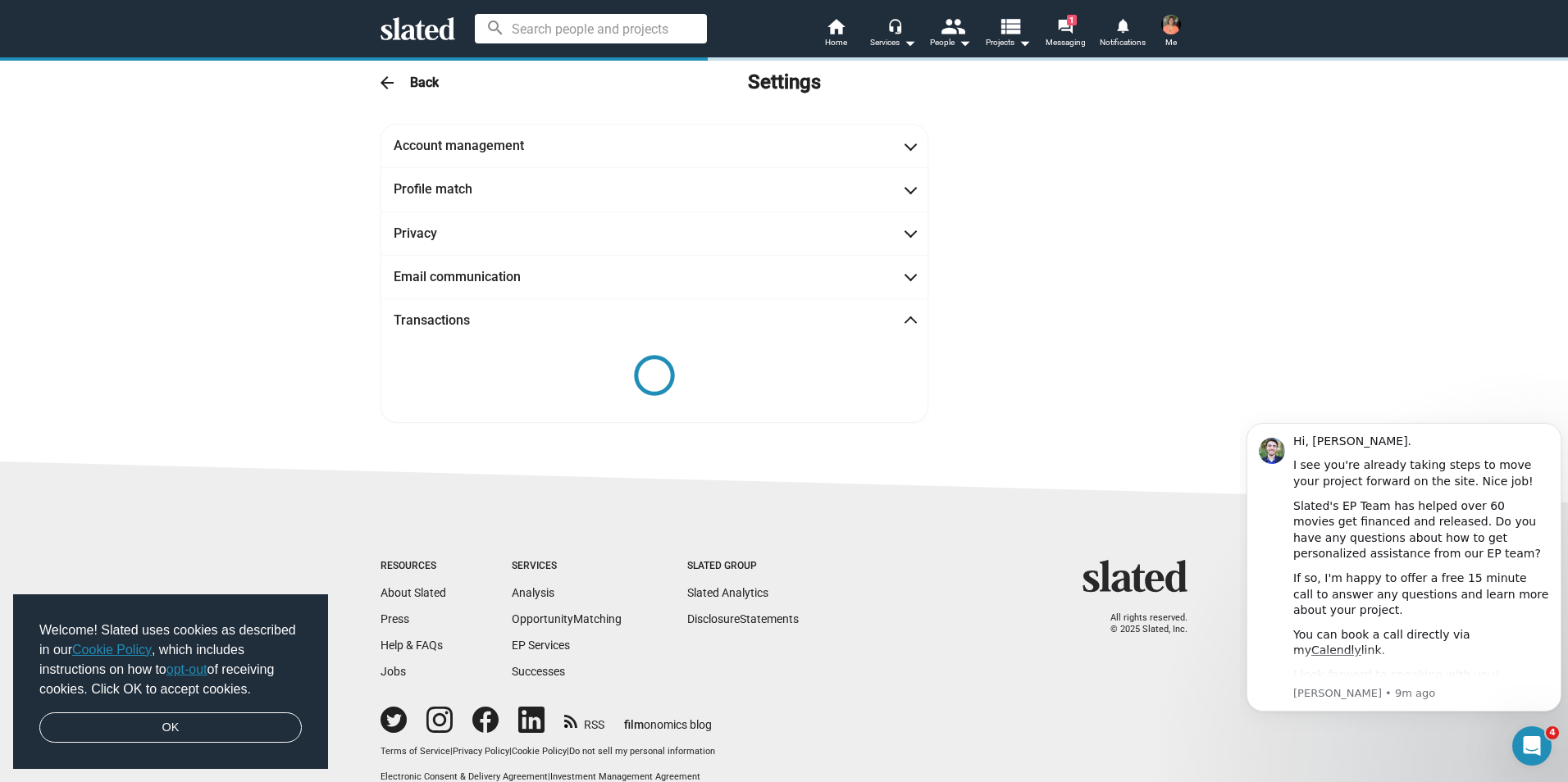
scroll to position [0, 0]
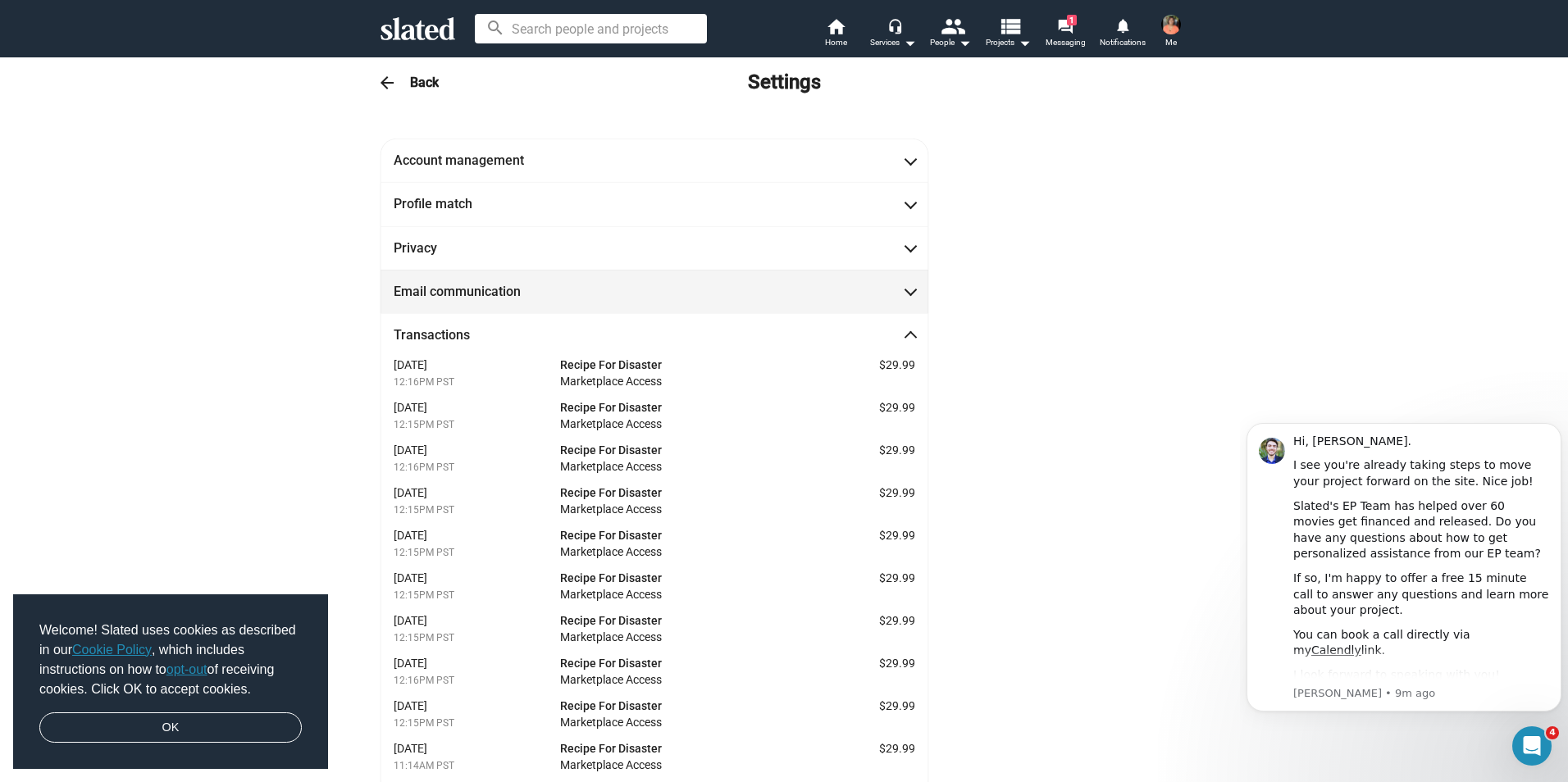
click at [475, 296] on mat-panel-title "Email communication" at bounding box center [467, 291] width 148 height 17
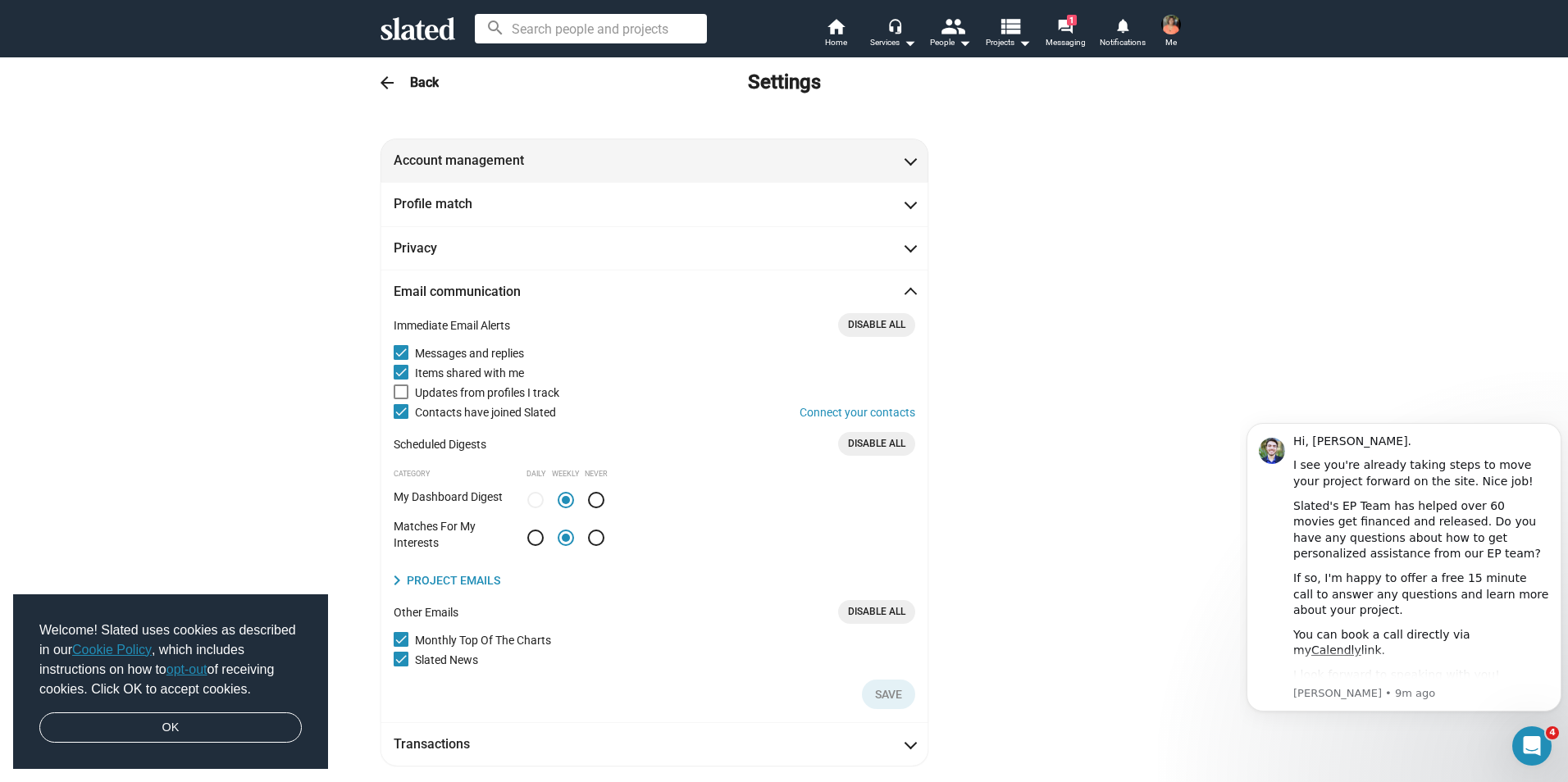
click at [478, 163] on mat-panel-title "Account management" at bounding box center [467, 160] width 148 height 17
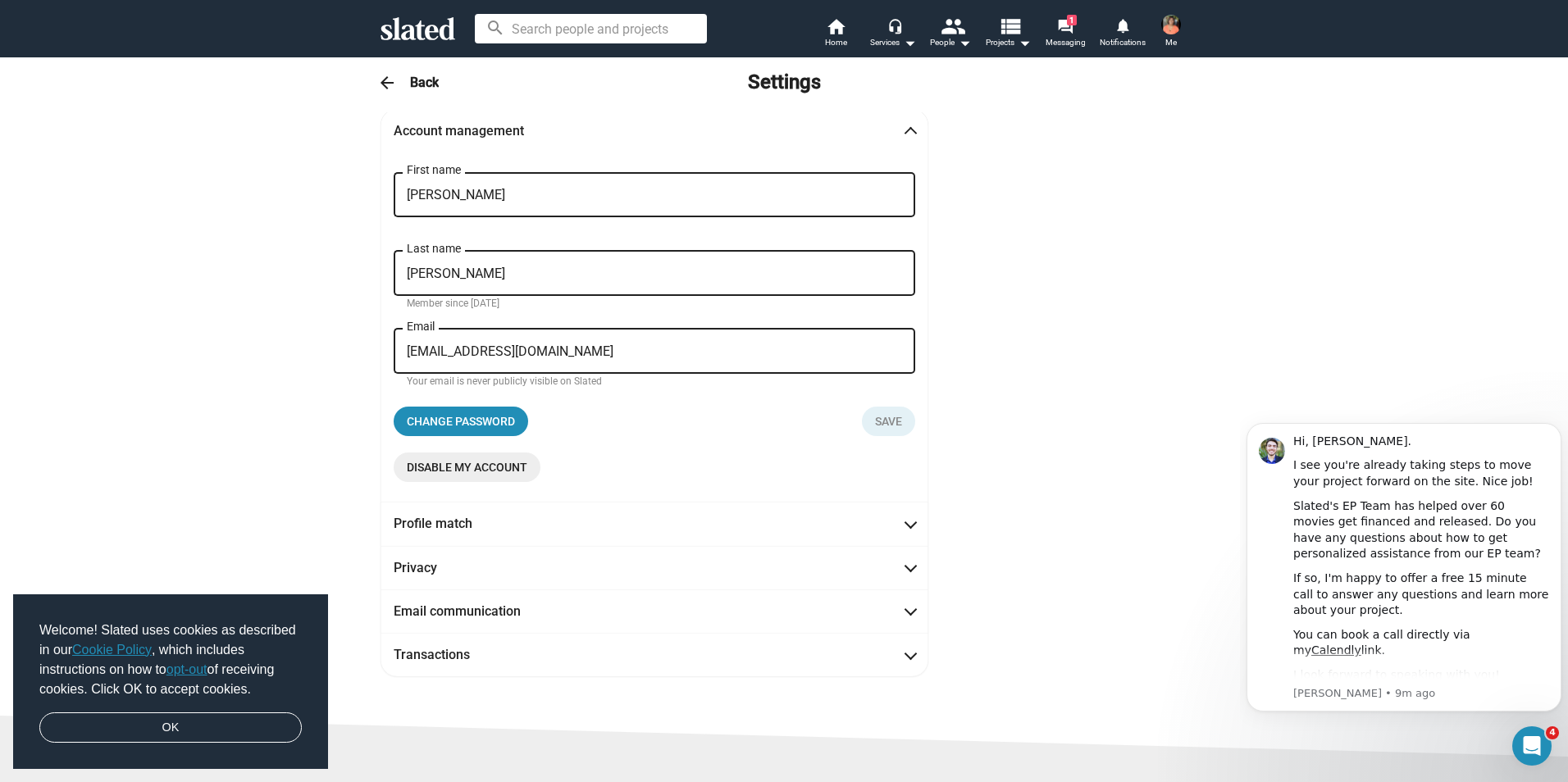
scroll to position [82, 0]
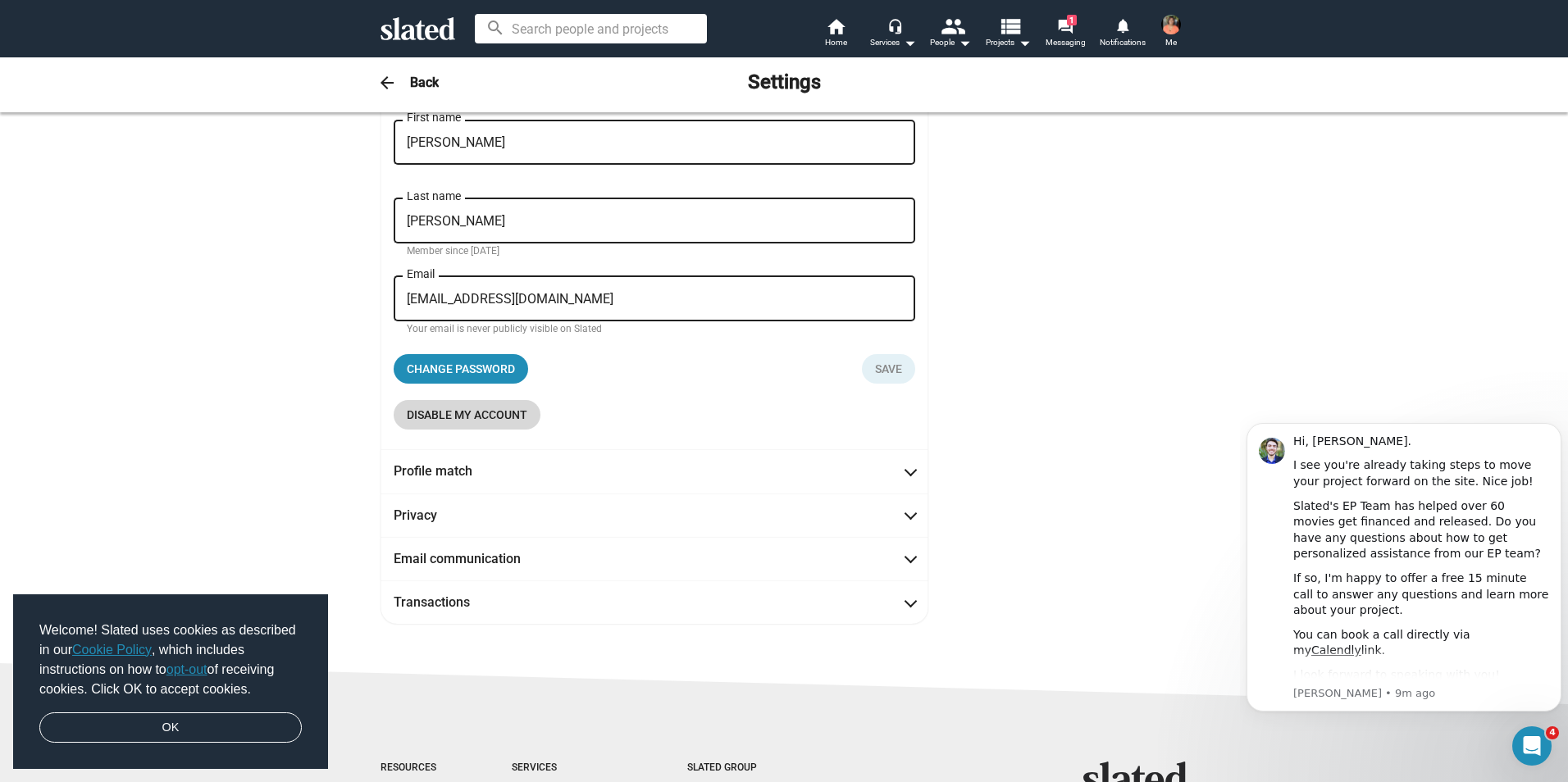
click at [498, 413] on span "Disable my account" at bounding box center [466, 414] width 120 height 29
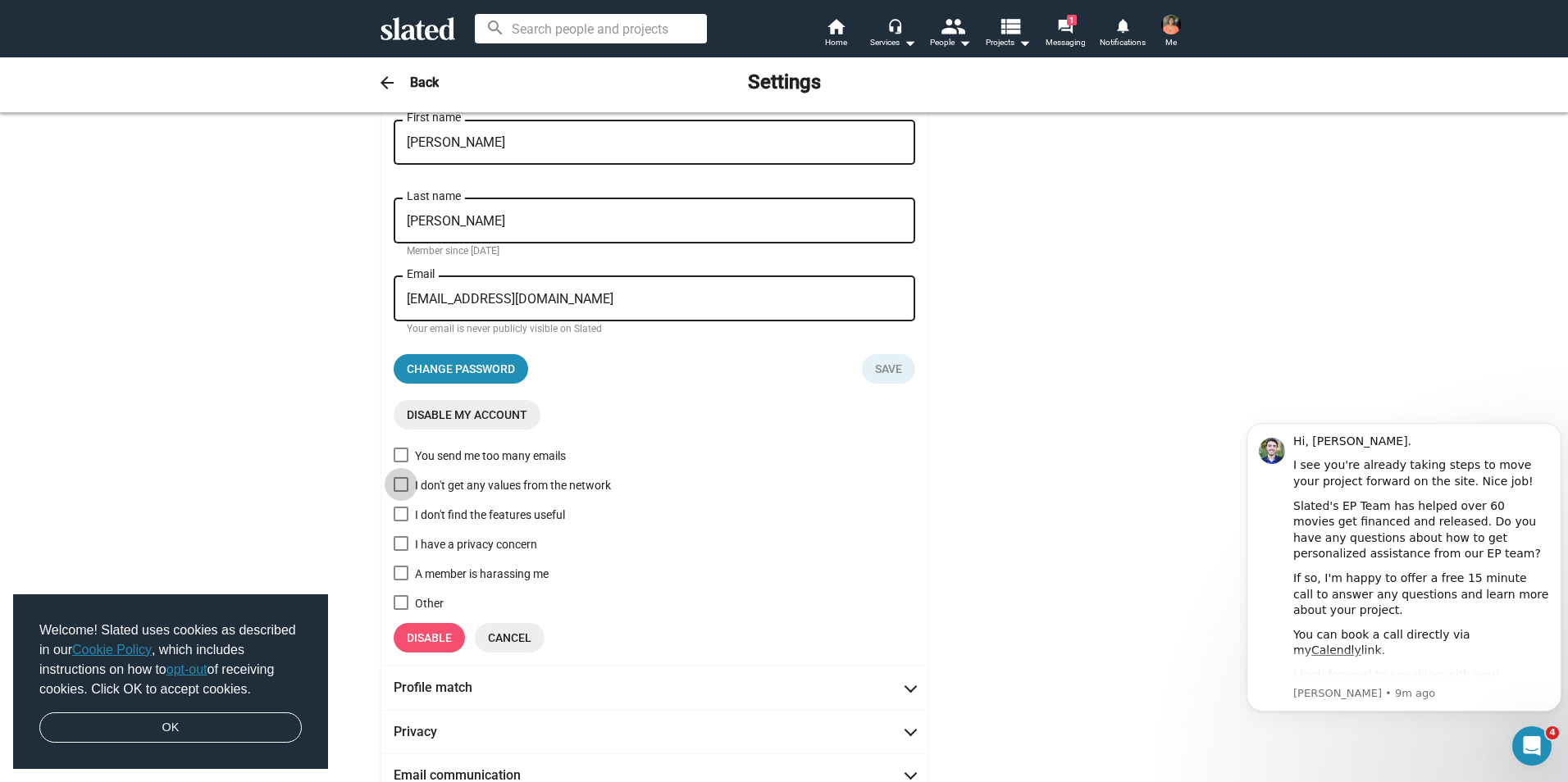
click at [397, 487] on span at bounding box center [401, 484] width 15 height 15
click at [400, 492] on input "I don't get any values from the network" at bounding box center [400, 492] width 1 height 1
checkbox input "true"
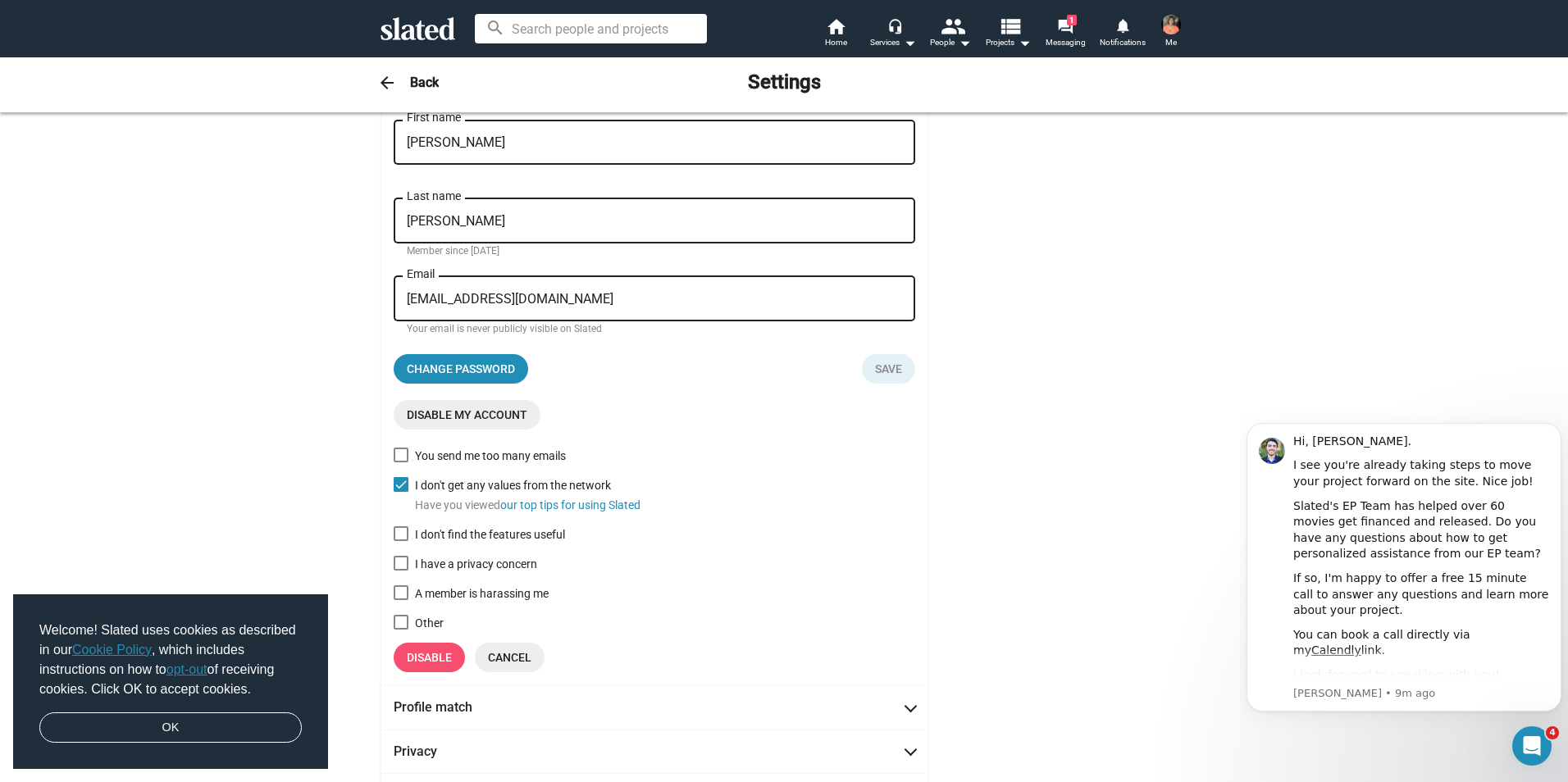
click at [394, 539] on span at bounding box center [401, 534] width 15 height 15
click at [400, 541] on input "I don't find the features useful" at bounding box center [400, 541] width 1 height 1
checkbox input "true"
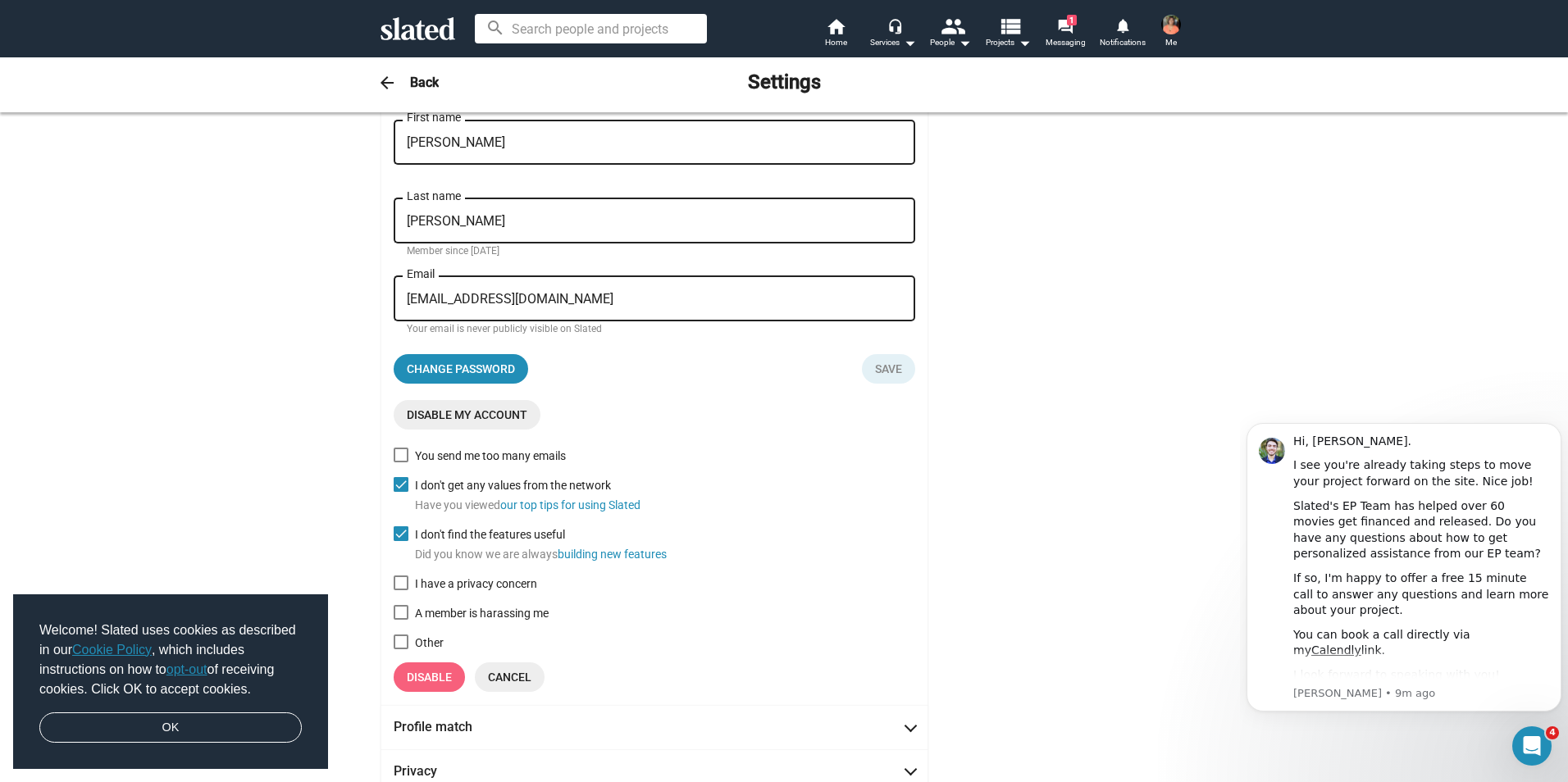
click at [427, 674] on span "Disable" at bounding box center [428, 677] width 45 height 29
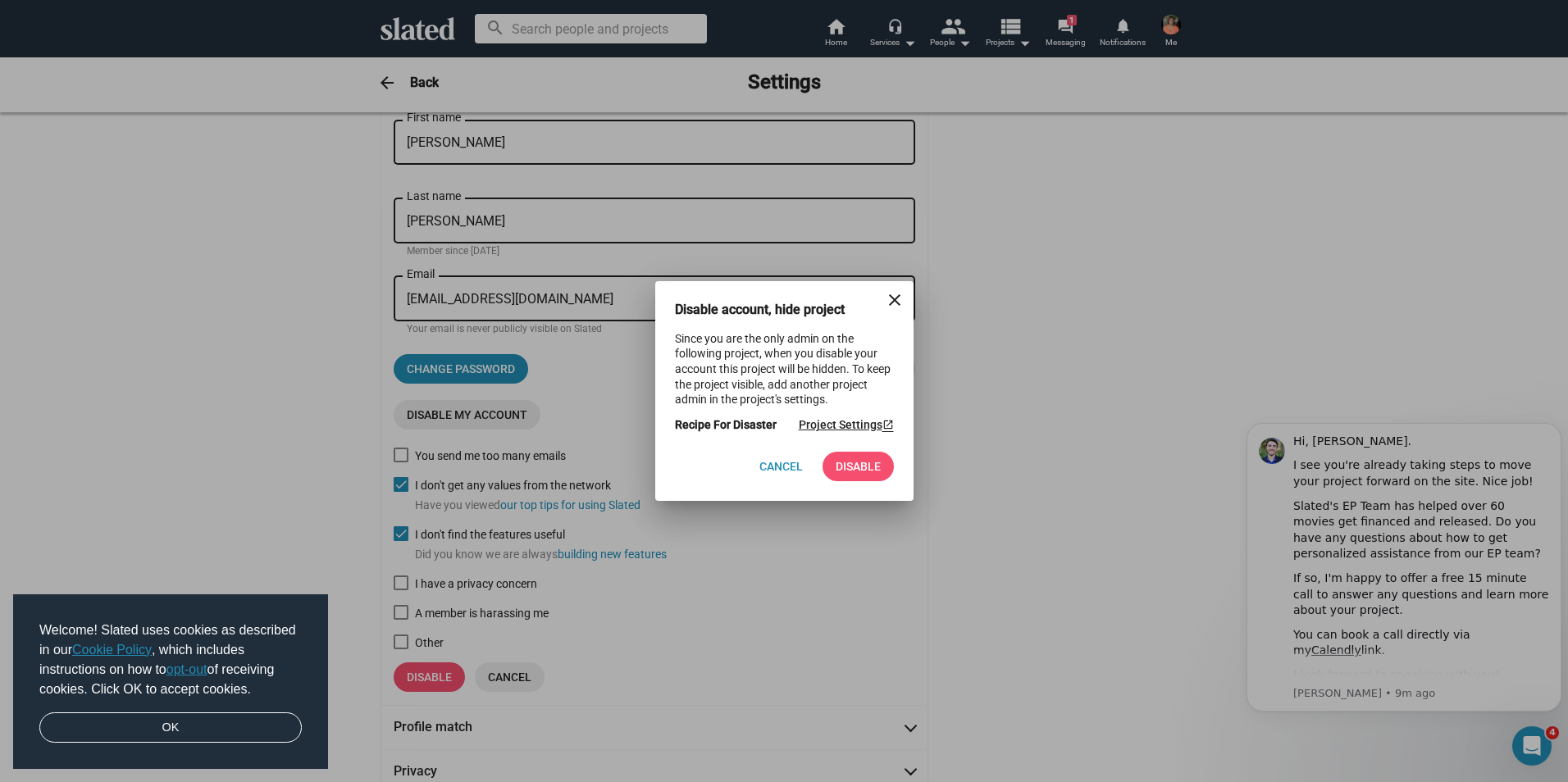
click at [870, 424] on link "Project Settings launch" at bounding box center [846, 425] width 95 height 16
click at [869, 464] on span "Disable" at bounding box center [858, 467] width 45 height 29
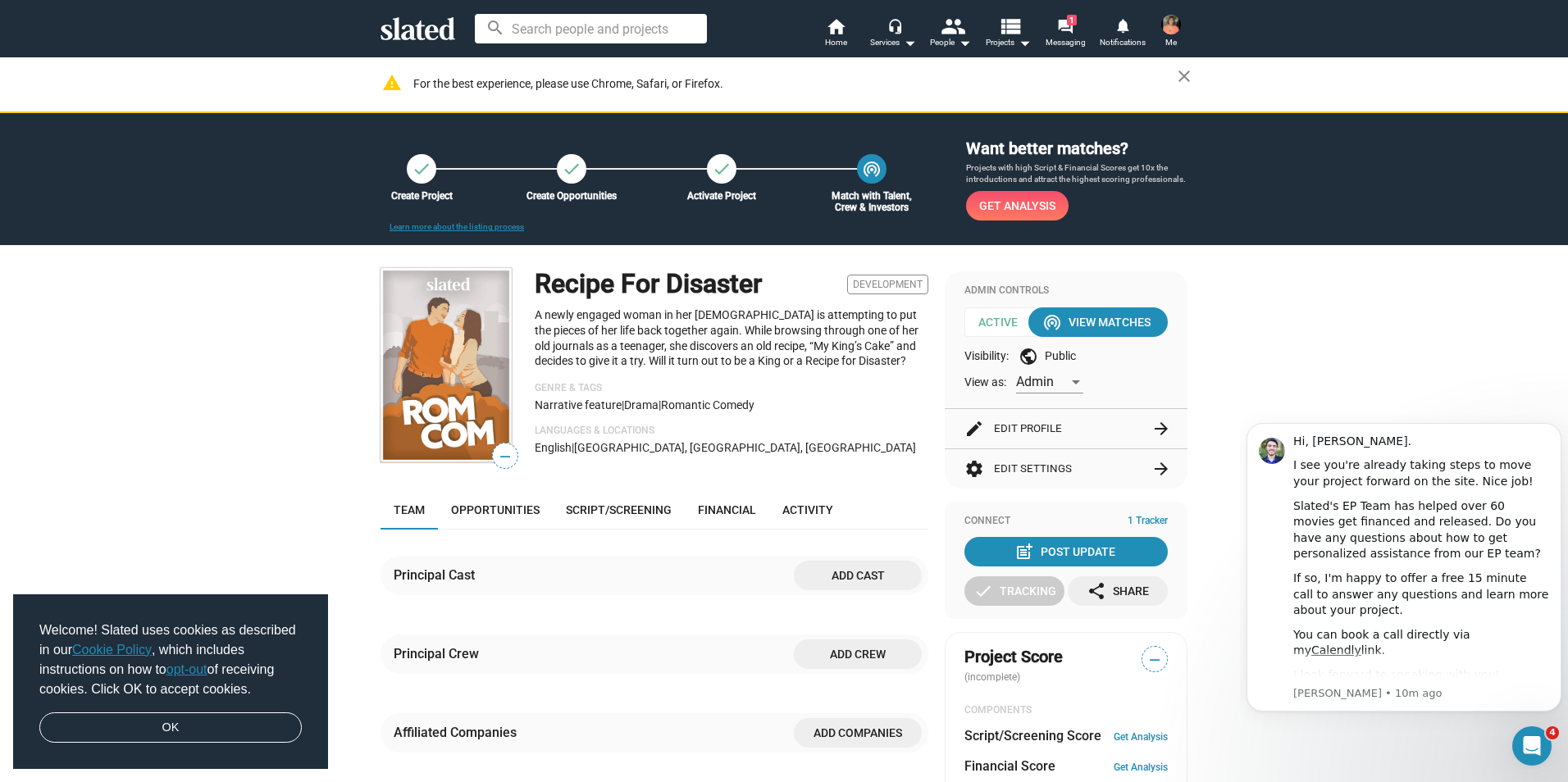
click at [1143, 469] on button "settings Edit Settings arrow_forward" at bounding box center [1065, 469] width 203 height 40
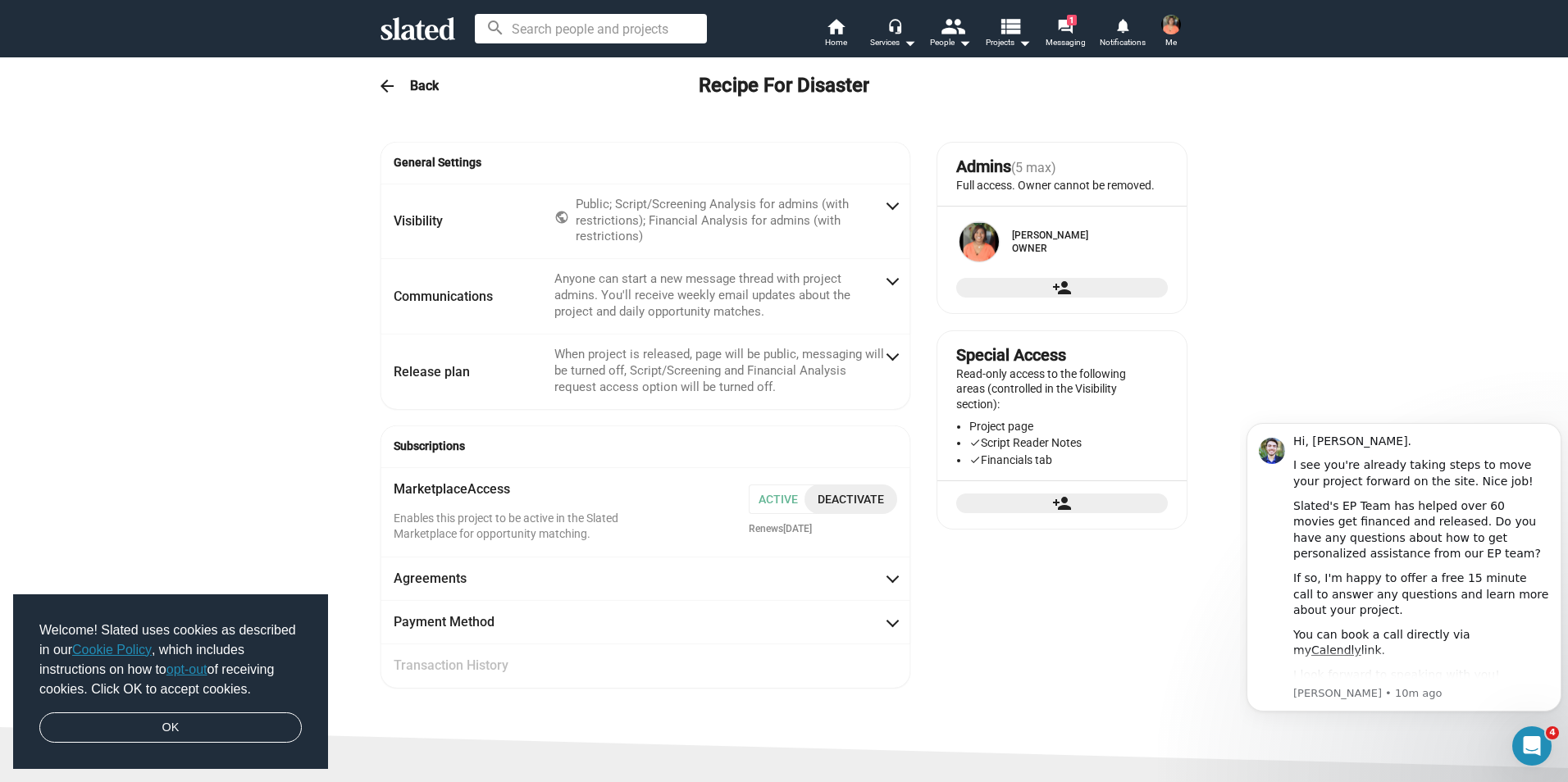
radio input "false"
radio input "true"
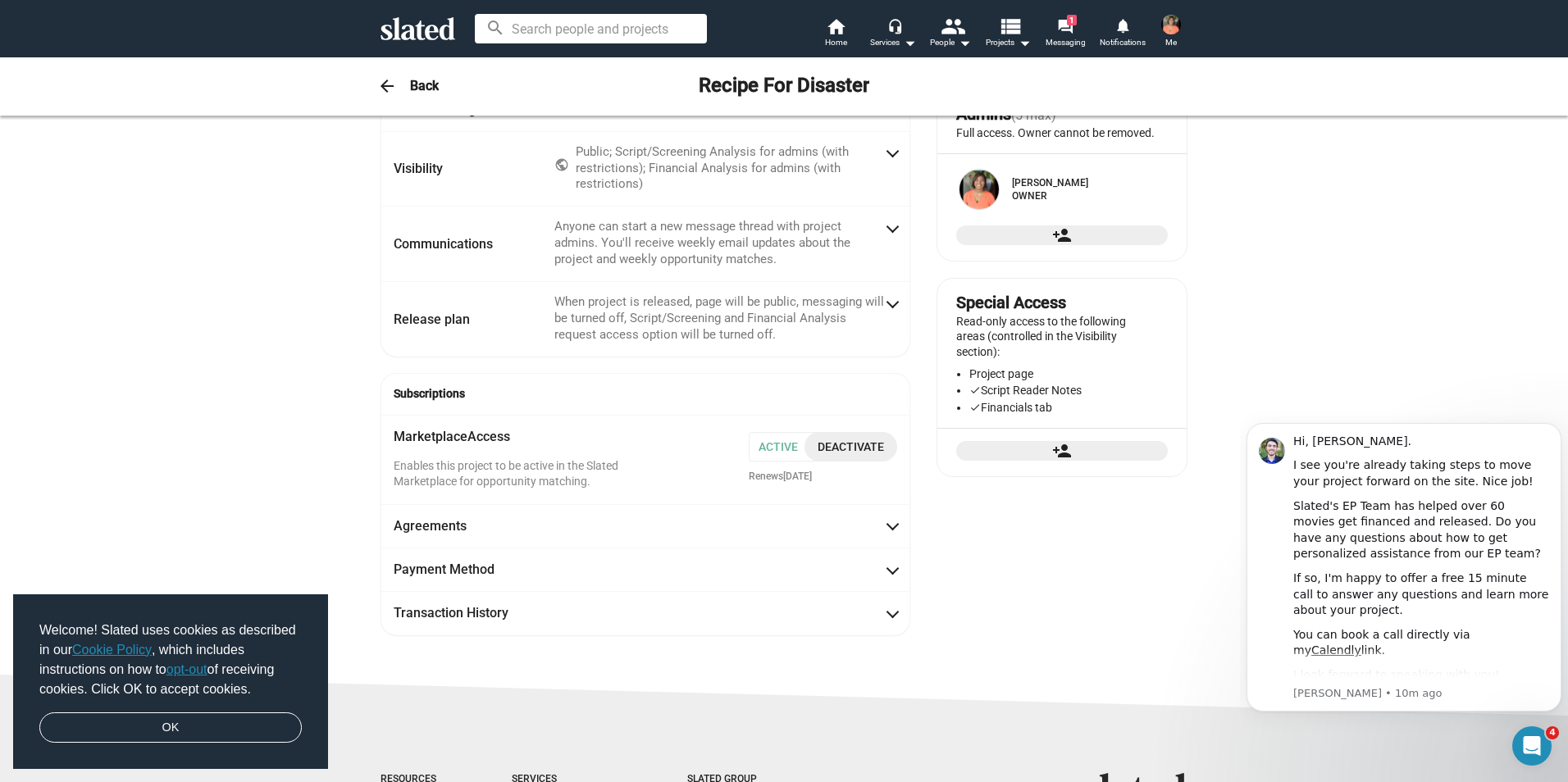
scroll to position [82, 0]
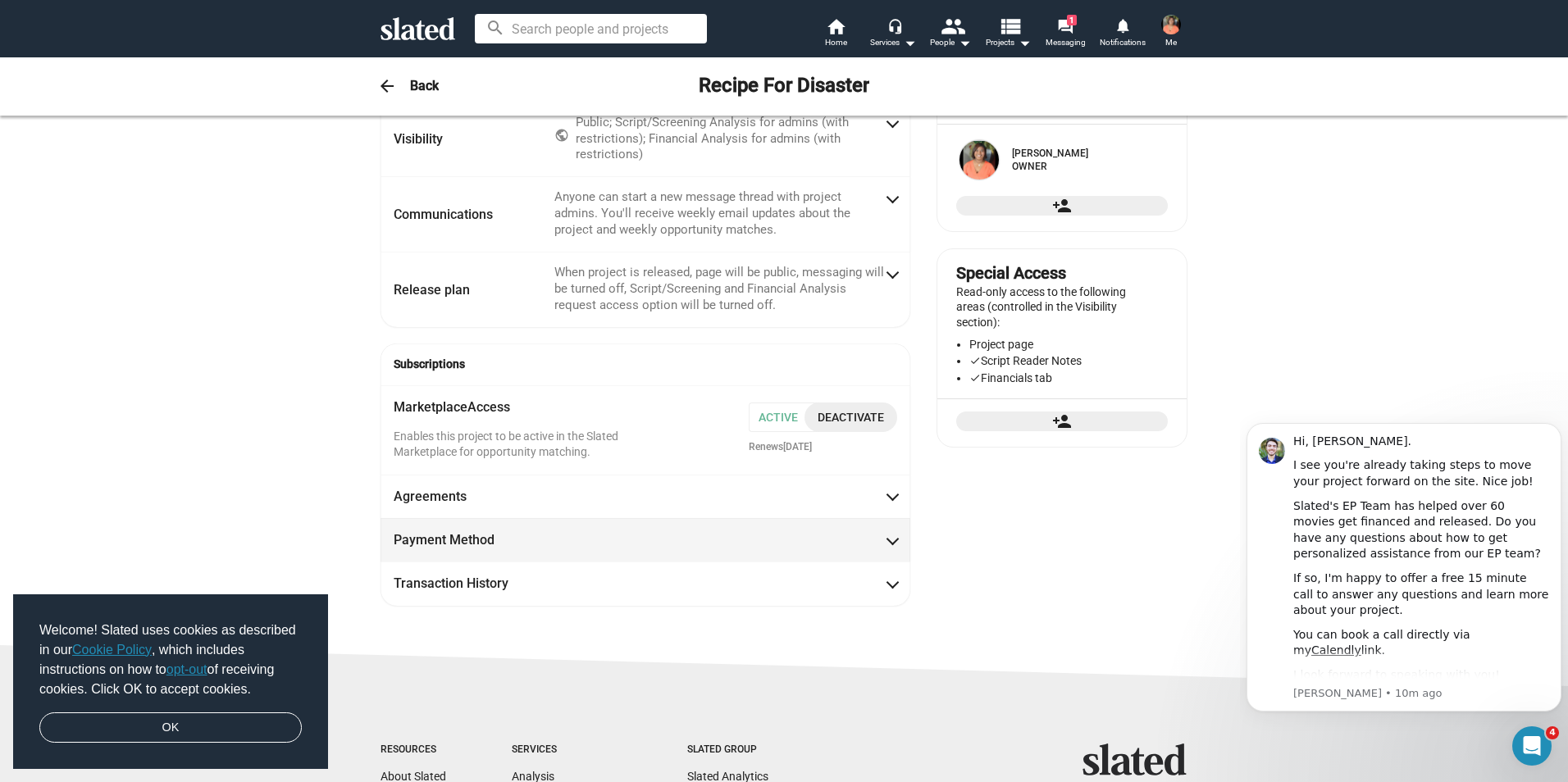
click at [892, 534] on mat-expansion-panel-header "Payment Method" at bounding box center [645, 539] width 529 height 43
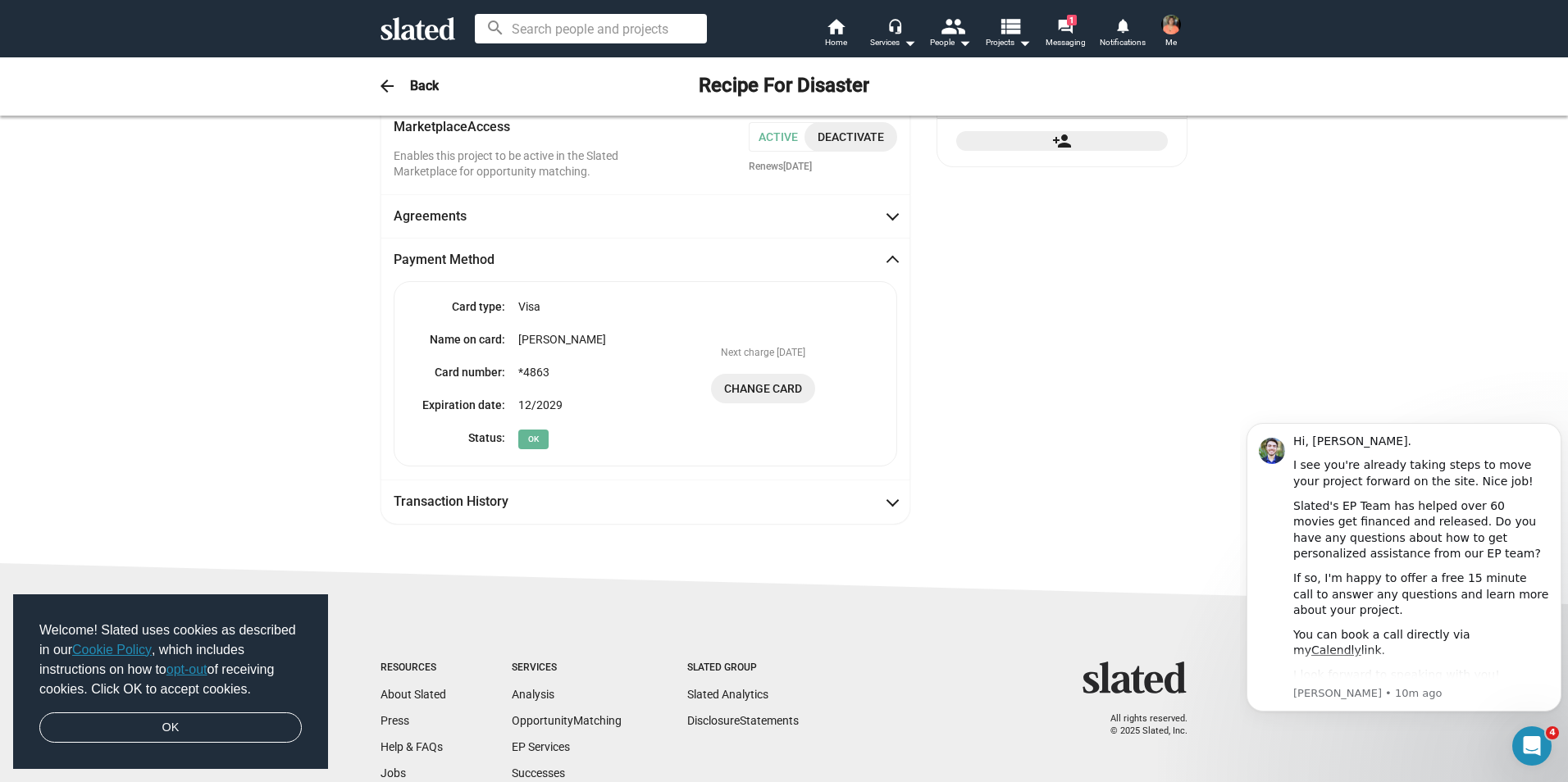
scroll to position [451, 0]
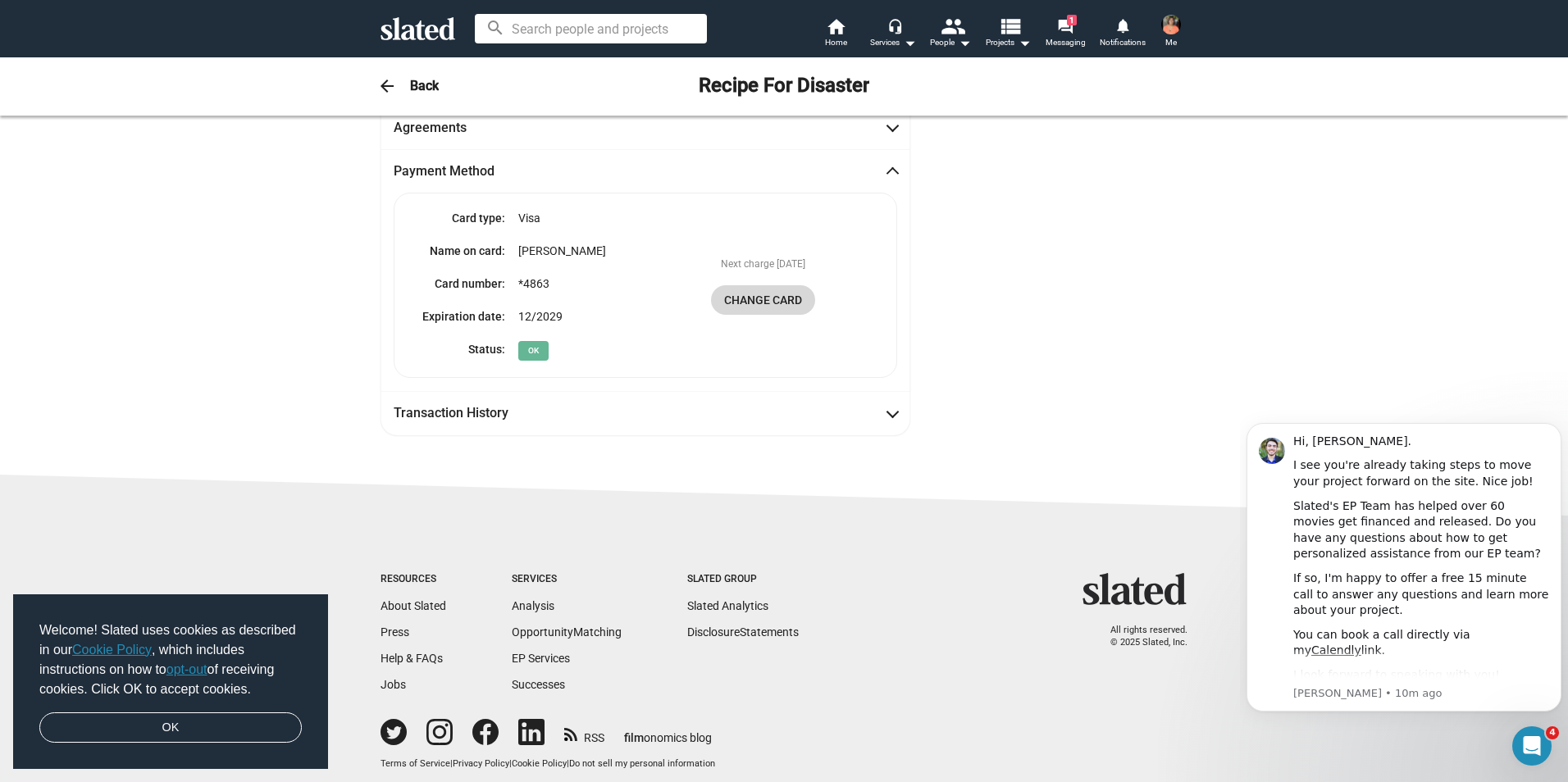
click at [759, 294] on span "Change Card" at bounding box center [763, 300] width 78 height 29
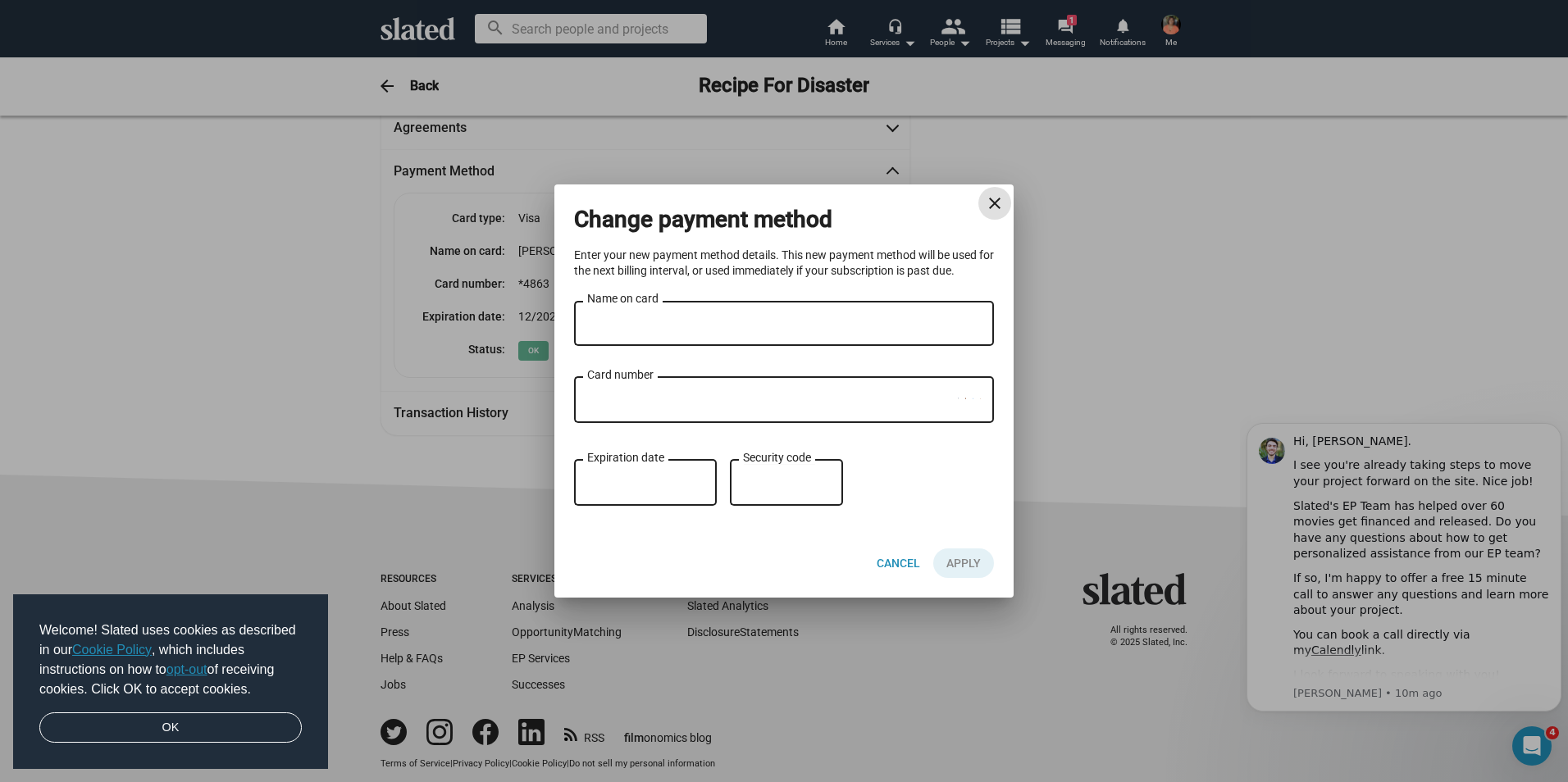
scroll to position [19, 0]
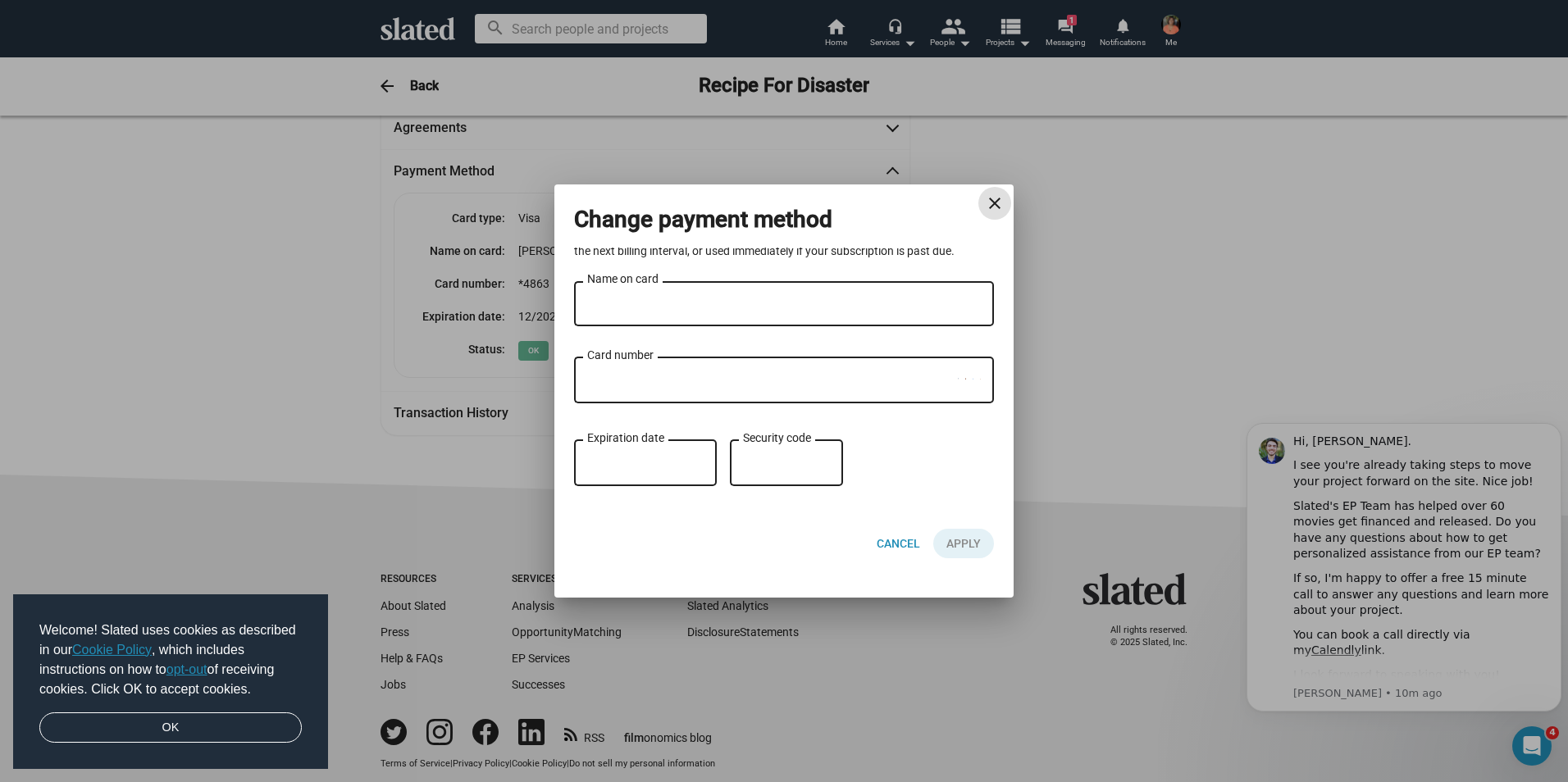
click at [991, 202] on mat-icon "close" at bounding box center [994, 203] width 19 height 19
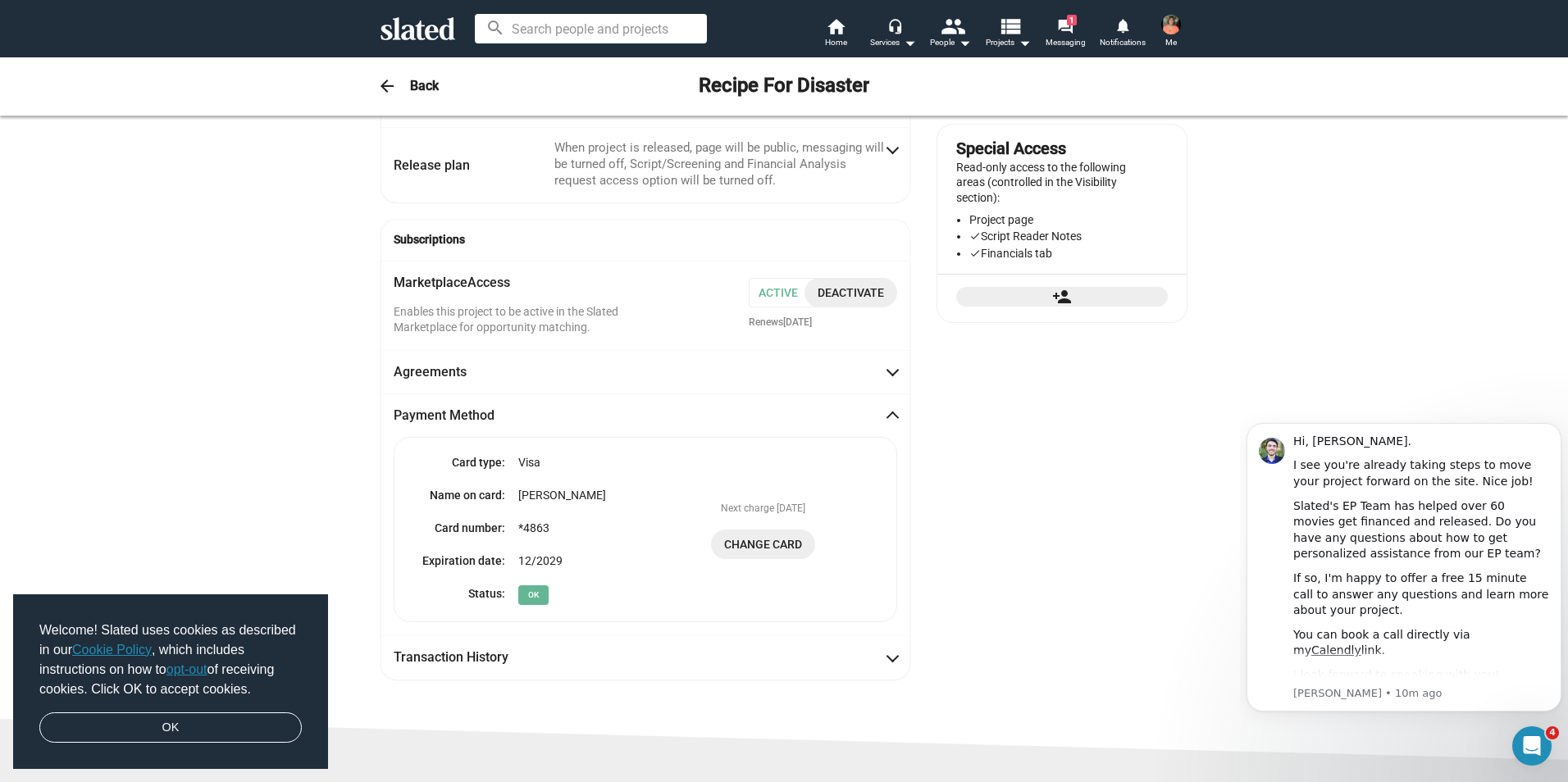
scroll to position [205, 0]
click at [832, 295] on span "Deactivate" at bounding box center [850, 294] width 66 height 29
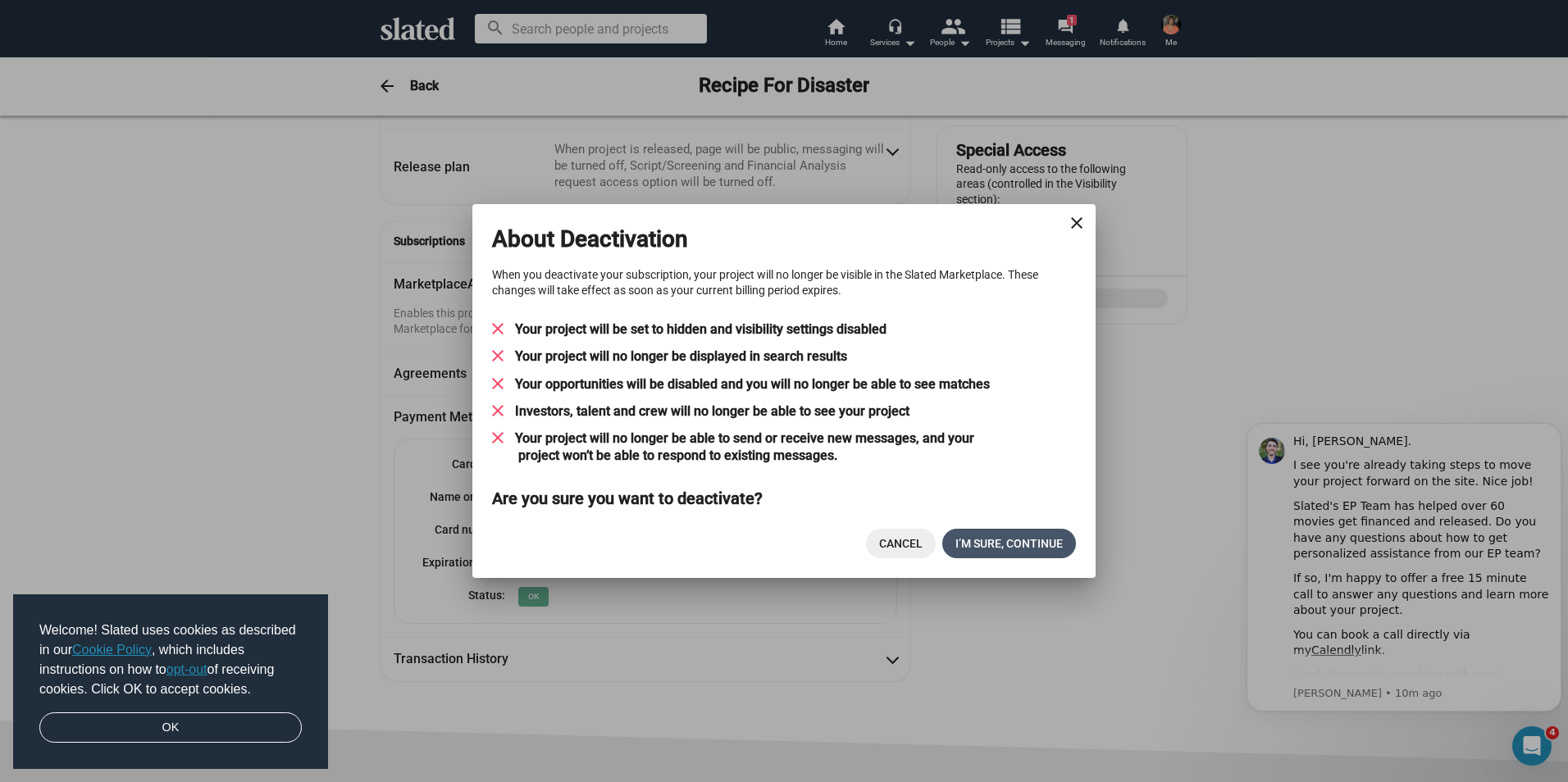
click at [1017, 547] on span "I’M SURE, CONTINUE" at bounding box center [1008, 543] width 108 height 29
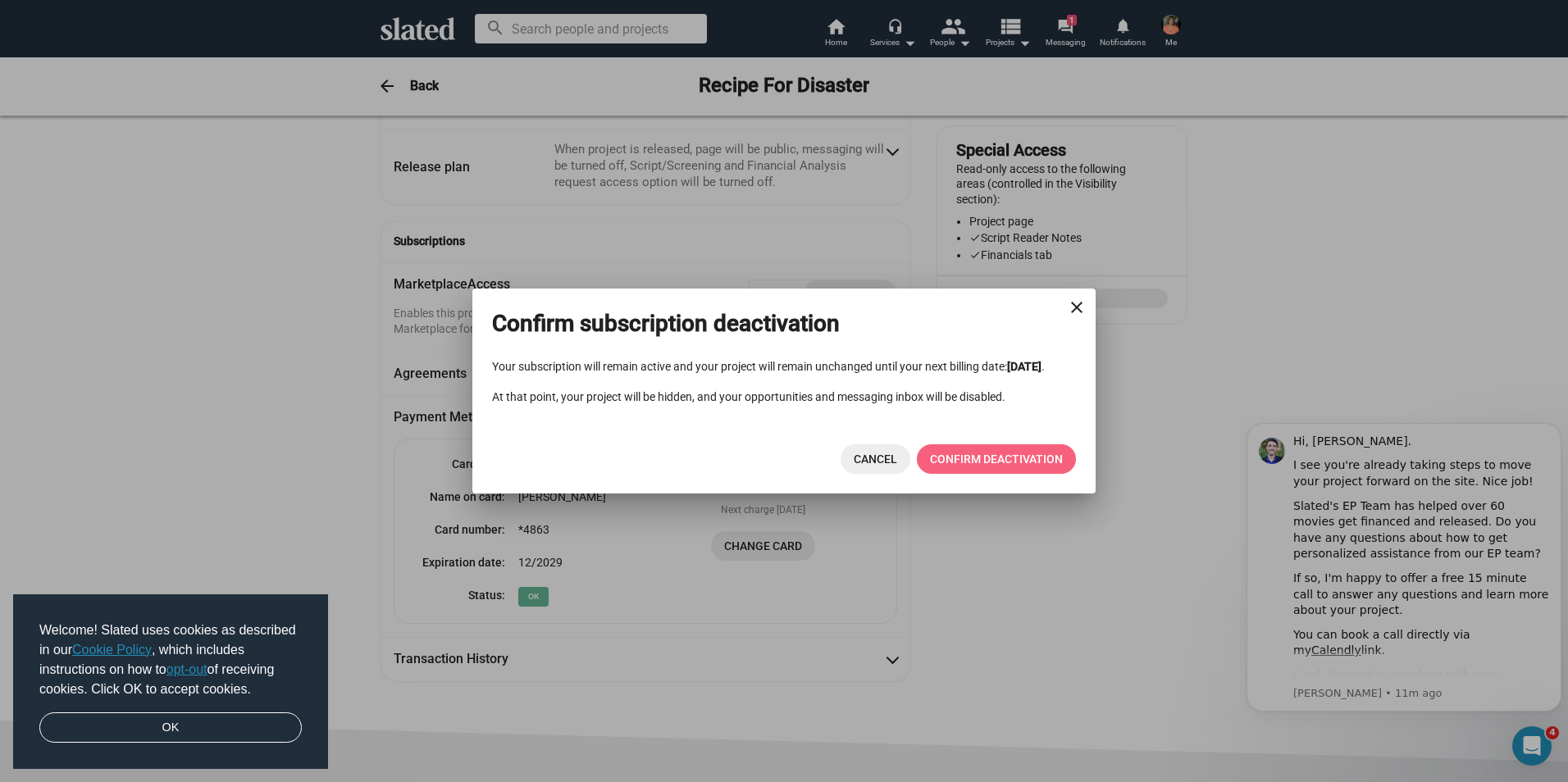
click at [1018, 461] on span "CONFIRM DEACTIVATION" at bounding box center [996, 459] width 133 height 29
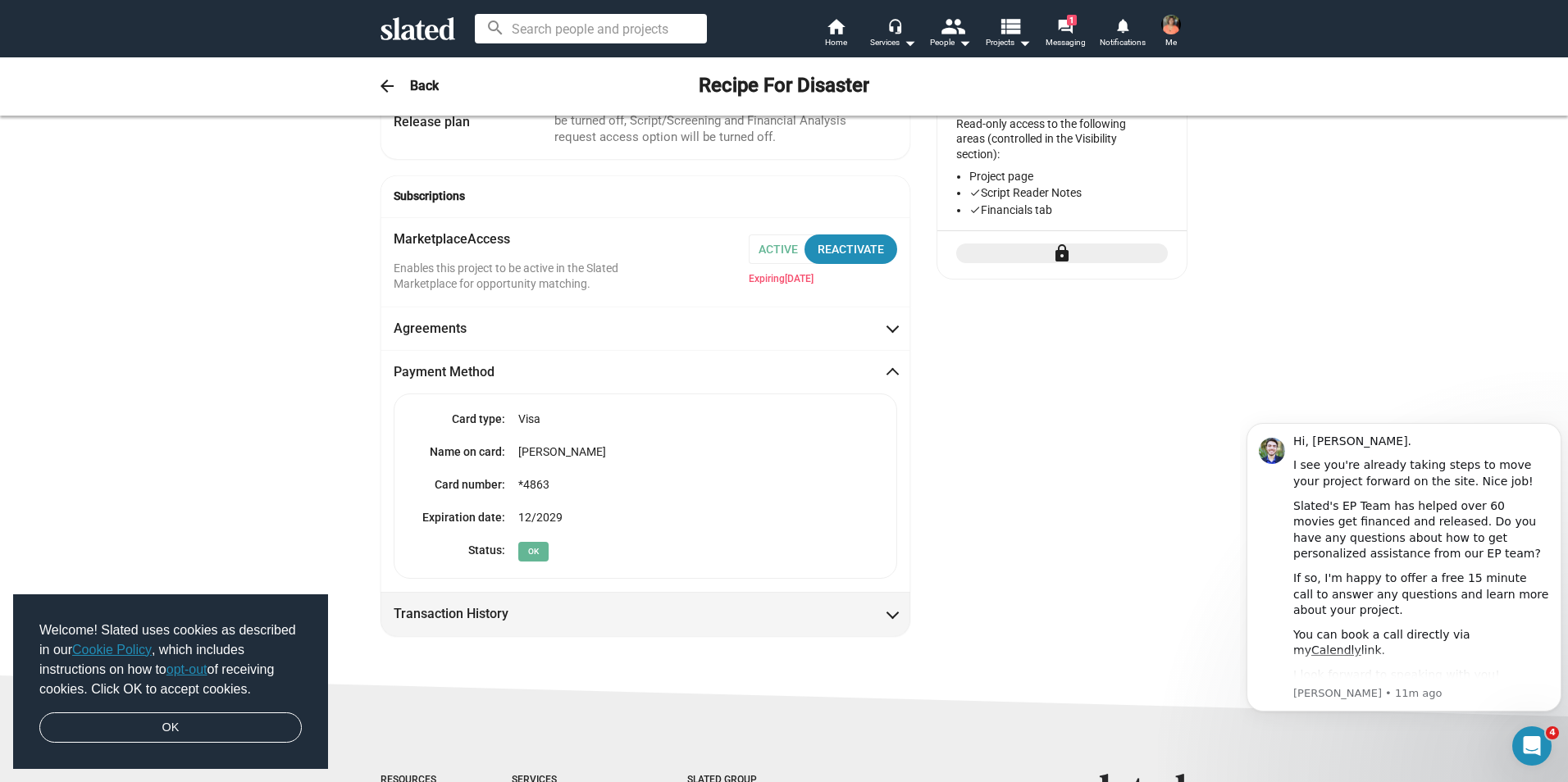
scroll to position [287, 0]
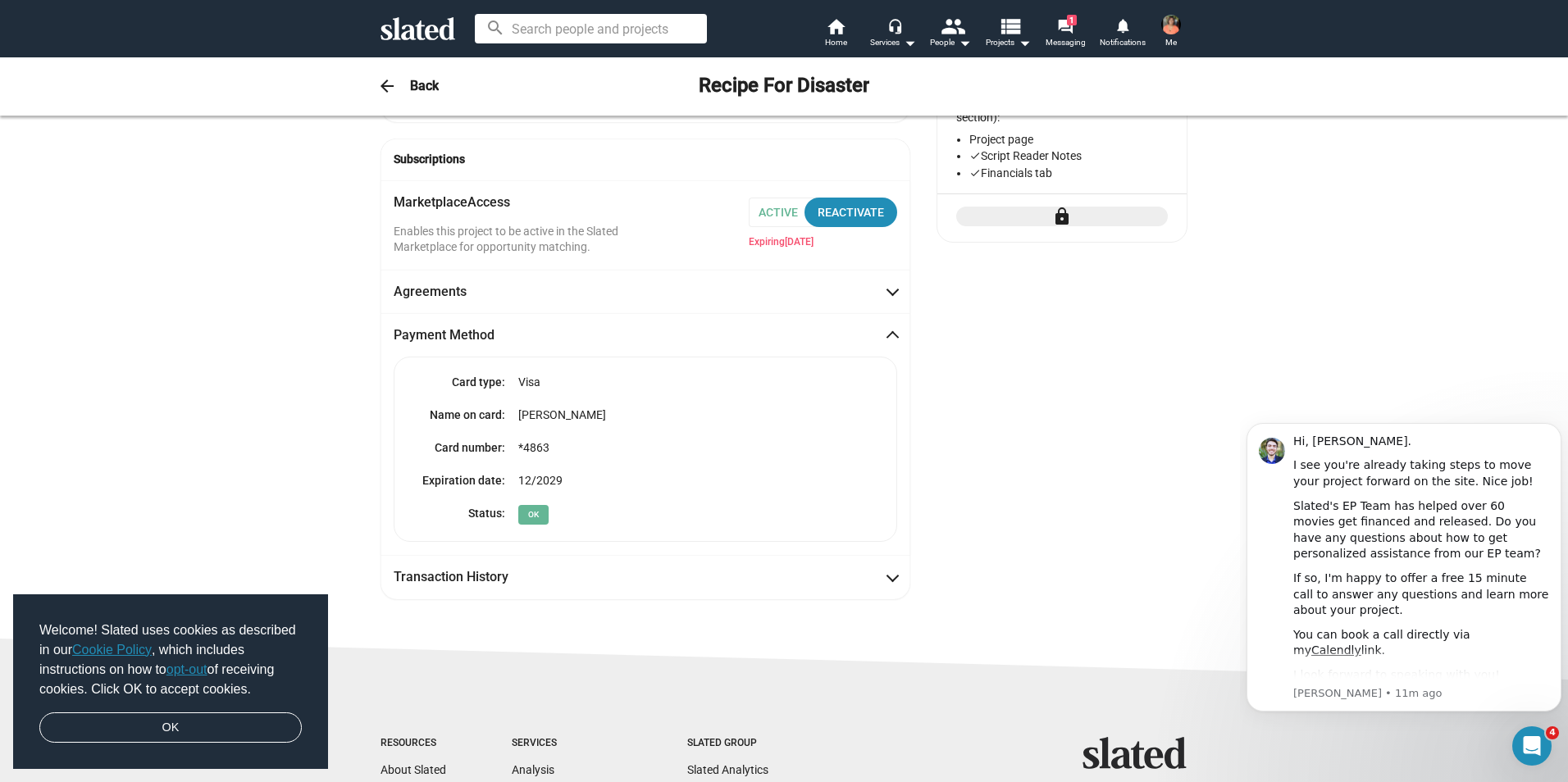
click at [450, 338] on mat-panel-title "Payment Method" at bounding box center [467, 334] width 148 height 17
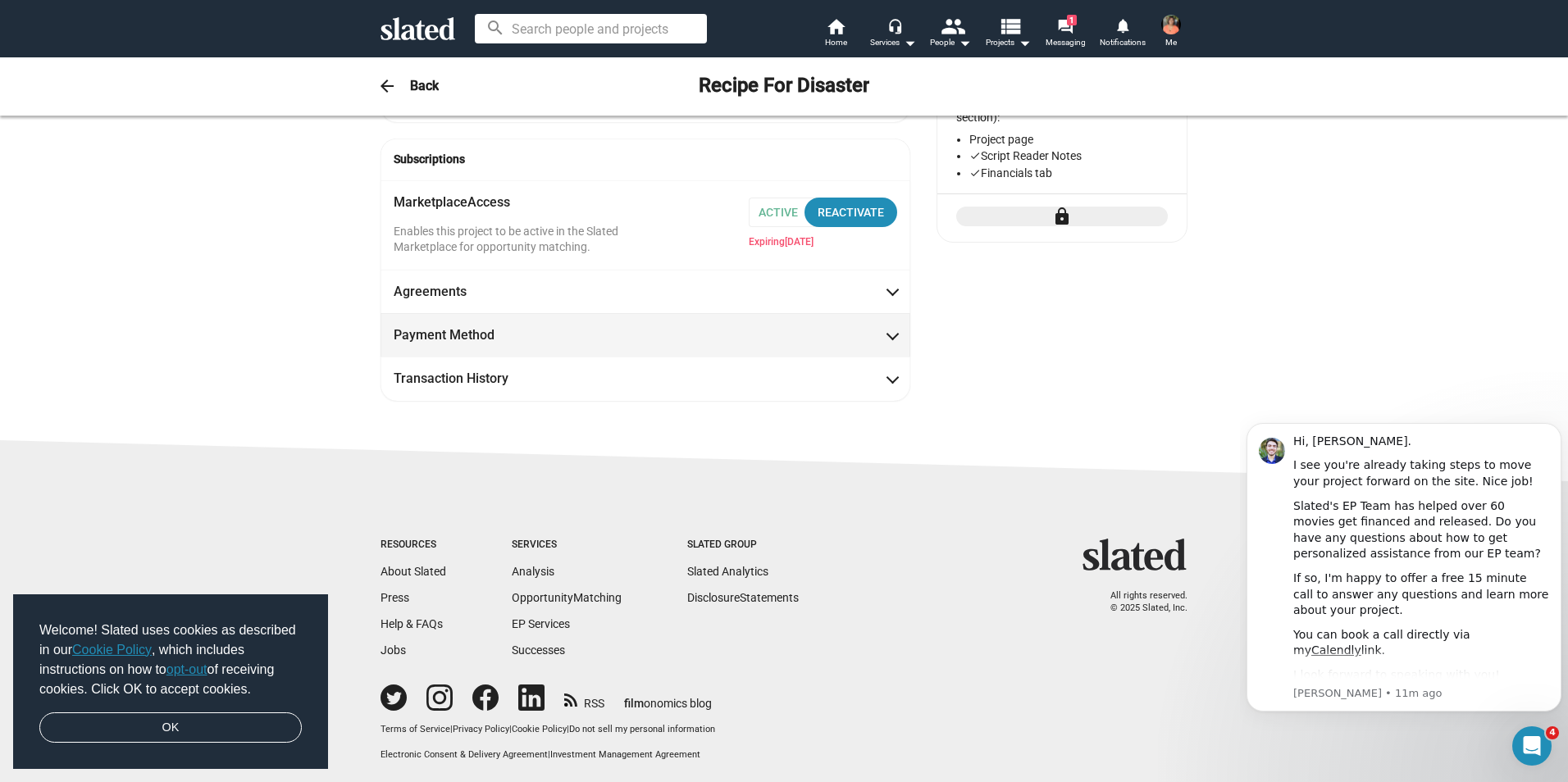
click at [450, 338] on mat-panel-title "Payment Method" at bounding box center [467, 334] width 148 height 17
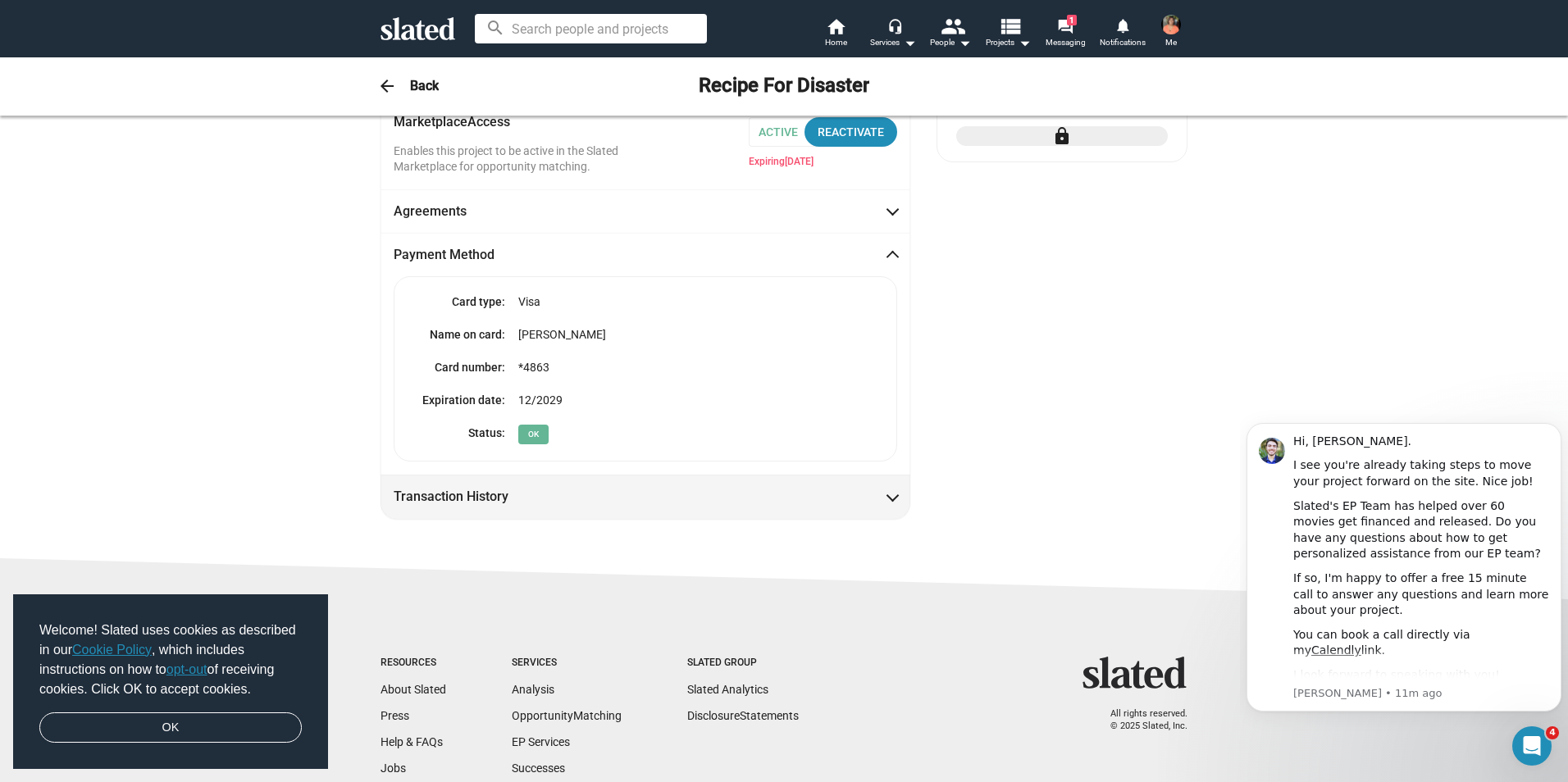
scroll to position [451, 0]
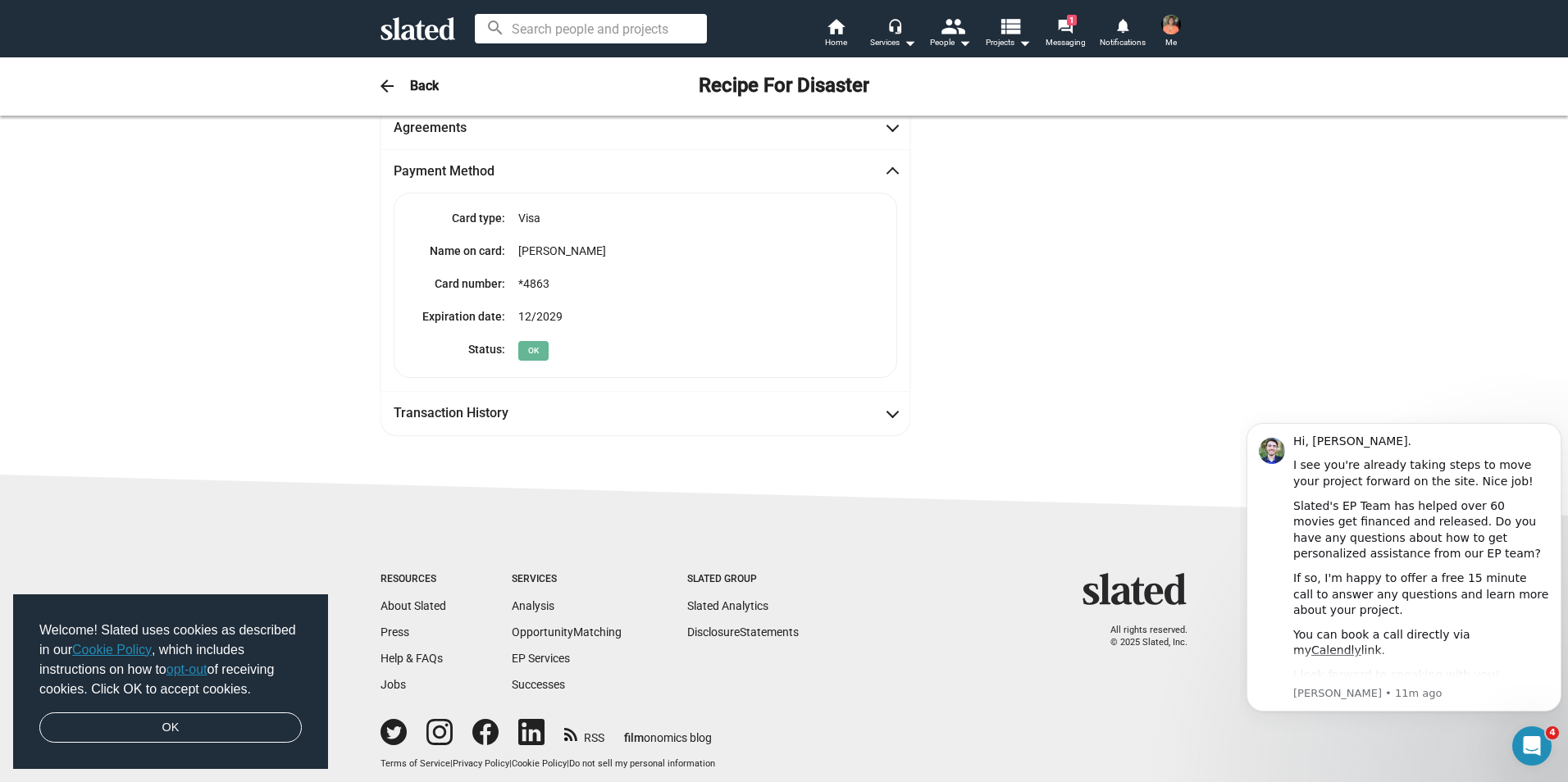
click at [524, 346] on span "ok" at bounding box center [533, 350] width 30 height 19
click at [536, 309] on dd "12/2029" at bounding box center [562, 324] width 114 height 33
click at [515, 197] on div "Card type: Visa Name on card: [PERSON_NAME] Card number: *4863 Expiration date:…" at bounding box center [645, 286] width 504 height 186
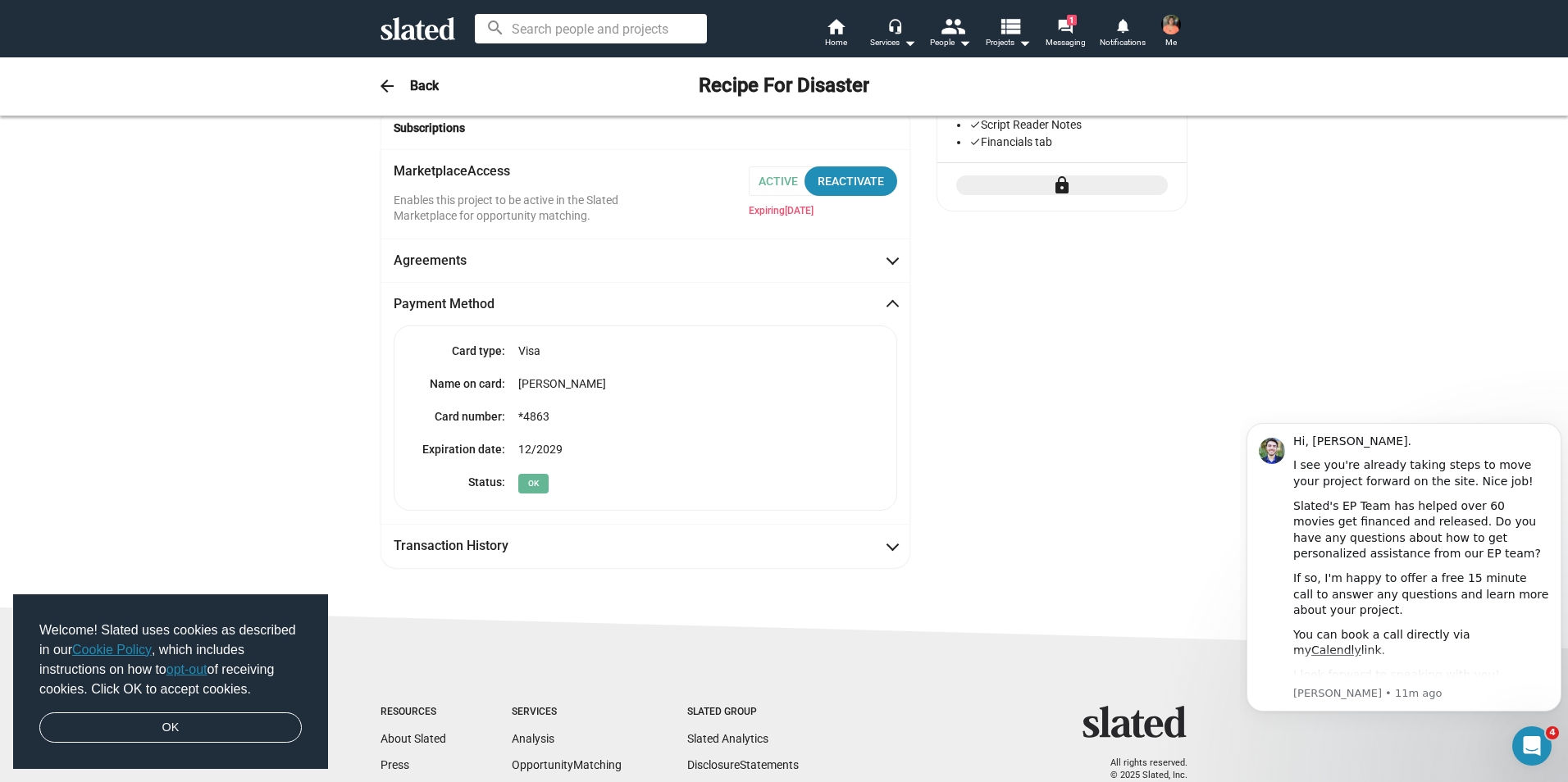
scroll to position [287, 0]
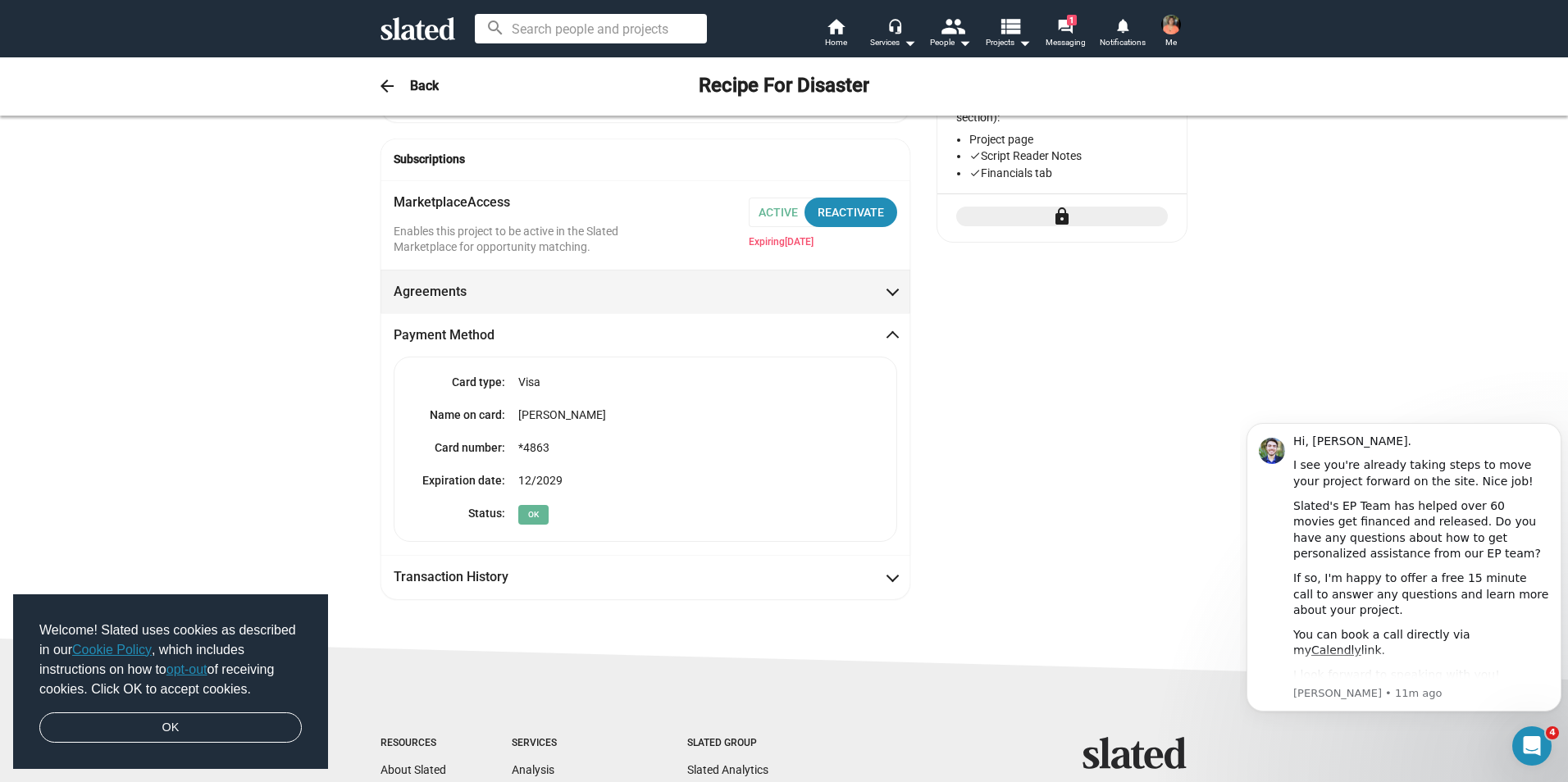
click at [888, 293] on span at bounding box center [892, 290] width 9 height 17
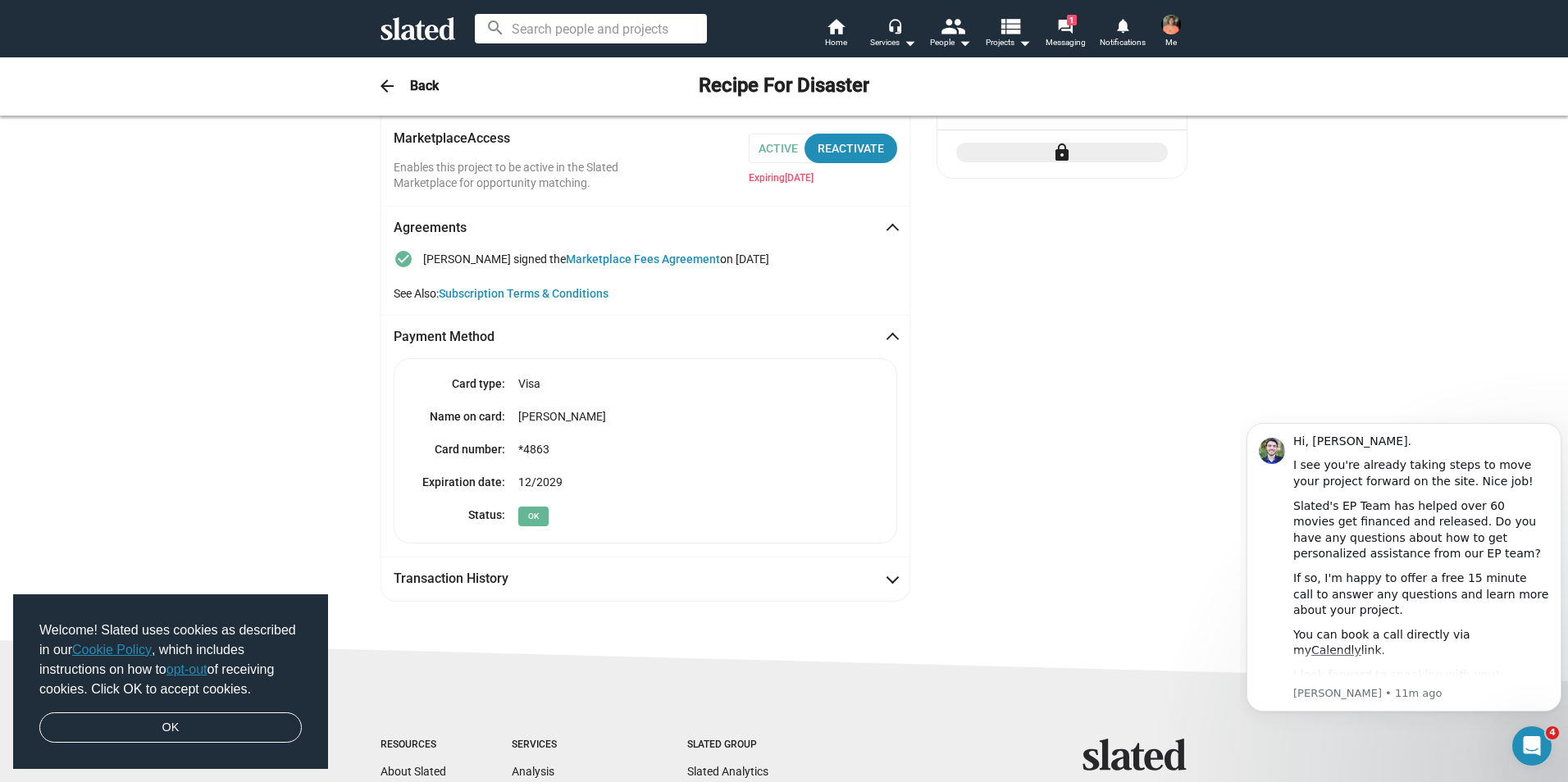
scroll to position [361, 0]
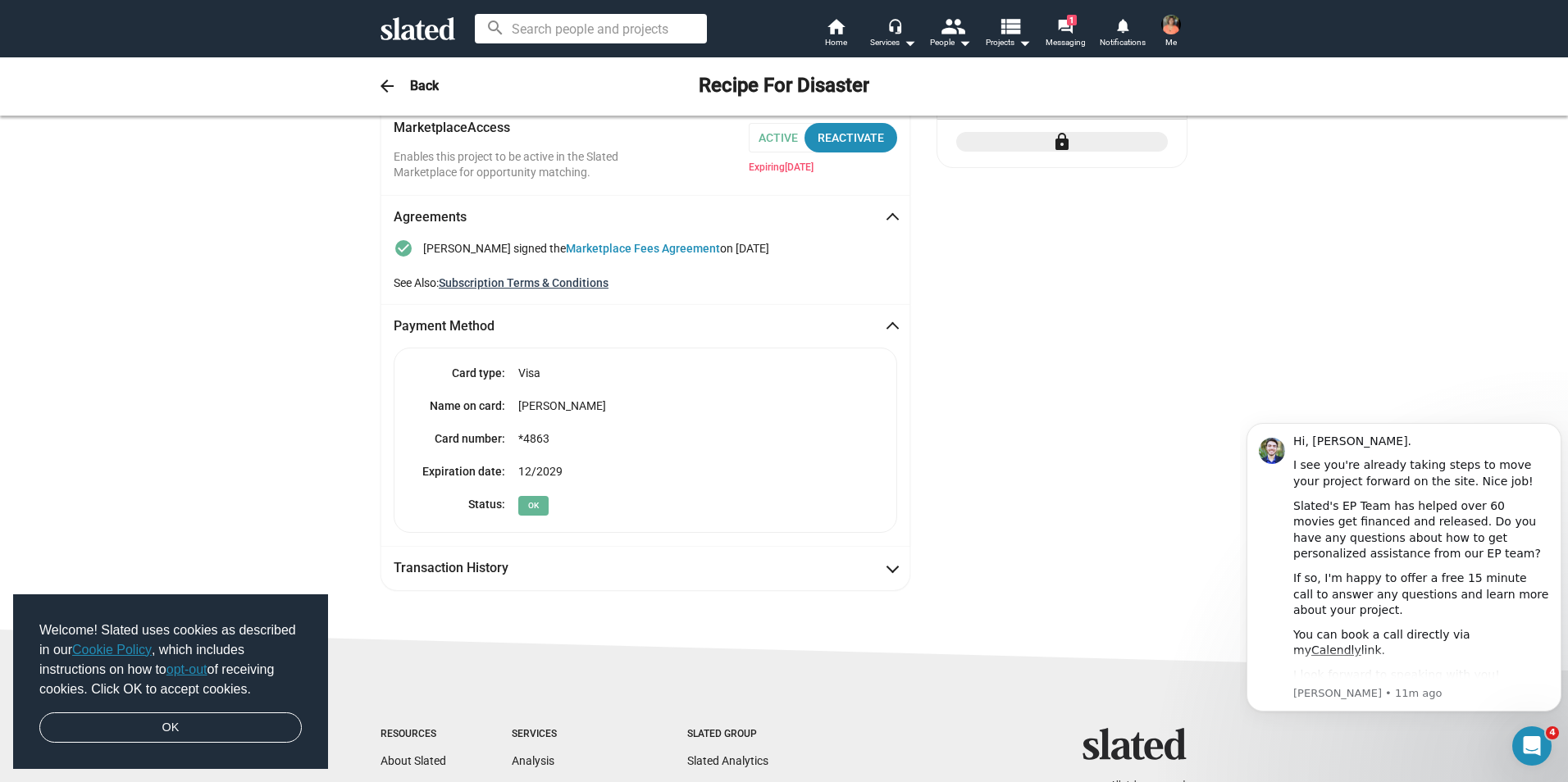
click at [578, 285] on link "Subscription Terms & Conditions" at bounding box center [523, 283] width 170 height 13
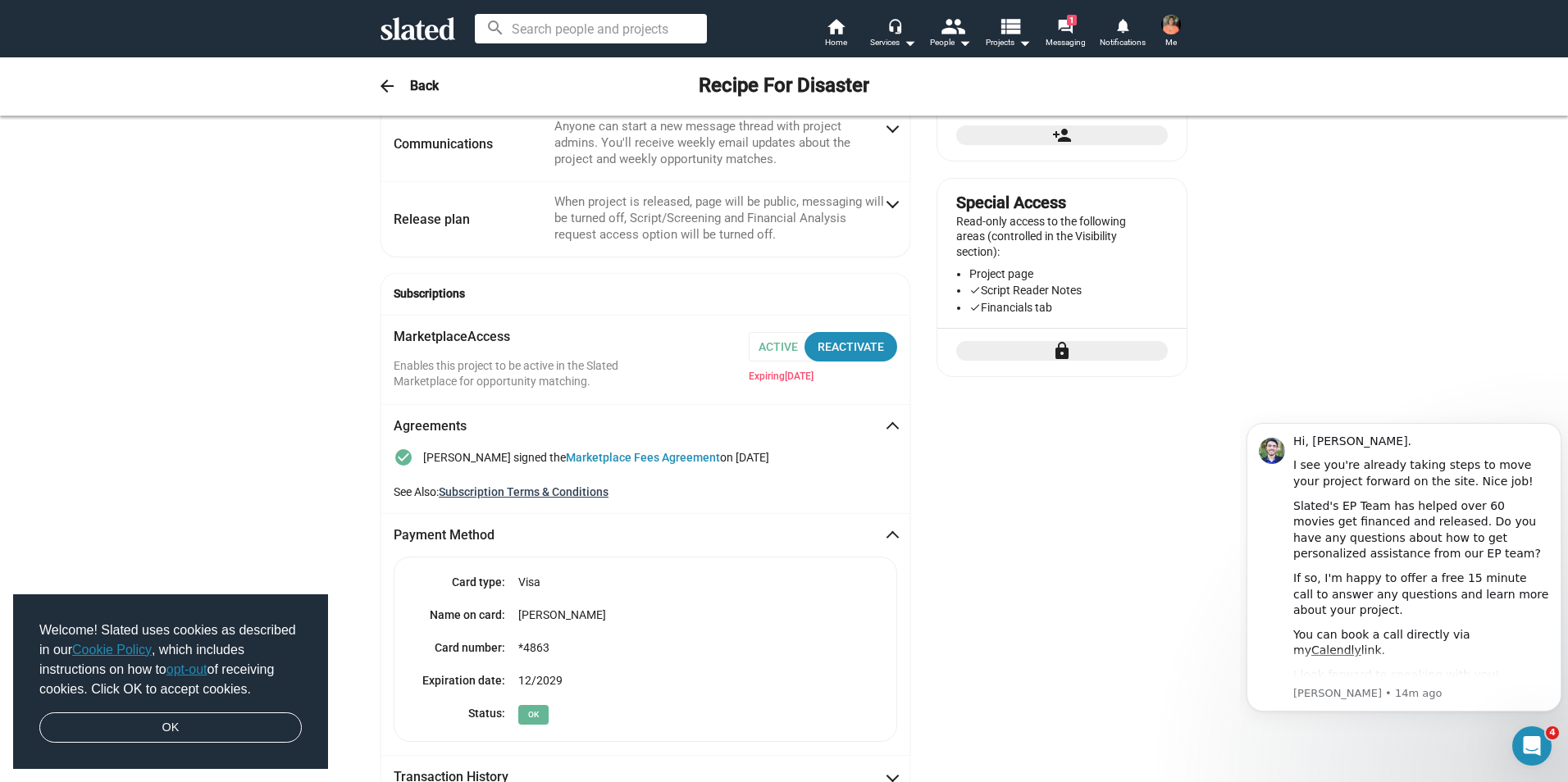
scroll to position [0, 0]
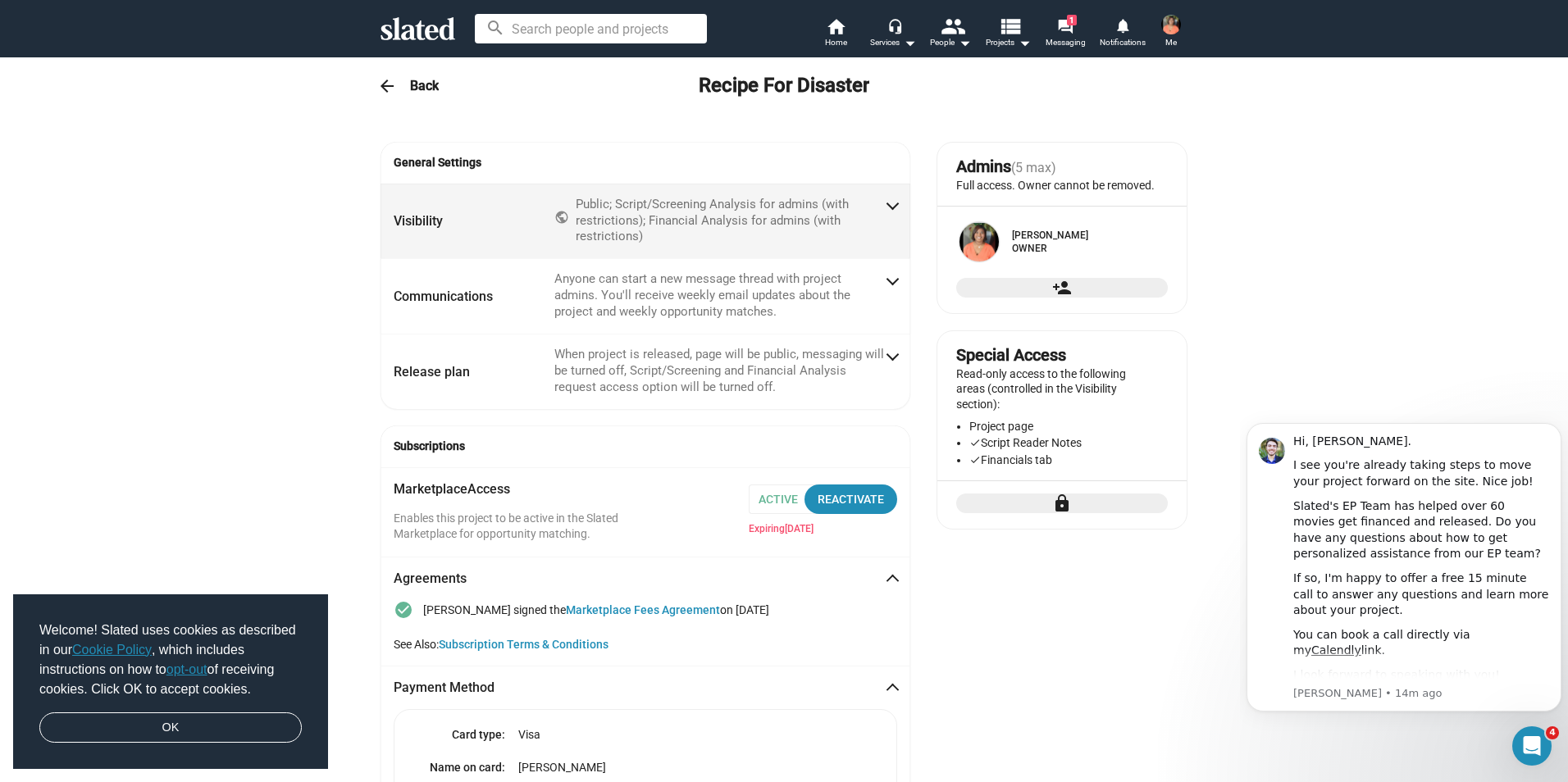
click at [864, 210] on div "Public; Script/Screening Analysis for admins (with restrictions); Financial Ana…" at bounding box center [729, 221] width 308 height 50
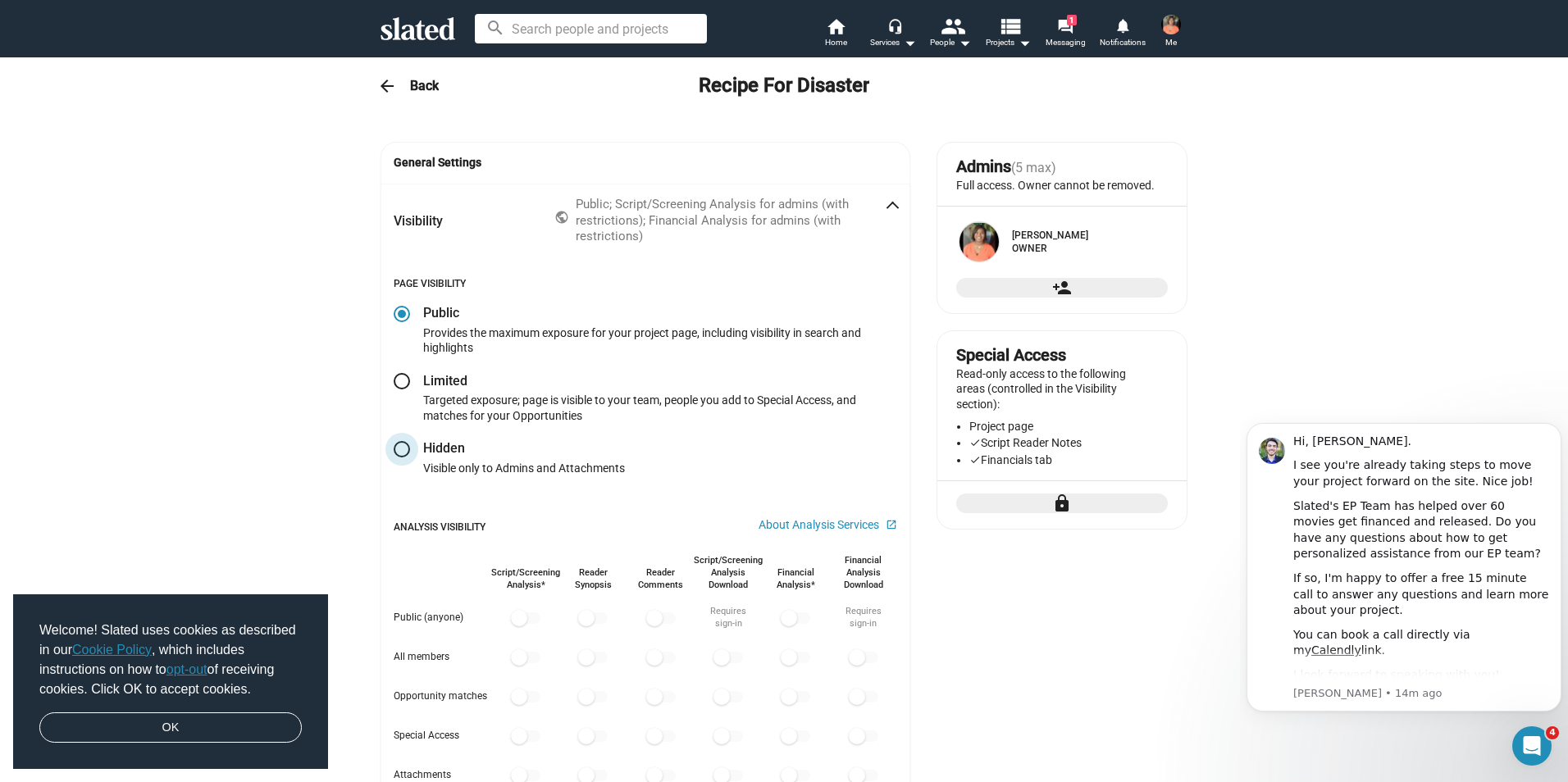
click at [393, 445] on span at bounding box center [402, 449] width 17 height 17
click at [393, 445] on input "radio" at bounding box center [402, 449] width 17 height 17
radio input "true"
checkbox input "false"
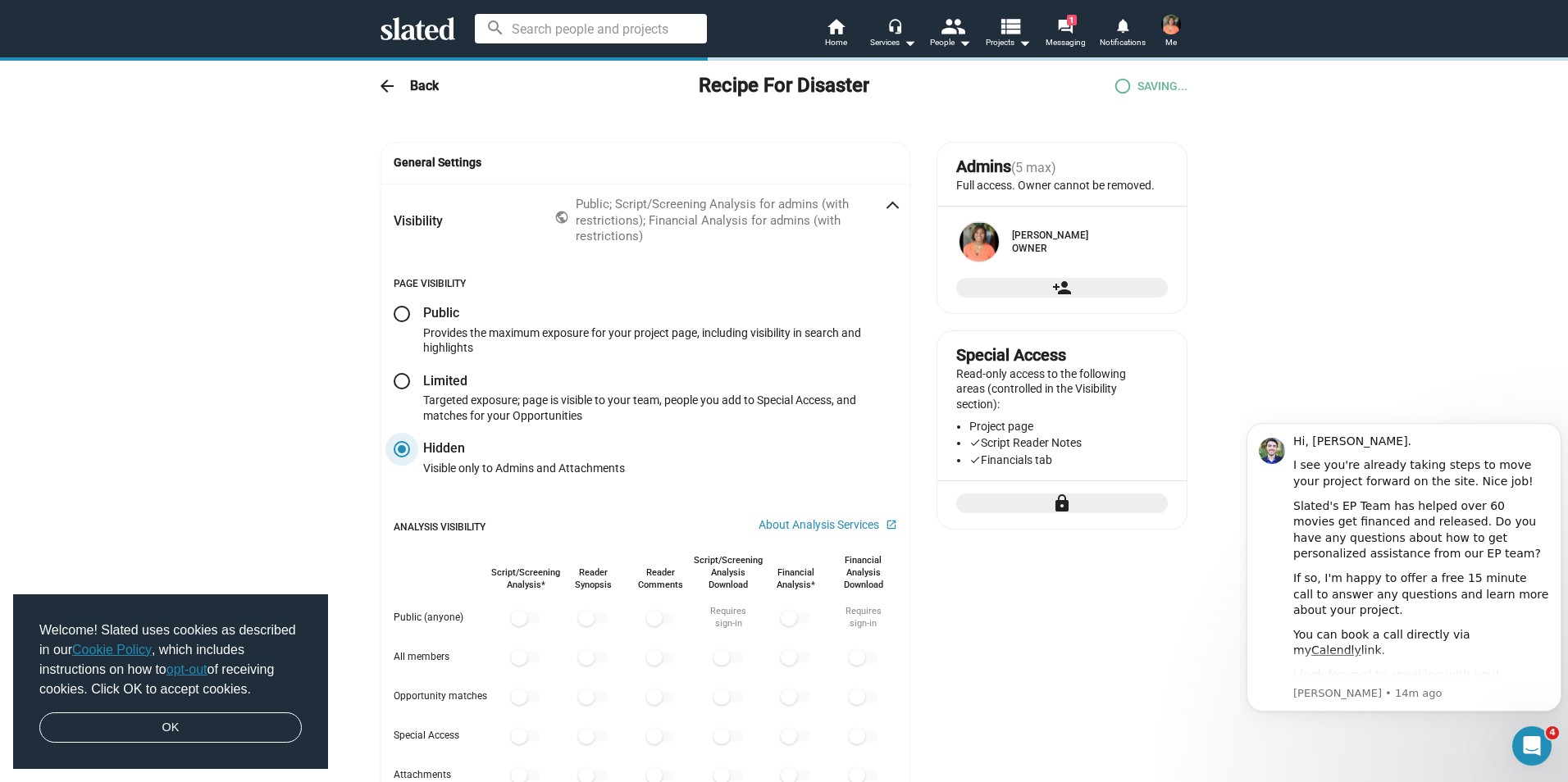
radio input "true"
checkbox input "true"
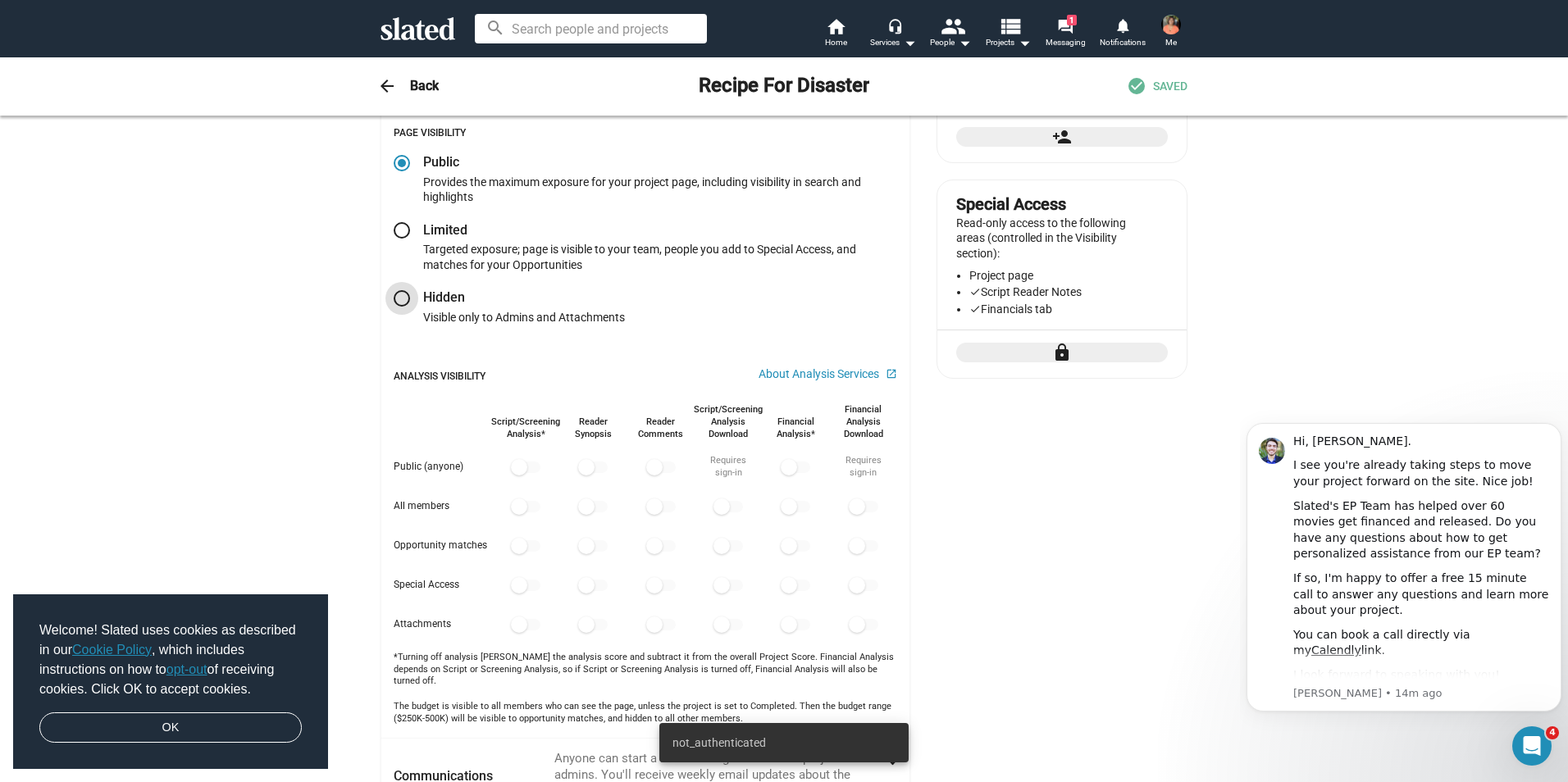
scroll to position [164, 0]
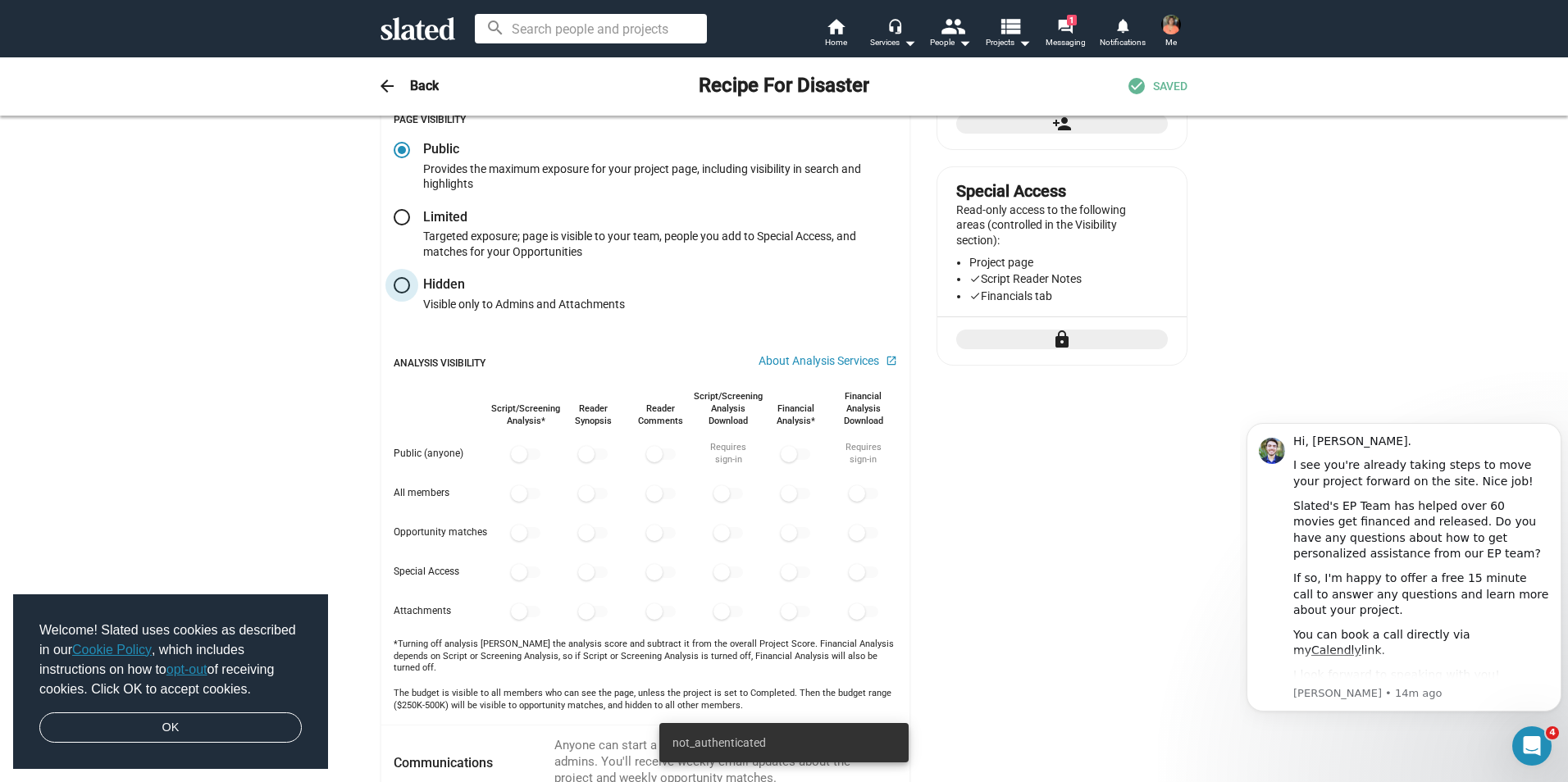
click at [393, 282] on span at bounding box center [402, 286] width 17 height 17
click at [393, 282] on input "radio" at bounding box center [402, 286] width 17 height 17
radio input "true"
checkbox input "false"
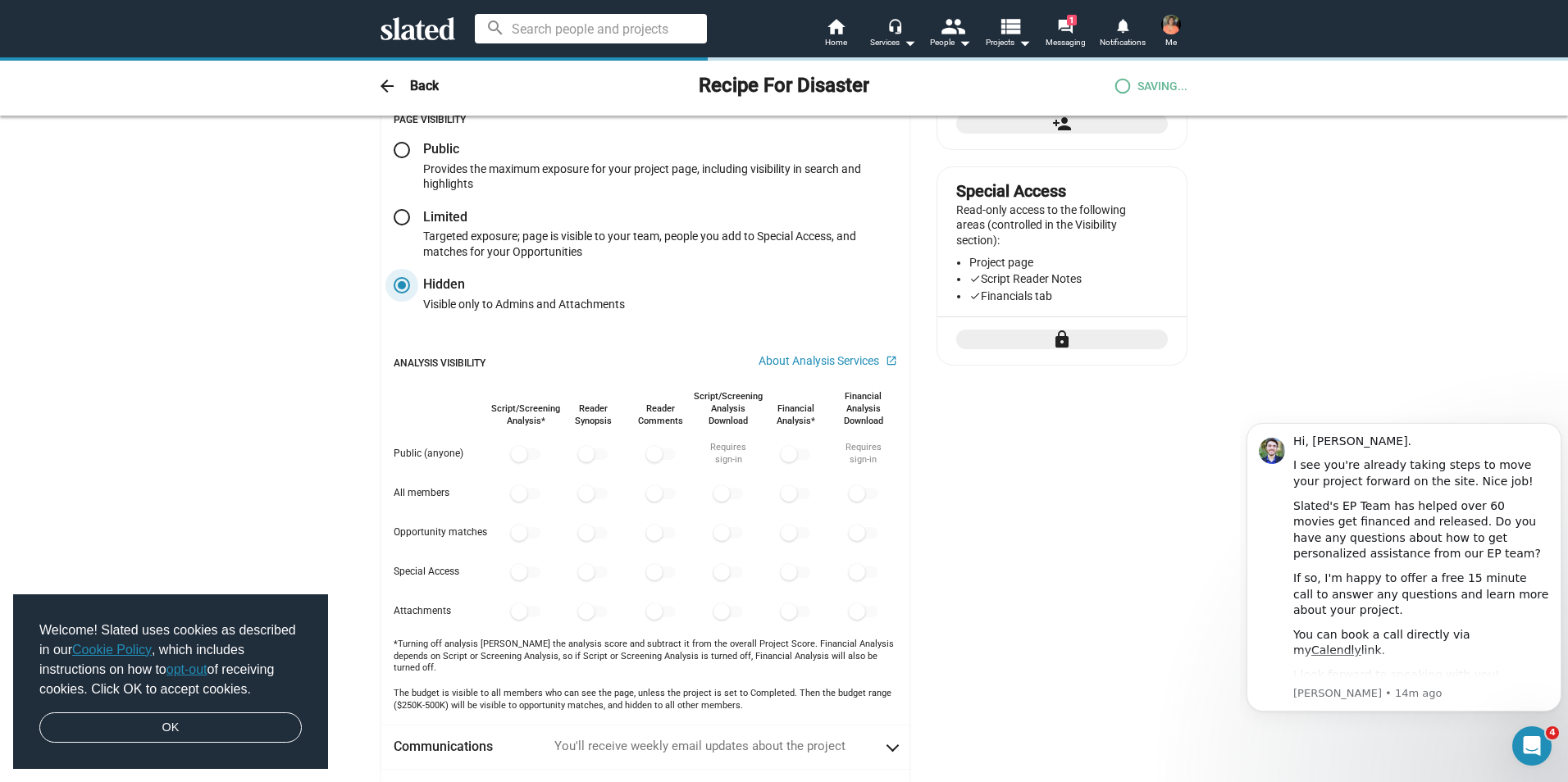
radio input "true"
checkbox input "true"
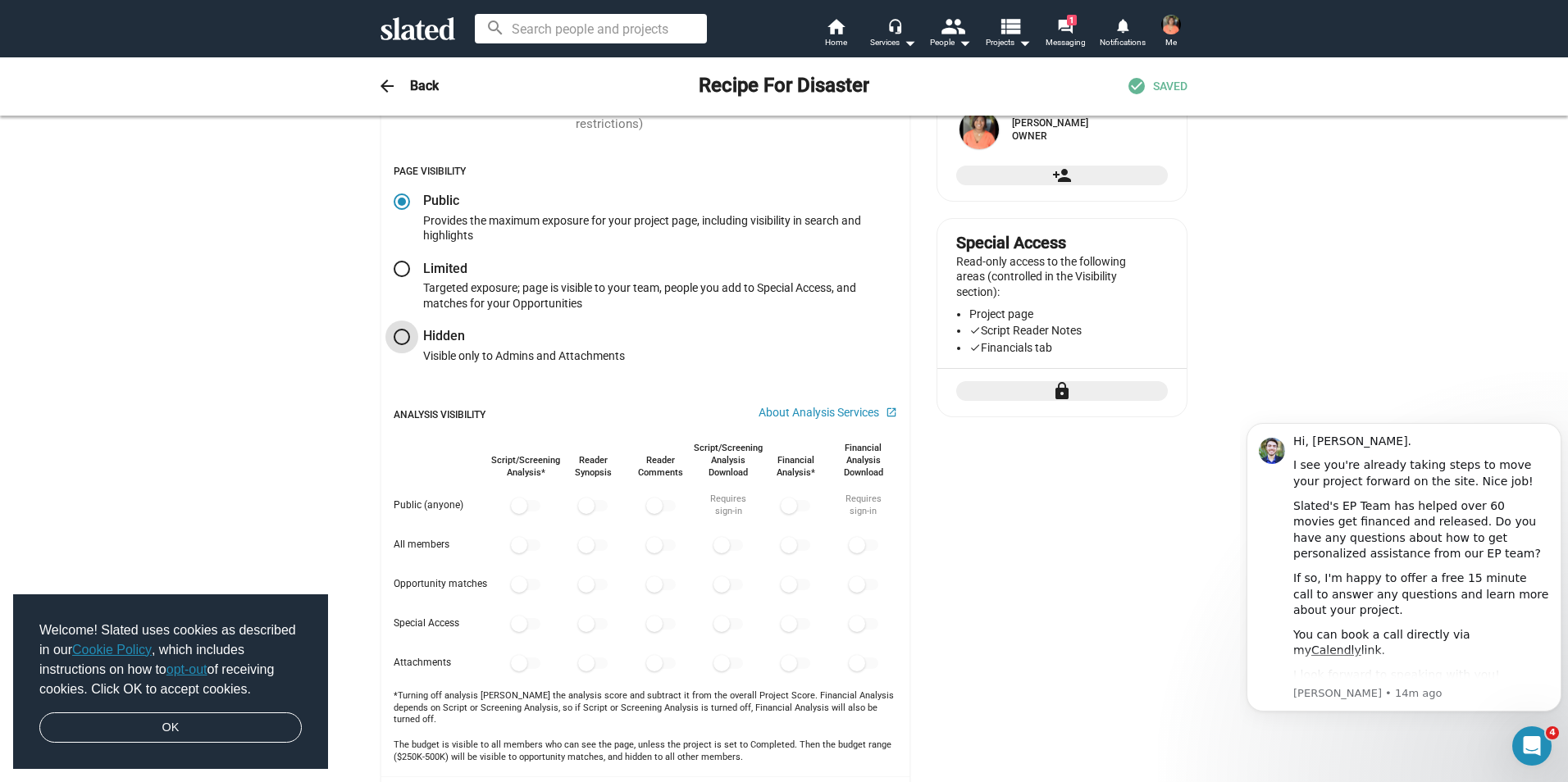
scroll to position [0, 0]
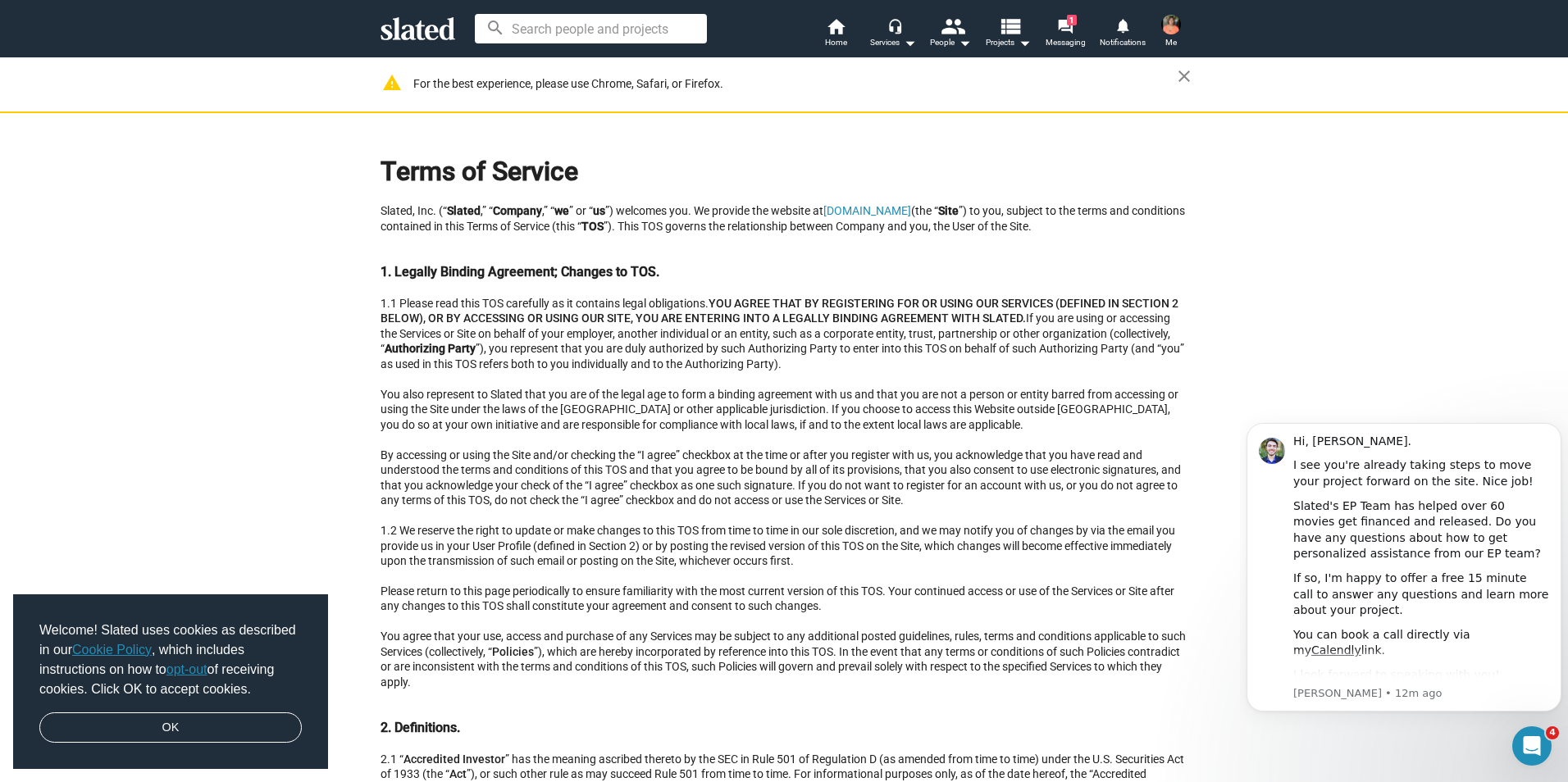
click at [1172, 22] on img at bounding box center [1170, 24] width 19 height 19
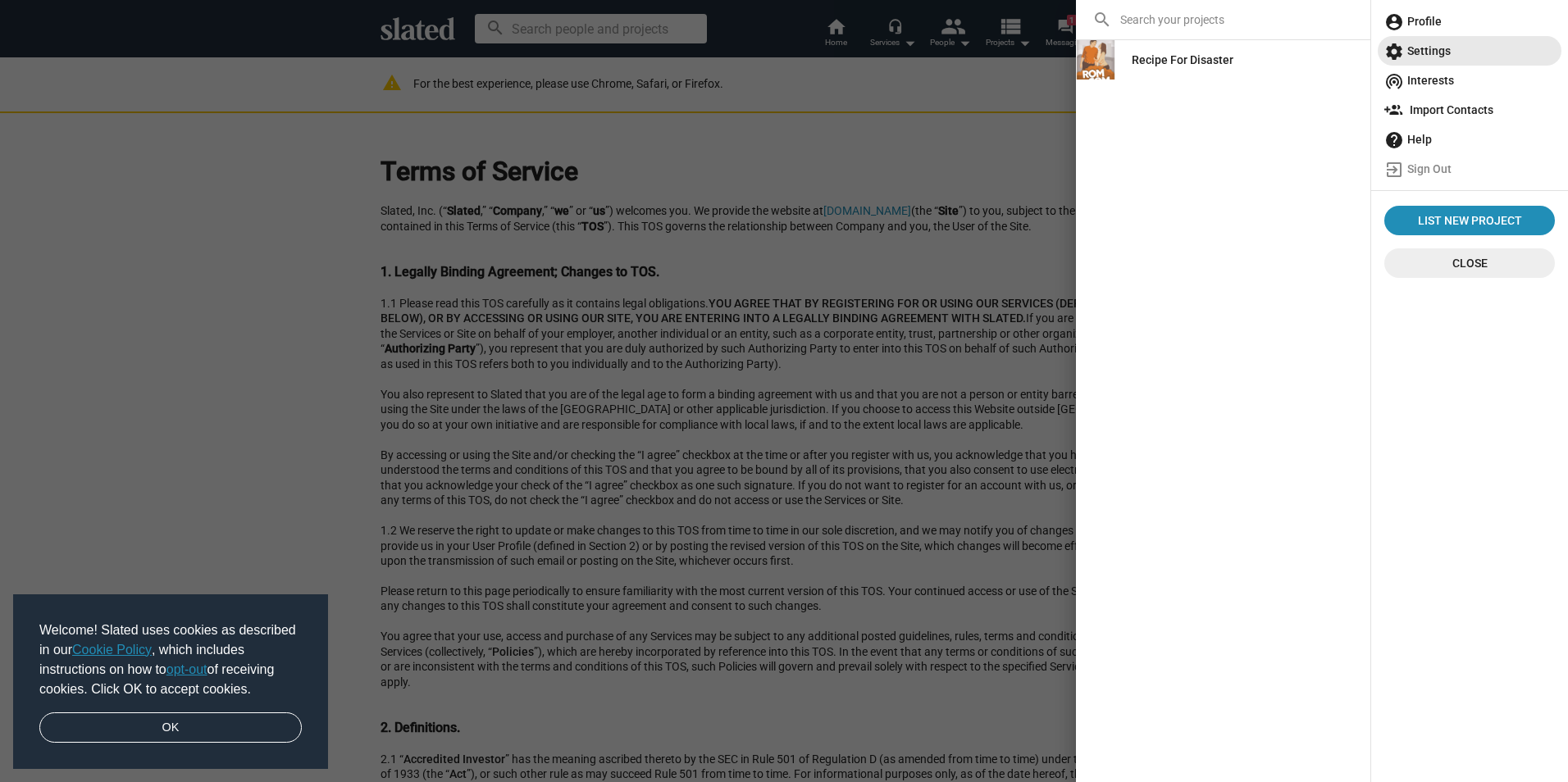
click at [1437, 51] on span "settings Settings" at bounding box center [1470, 51] width 171 height 29
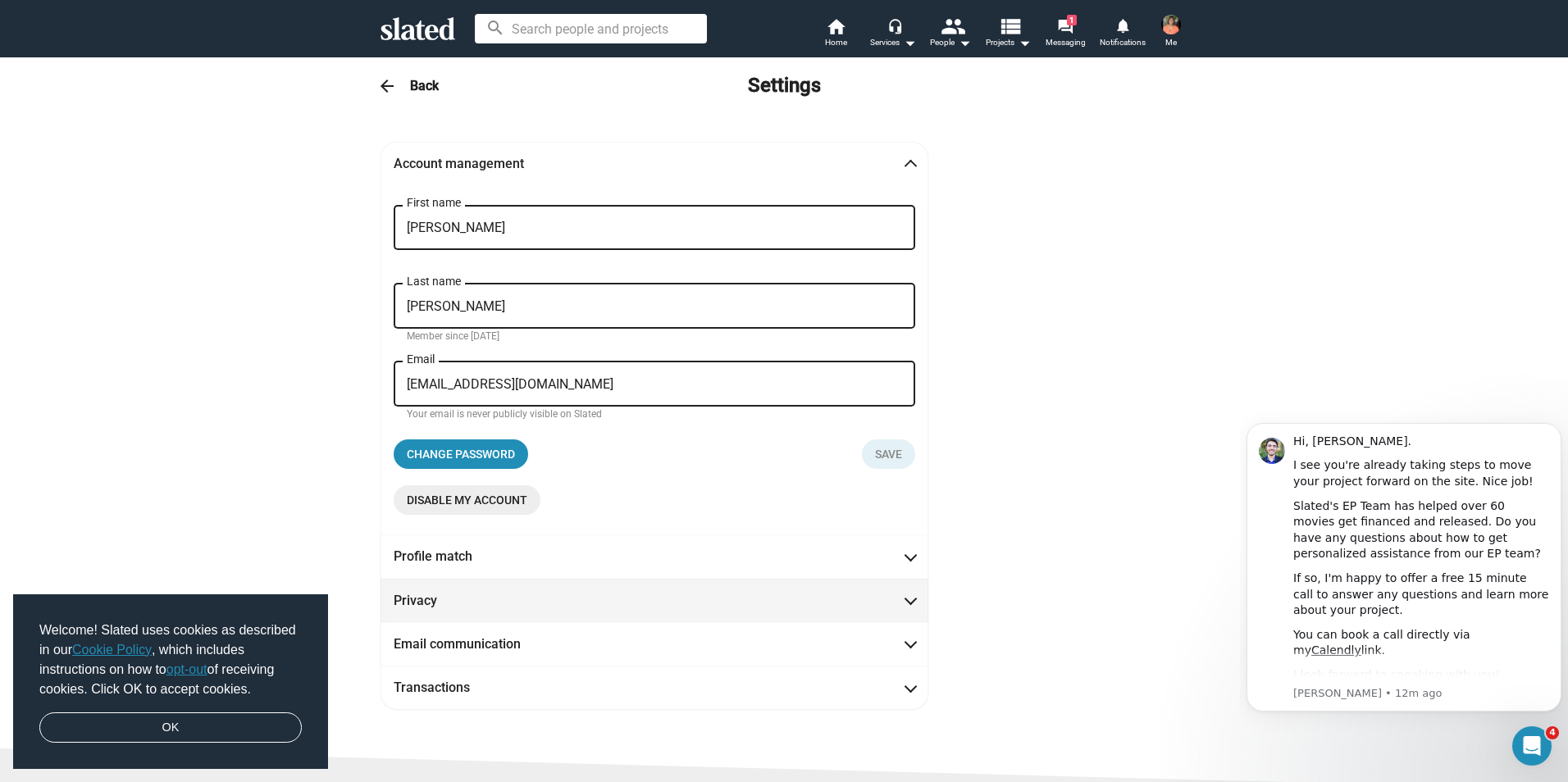
click at [467, 613] on mat-expansion-panel-header "Privacy" at bounding box center [654, 600] width 548 height 43
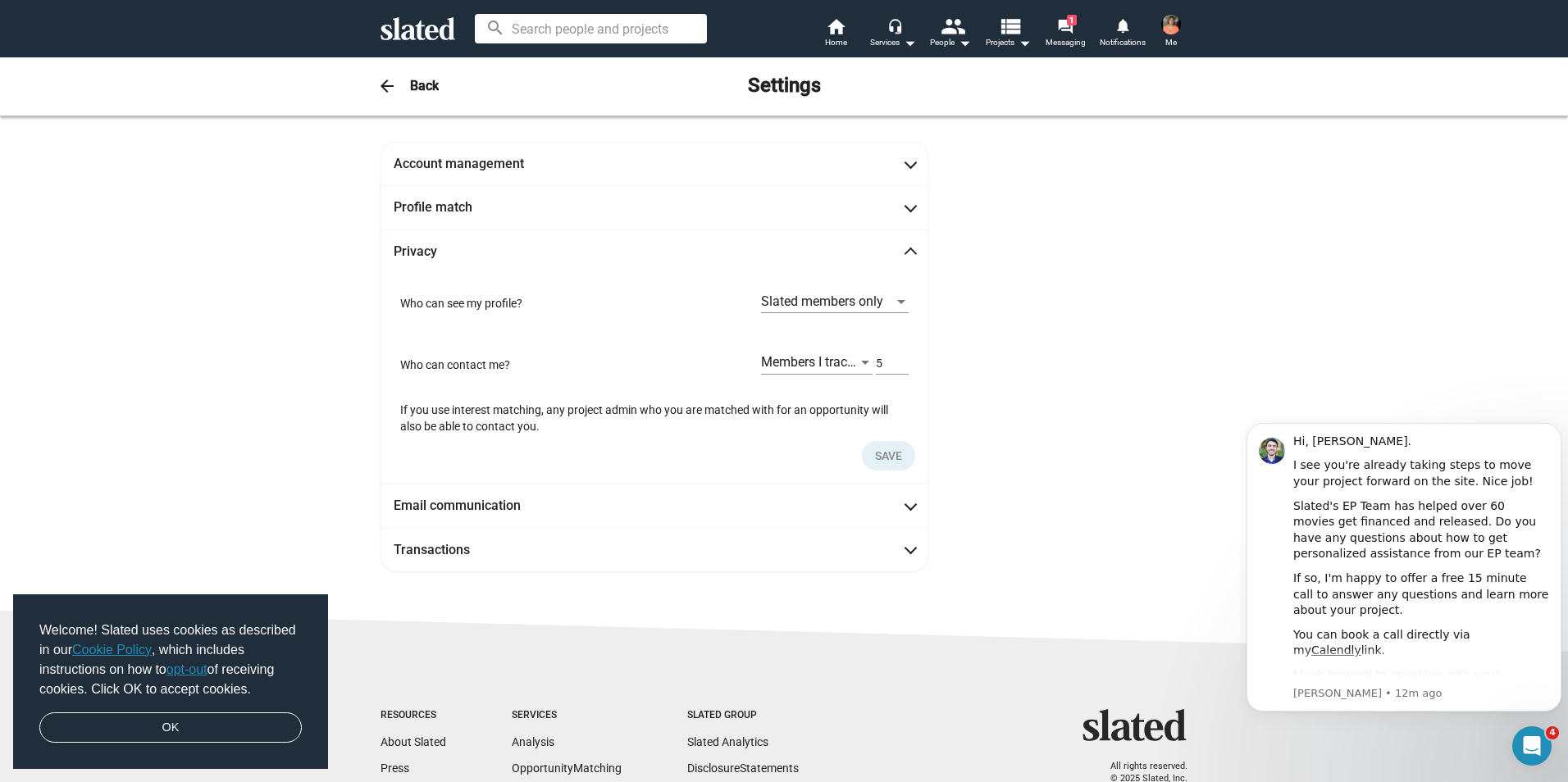
scroll to position [80, 0]
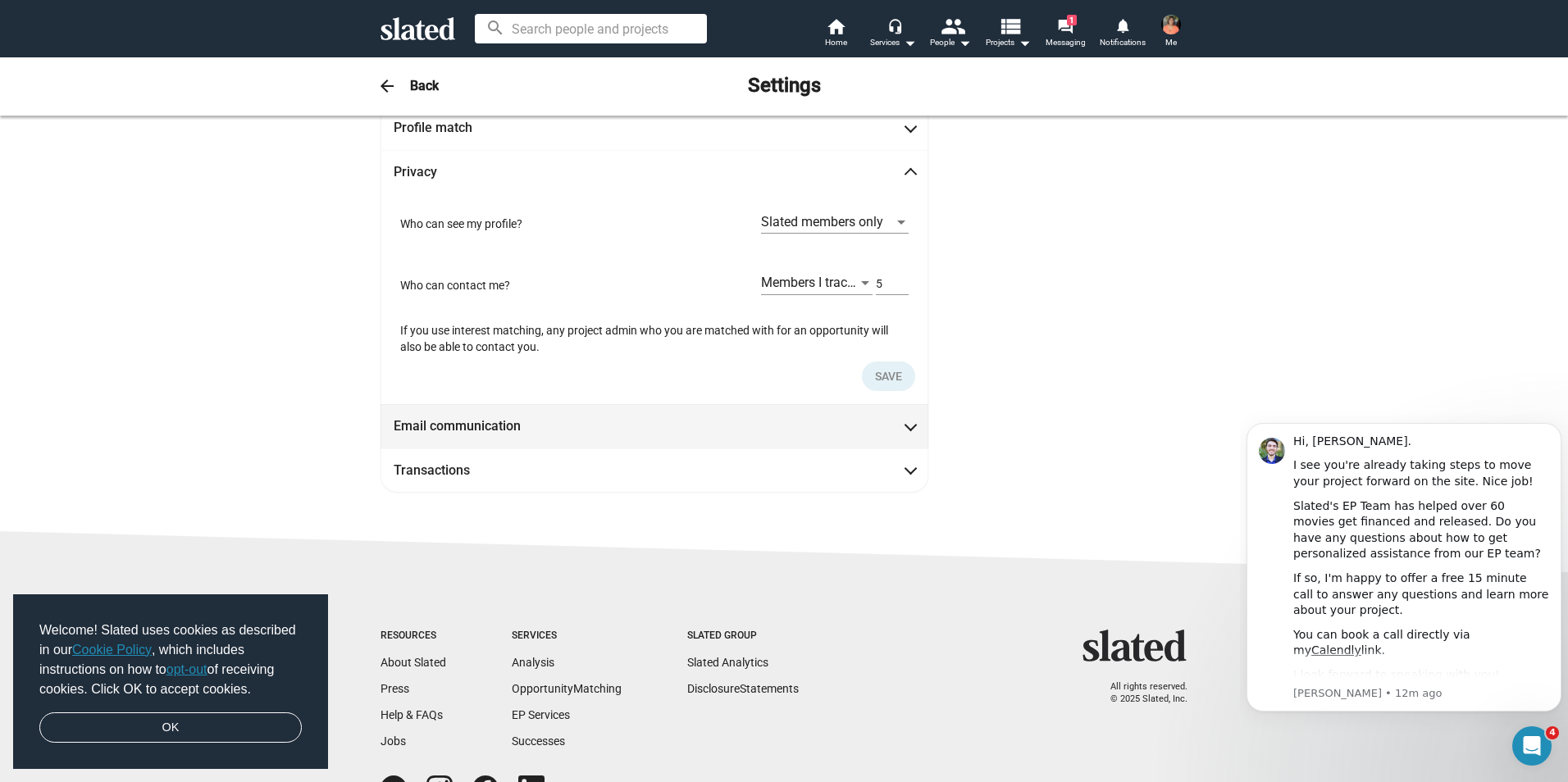
click at [478, 433] on mat-panel-title "Email communication" at bounding box center [467, 425] width 148 height 17
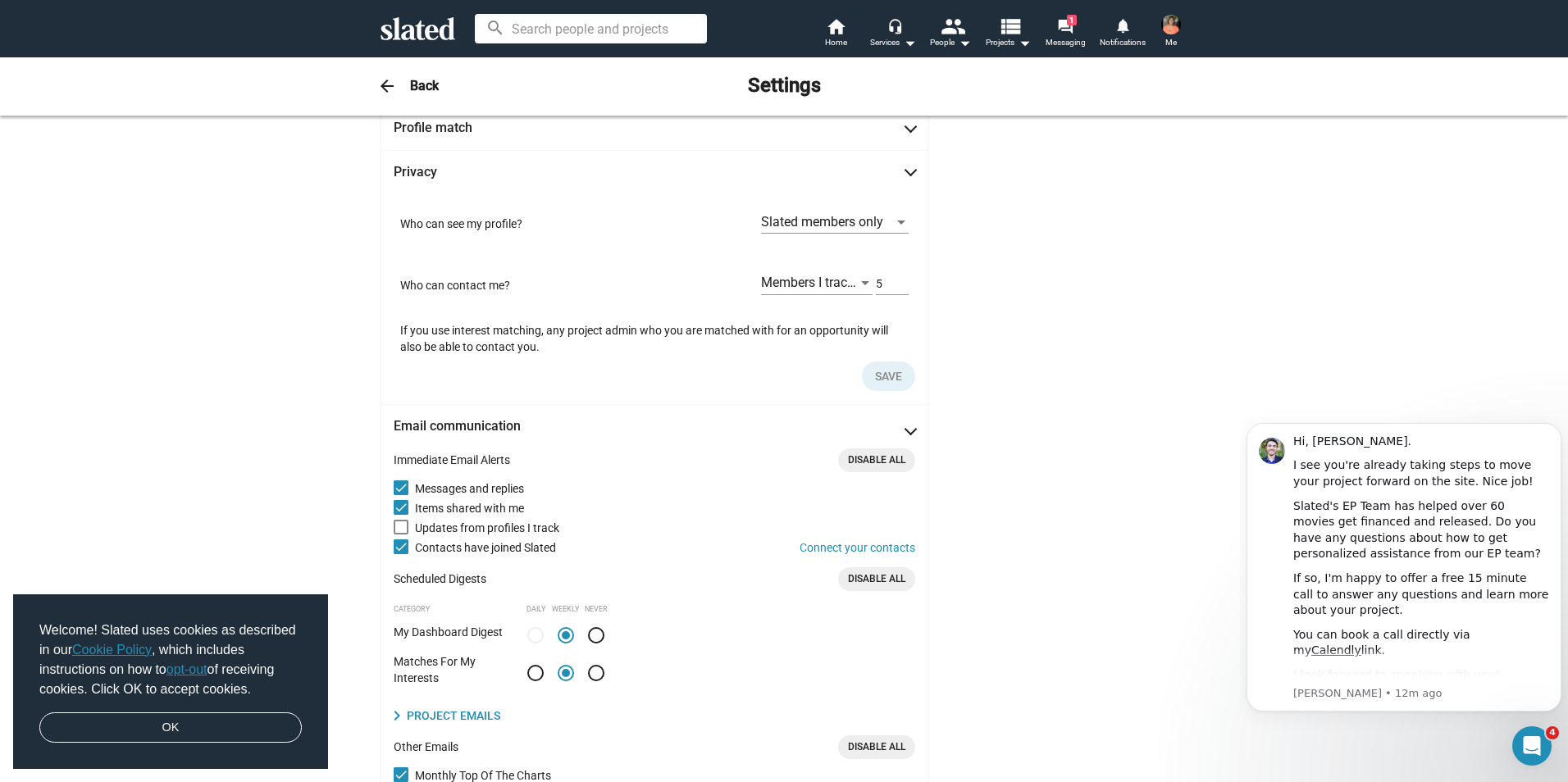
scroll to position [124, 0]
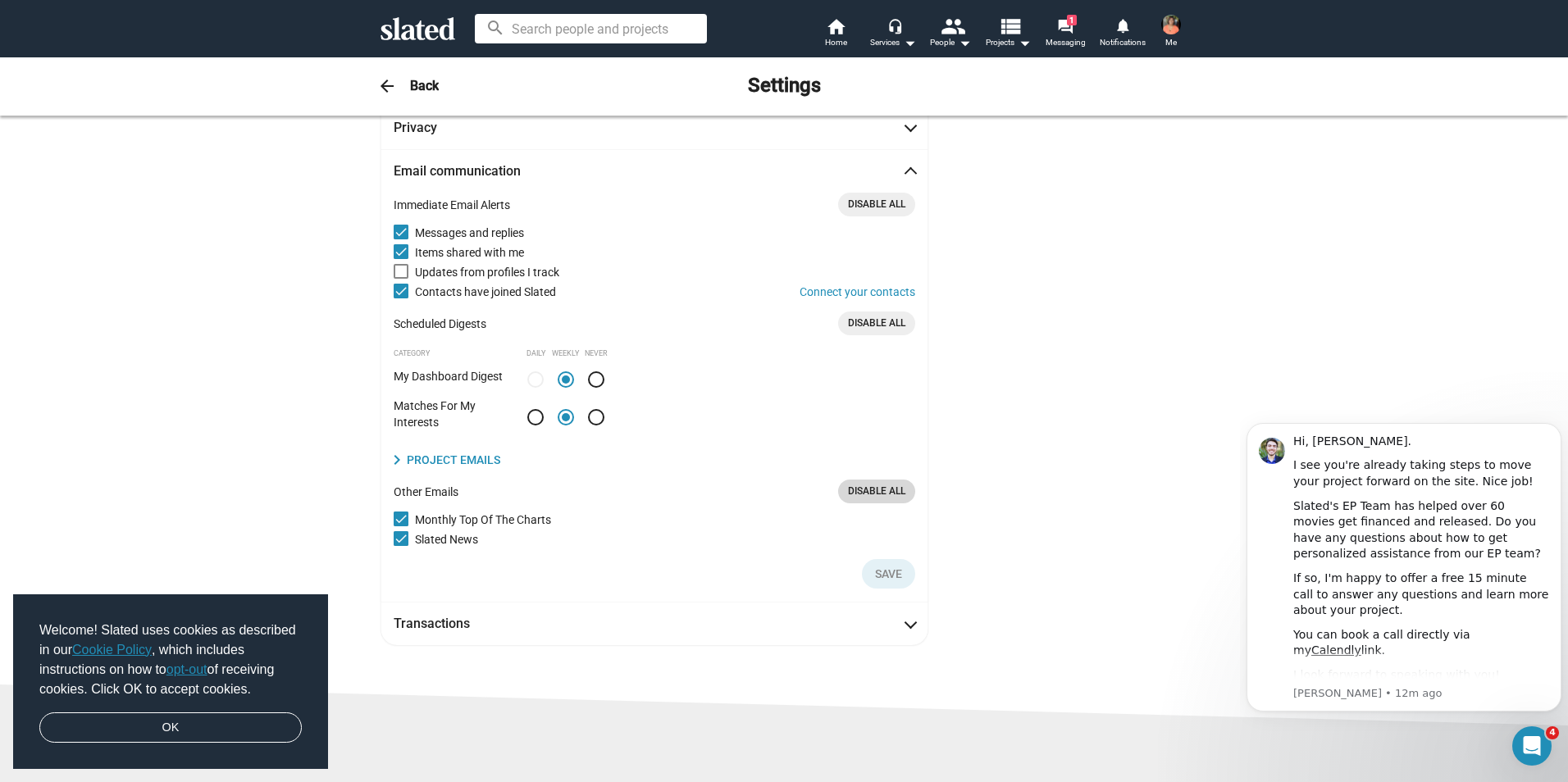
click at [869, 500] on span "Disable All" at bounding box center [876, 491] width 57 height 17
checkbox input "false"
click at [889, 328] on span "Disable All" at bounding box center [876, 323] width 57 height 17
radio input "false"
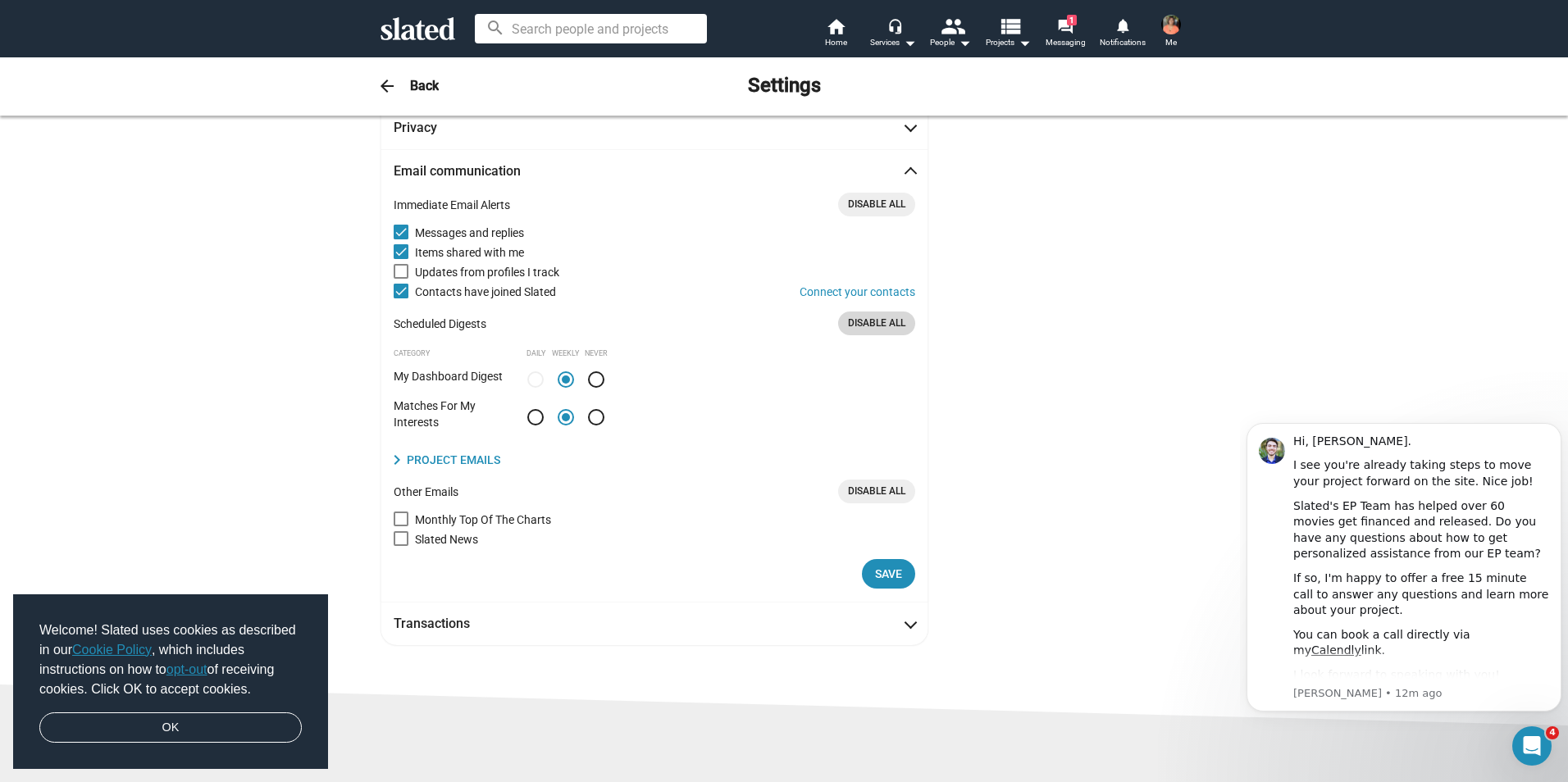
radio input "true"
radio input "false"
radio input "true"
click at [876, 204] on span "Disable All" at bounding box center [876, 204] width 57 height 17
checkbox input "false"
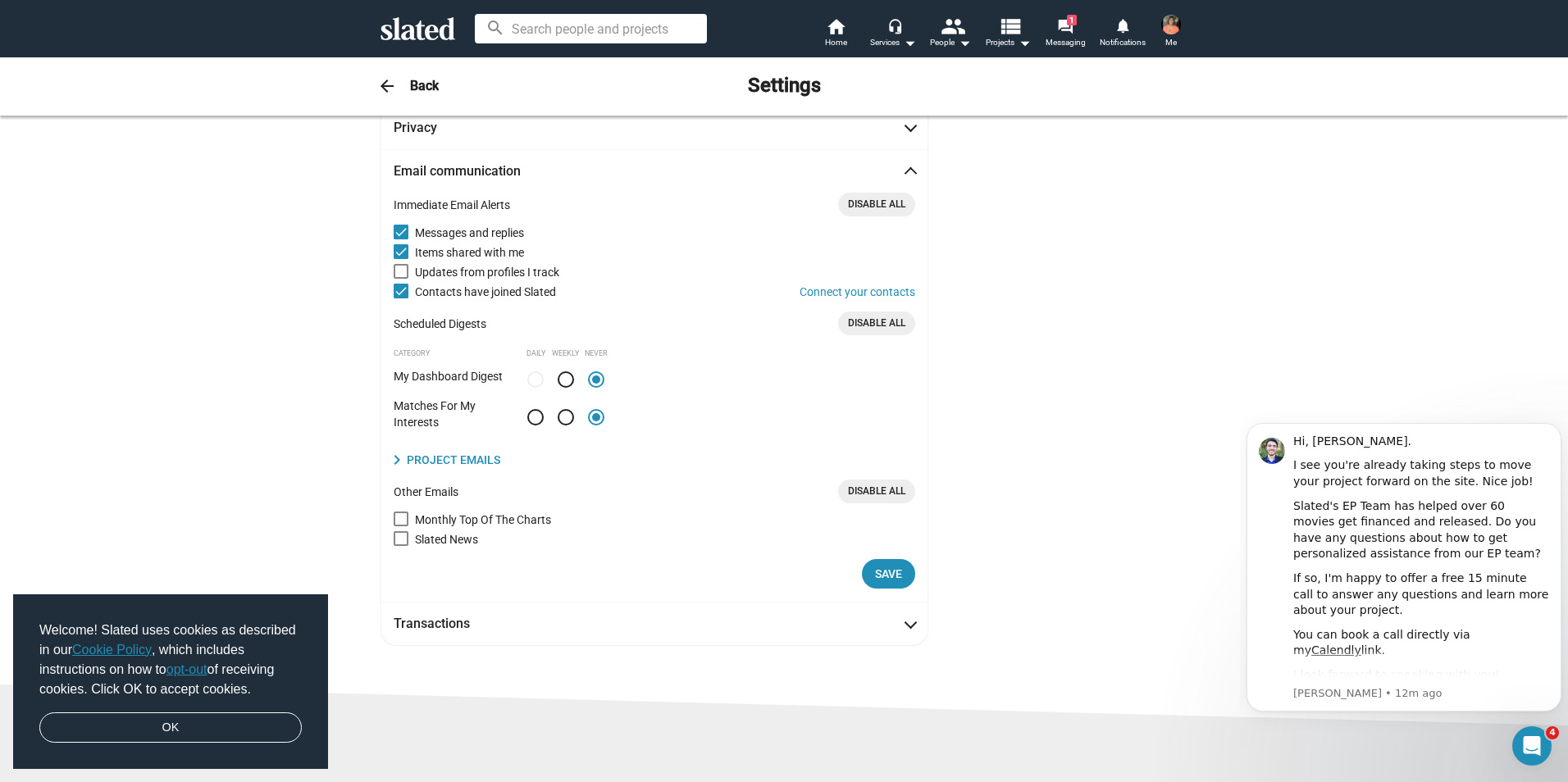
checkbox input "false"
click at [894, 580] on span "Save" at bounding box center [888, 573] width 27 height 29
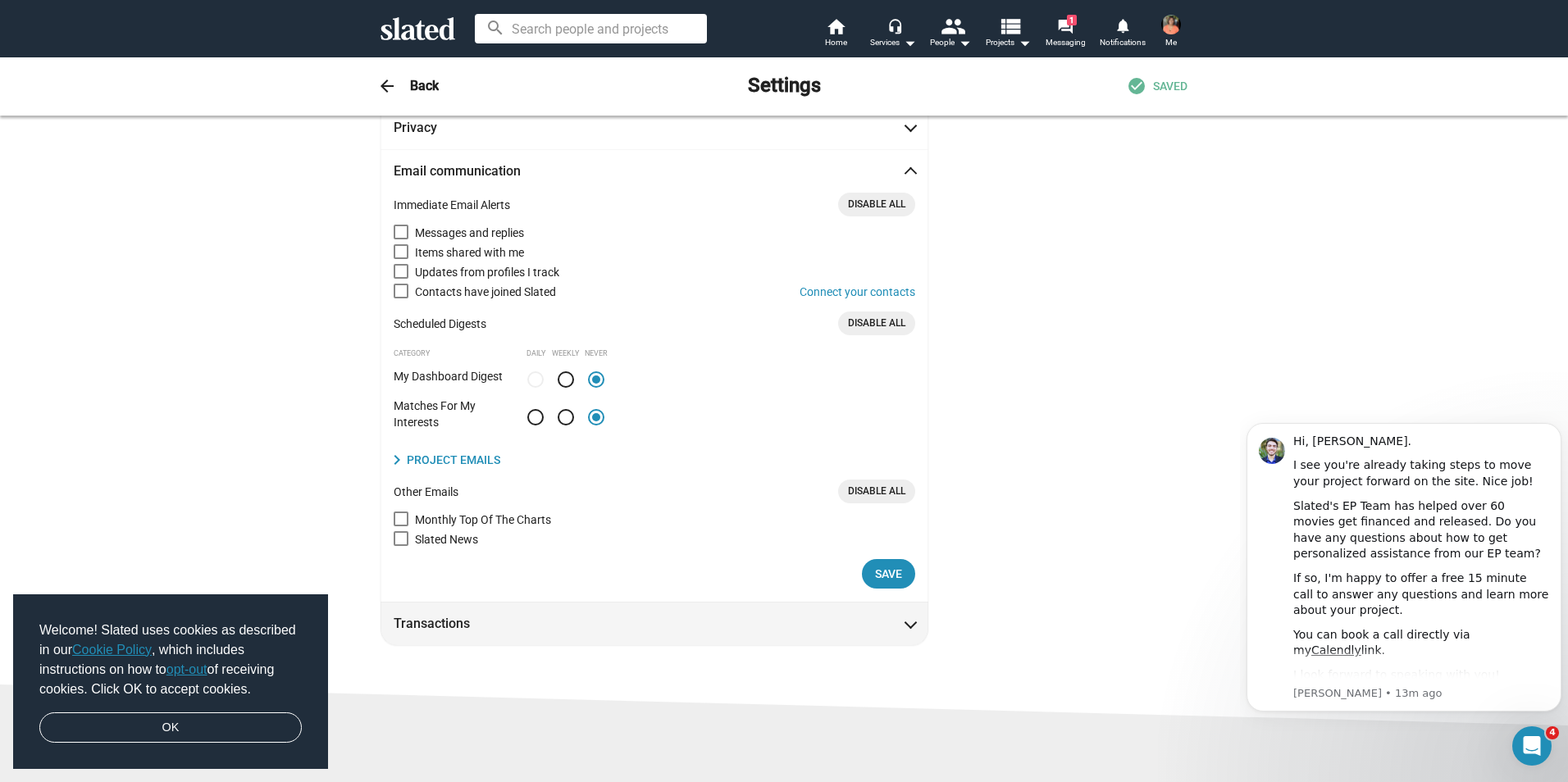
click at [543, 626] on span "Transactions" at bounding box center [653, 623] width 521 height 17
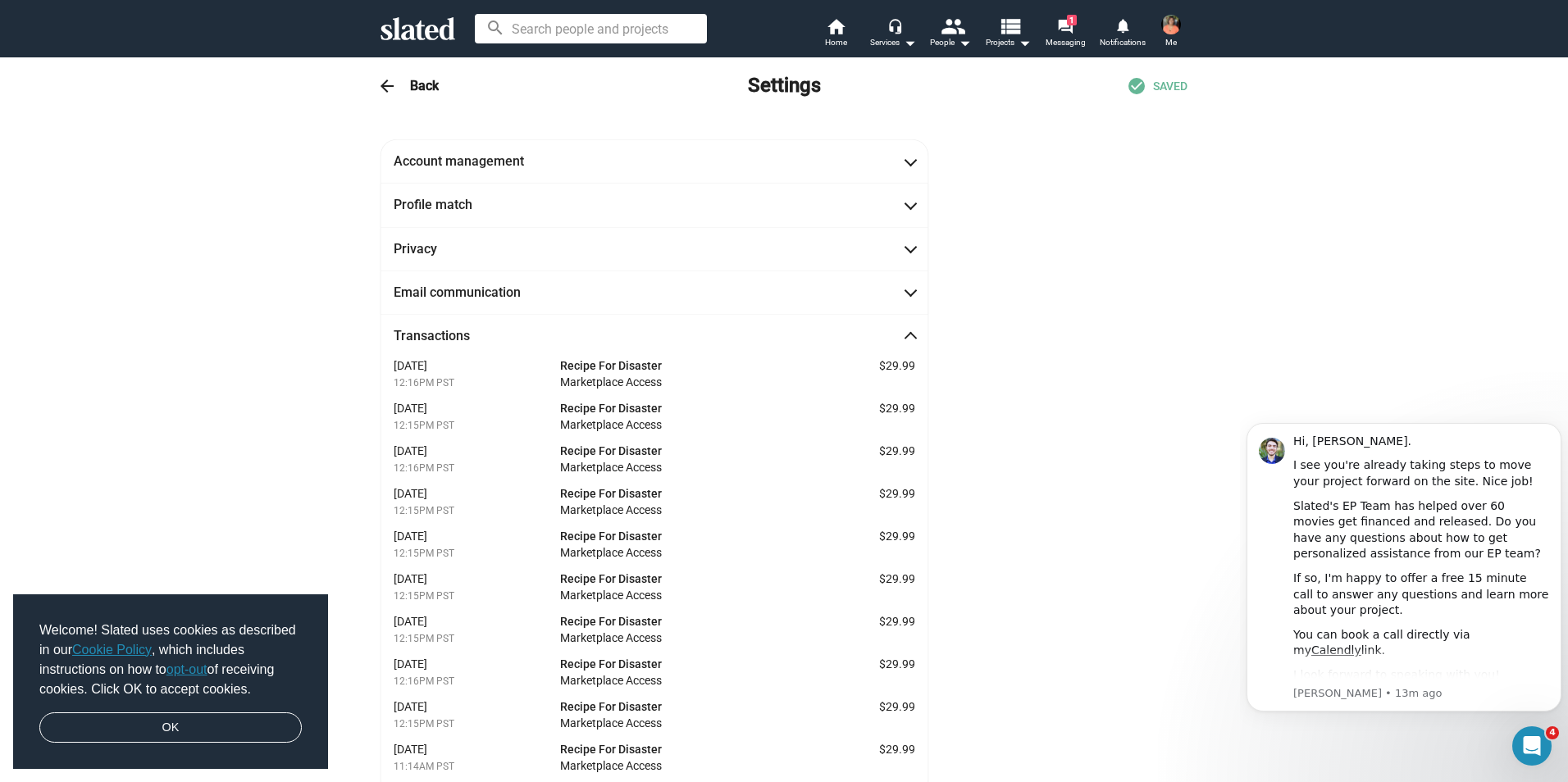
scroll to position [0, 0]
click at [409, 239] on mat-expansion-panel-header "Privacy" at bounding box center [654, 251] width 548 height 43
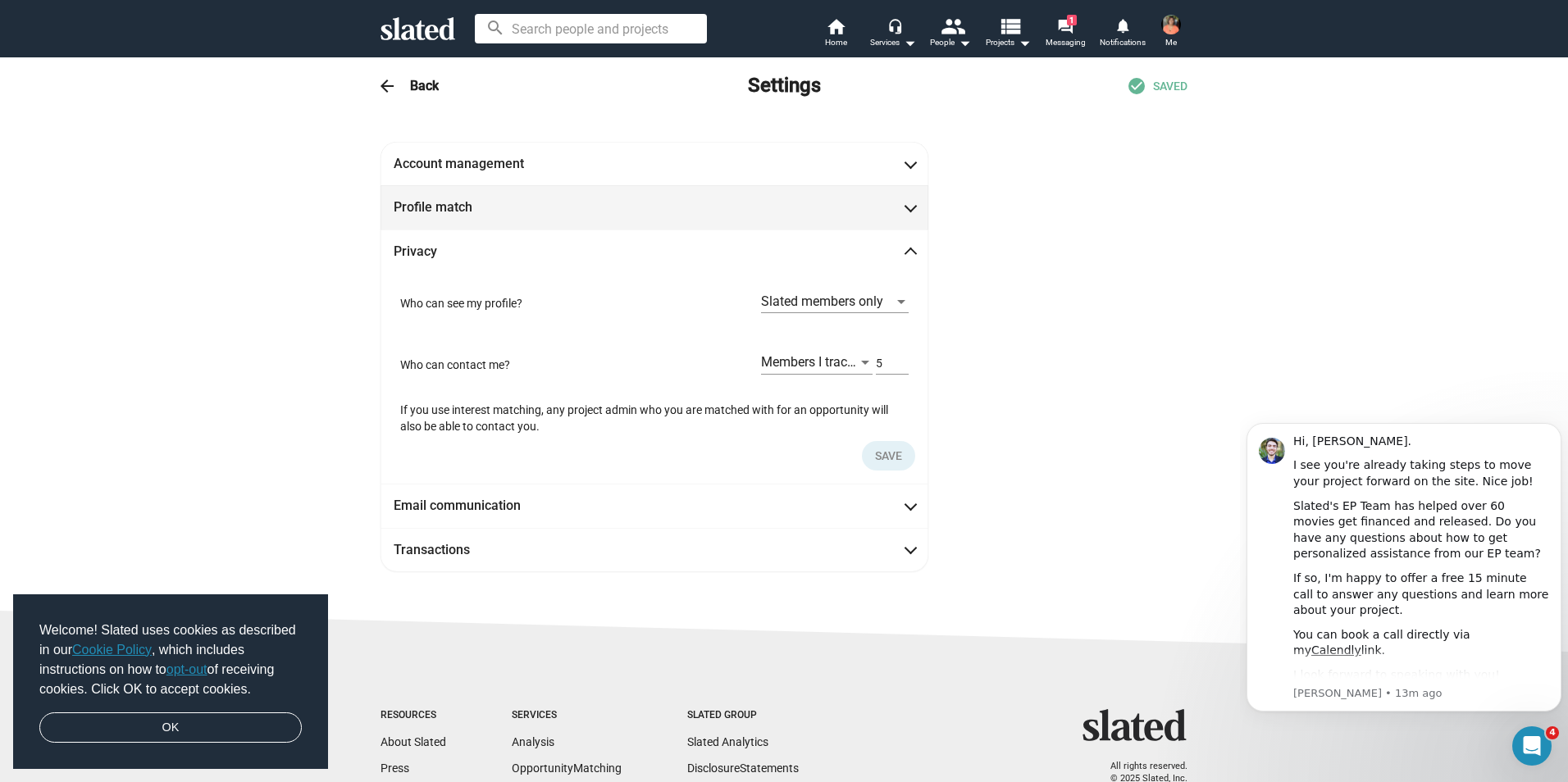
click at [442, 221] on mat-expansion-panel-header "Profile match" at bounding box center [654, 207] width 548 height 43
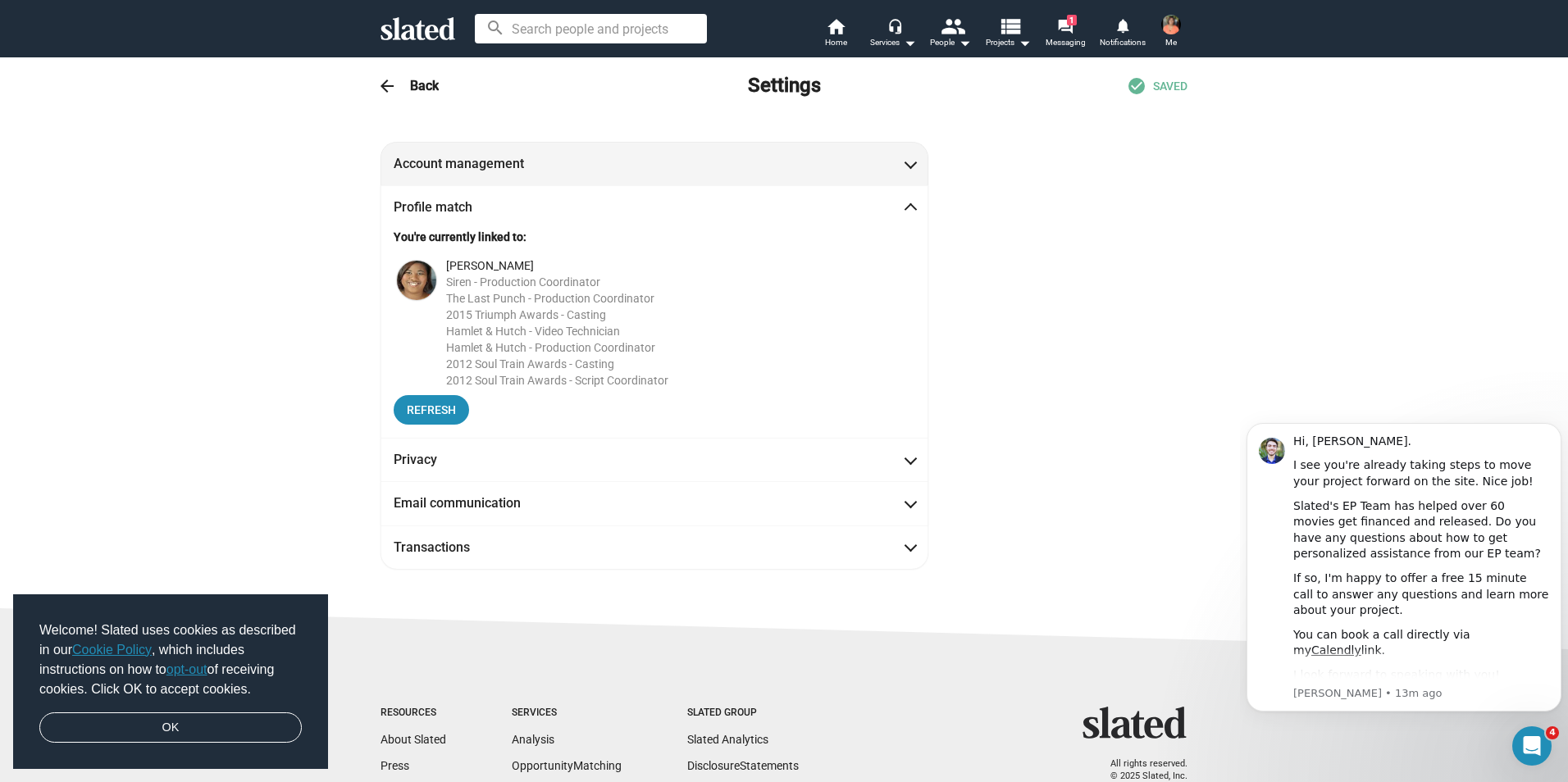
click at [478, 177] on mat-expansion-panel-header "Account management" at bounding box center [654, 163] width 548 height 43
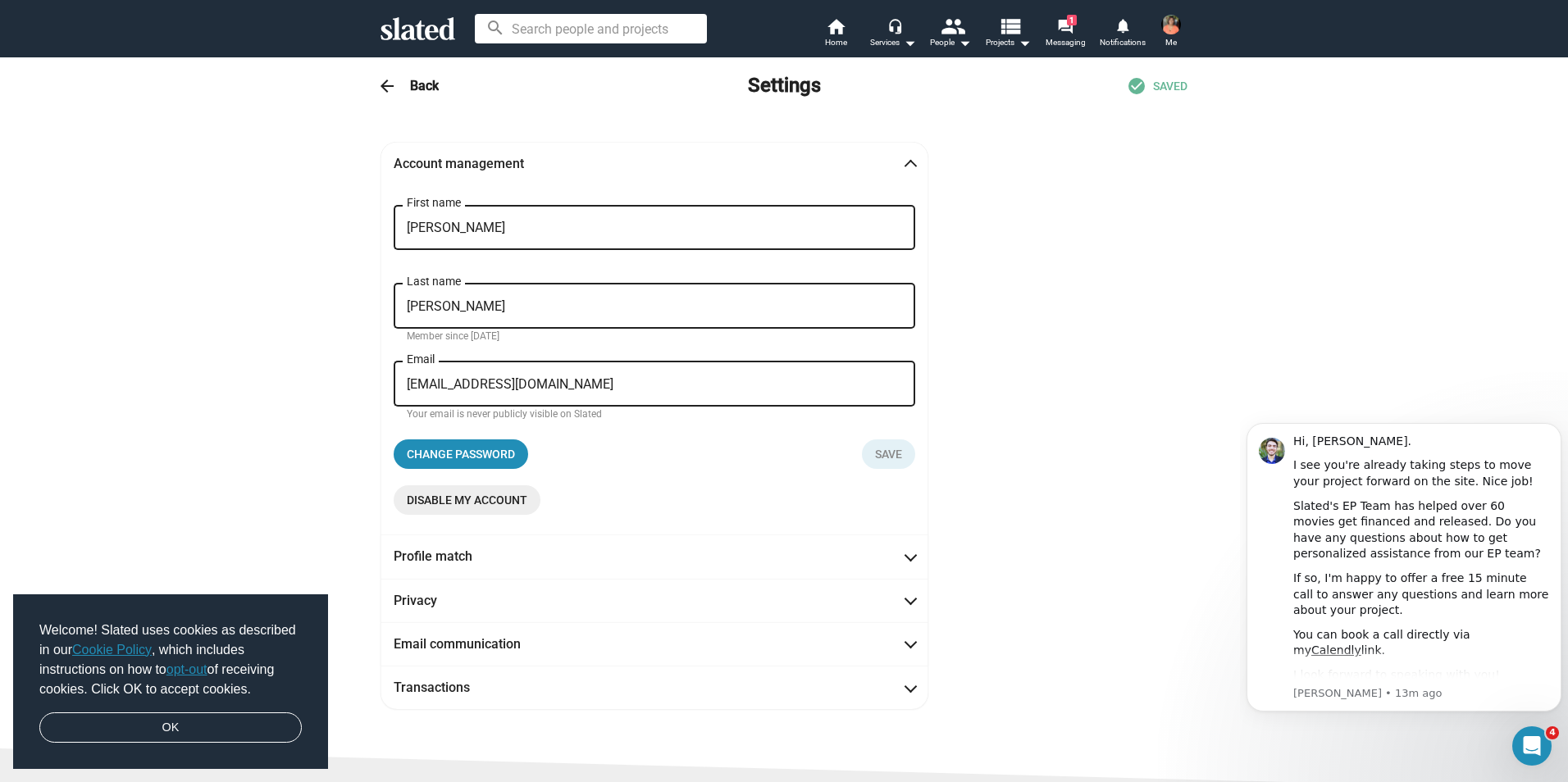
click at [455, 501] on span "Disable my account" at bounding box center [466, 500] width 120 height 29
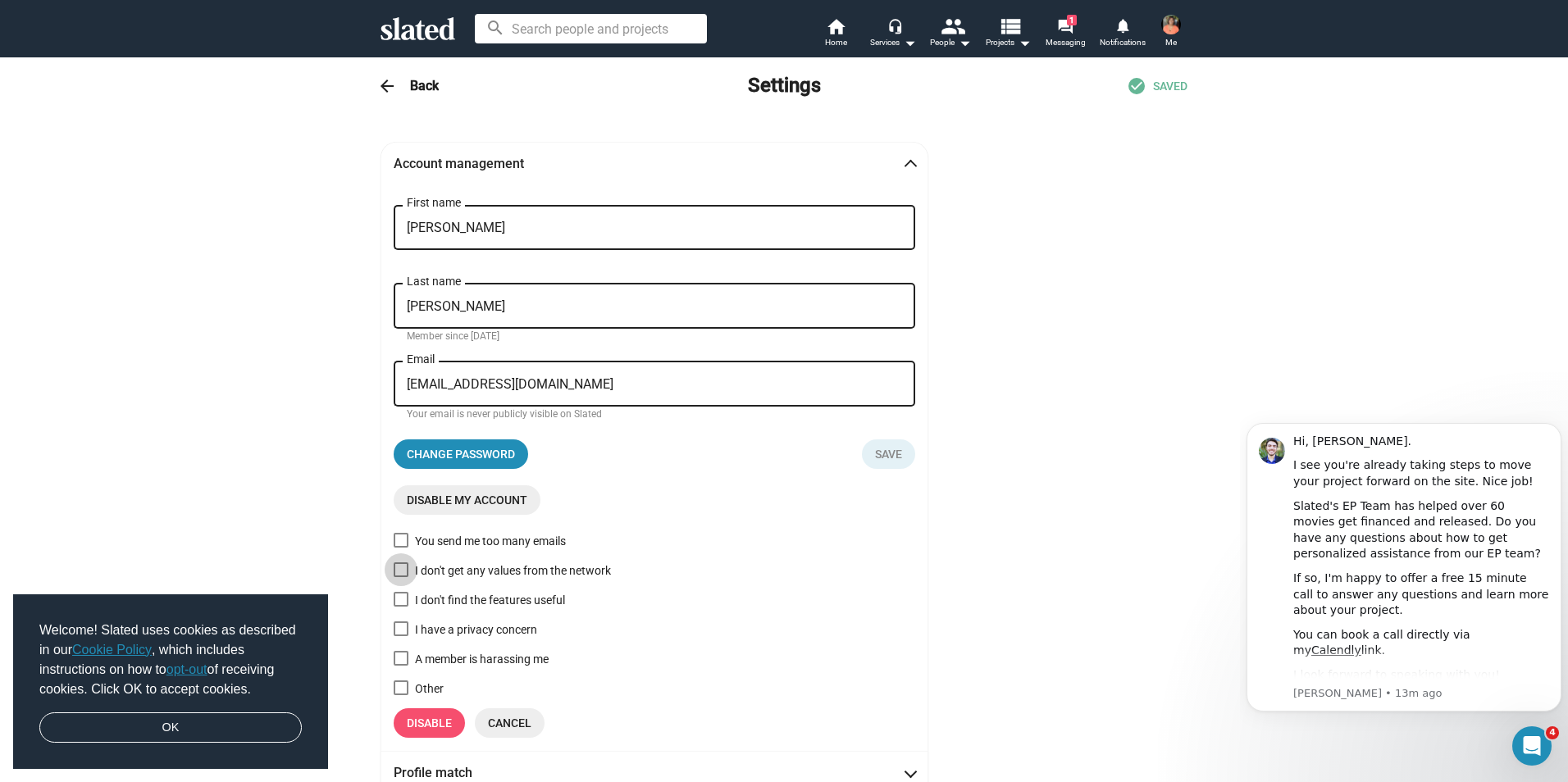
click at [394, 573] on span at bounding box center [401, 570] width 15 height 15
click at [400, 577] on input "I don't get any values from the network" at bounding box center [400, 577] width 1 height 1
checkbox input "true"
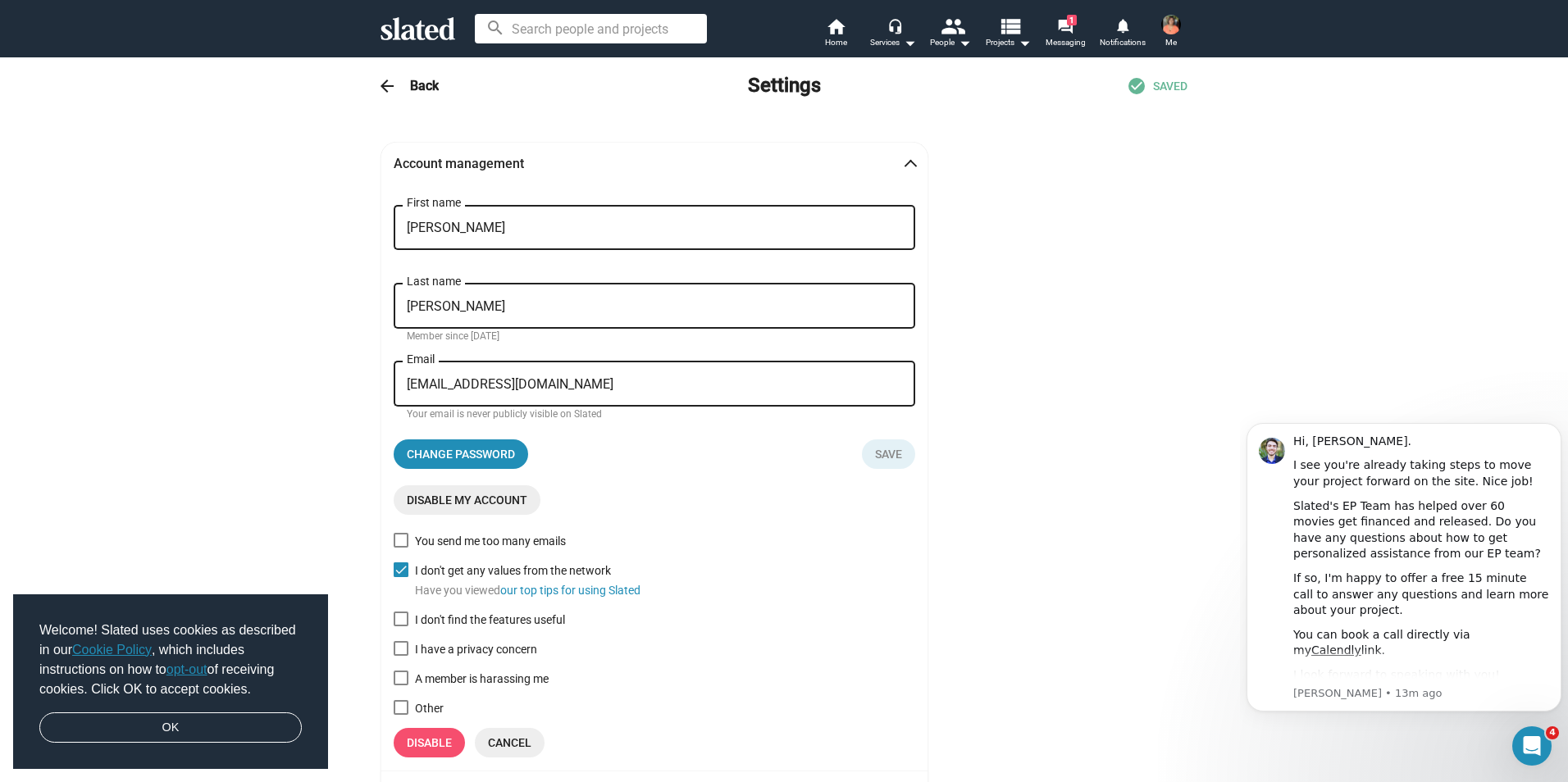
click at [393, 622] on span at bounding box center [401, 619] width 15 height 15
click at [400, 627] on input "I don't find the features useful" at bounding box center [400, 627] width 1 height 1
checkbox input "true"
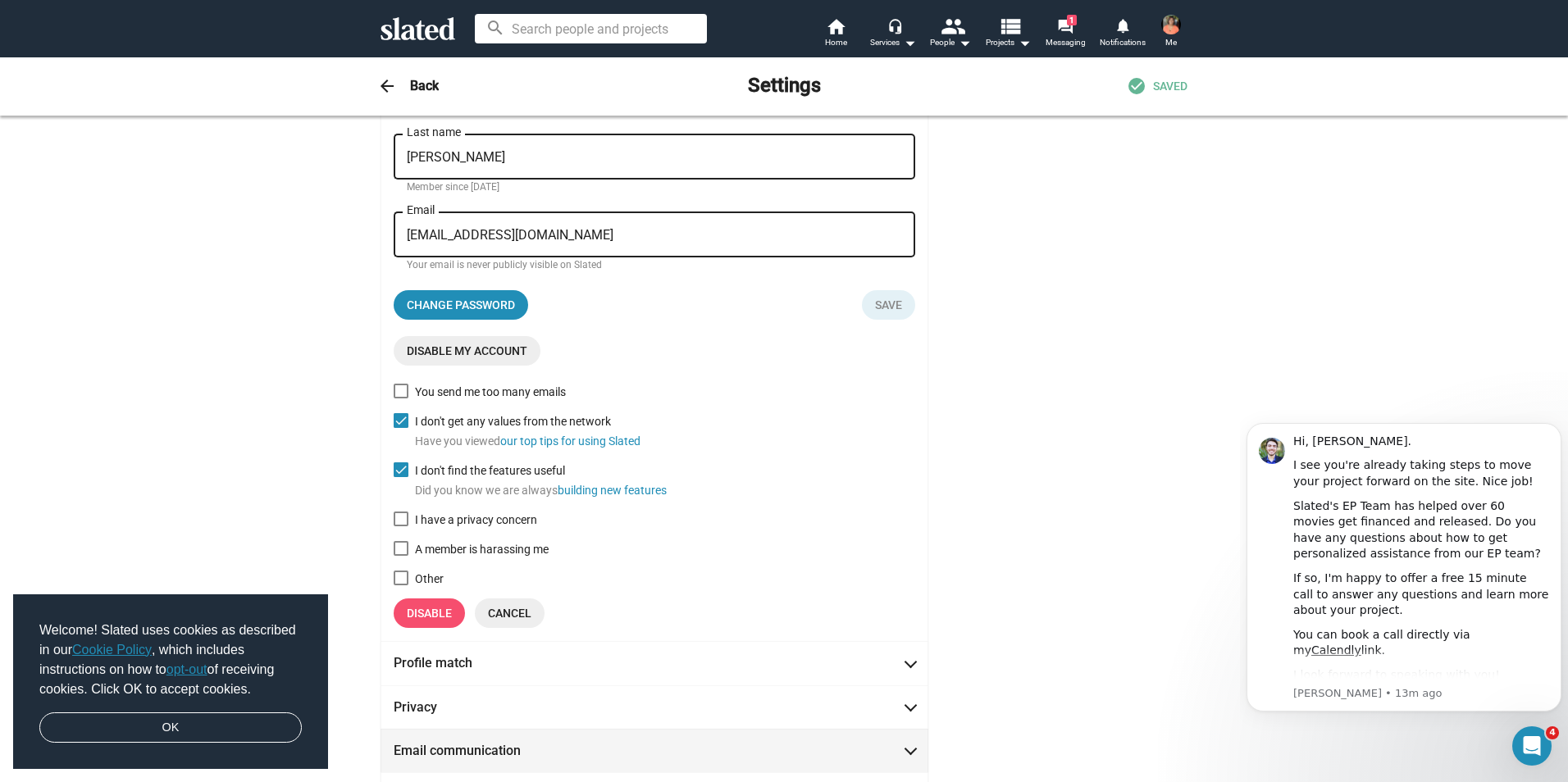
scroll to position [164, 0]
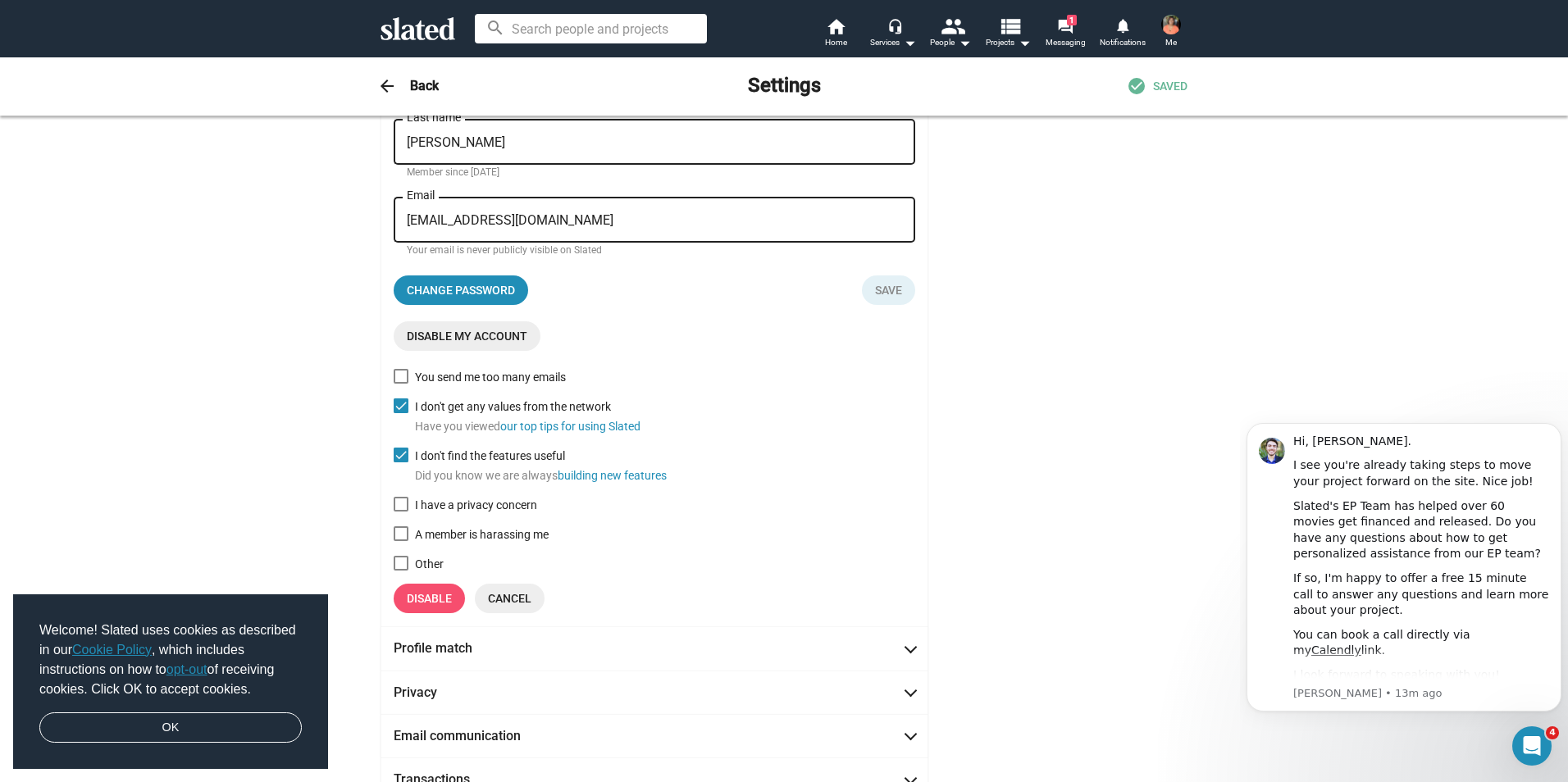
click at [438, 602] on span "Disable" at bounding box center [428, 598] width 45 height 29
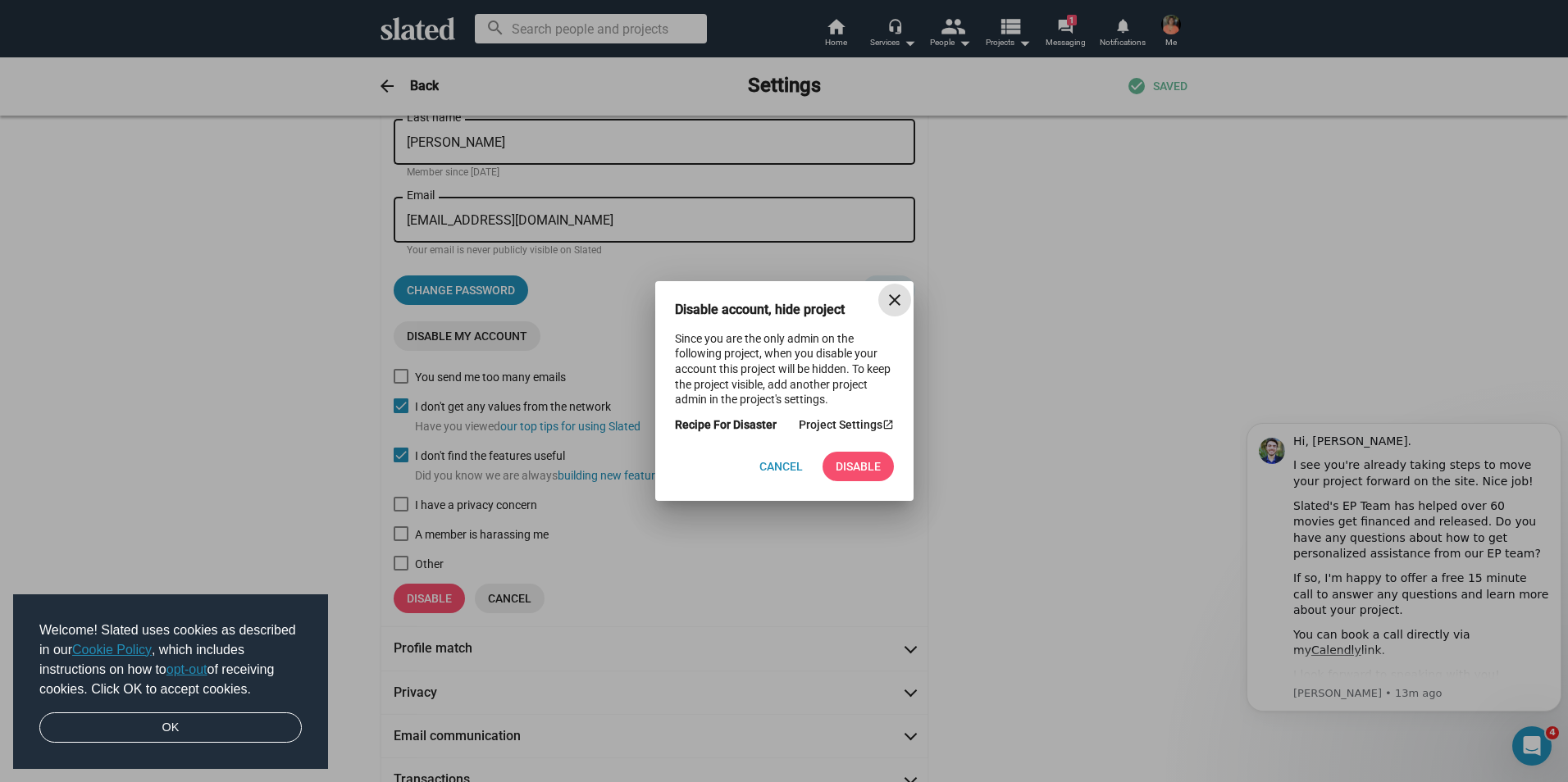
click at [859, 468] on span "Disable" at bounding box center [858, 467] width 45 height 29
